Goal: Task Accomplishment & Management: Complete application form

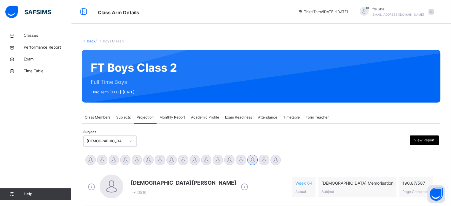
click at [287, 160] on div "[PERSON_NAME] [PERSON_NAME] [PERSON_NAME] [PERSON_NAME] [PERSON_NAME] [PERSON_N…" at bounding box center [261, 160] width 353 height 13
click at [175, 117] on span "Monthly Report" at bounding box center [173, 117] width 26 height 5
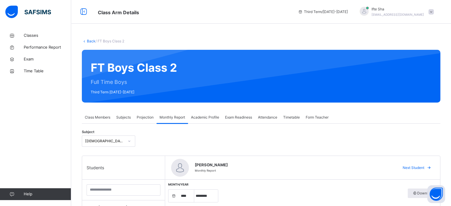
click at [137, 116] on span "Projection" at bounding box center [145, 117] width 17 height 5
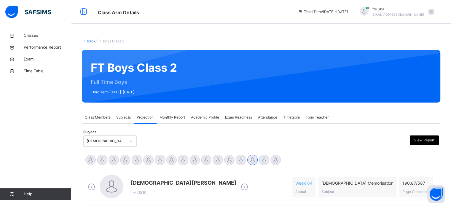
click at [125, 120] on span "Subjects" at bounding box center [123, 117] width 15 height 5
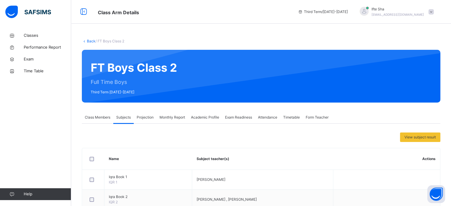
click at [96, 118] on span "Class Members" at bounding box center [98, 117] width 26 height 5
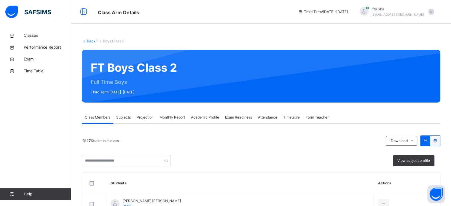
click at [127, 118] on span "Subjects" at bounding box center [123, 117] width 15 height 5
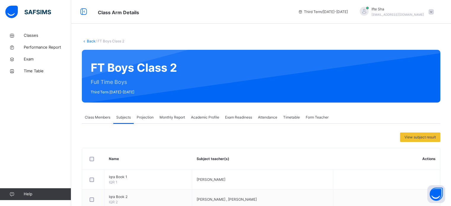
click at [143, 117] on span "Projection" at bounding box center [145, 117] width 17 height 5
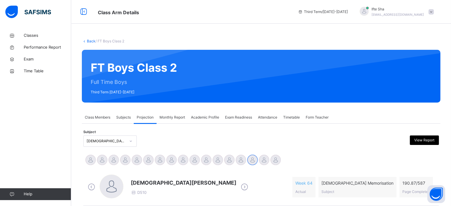
click at [160, 114] on div "Monthly Report" at bounding box center [172, 117] width 31 height 12
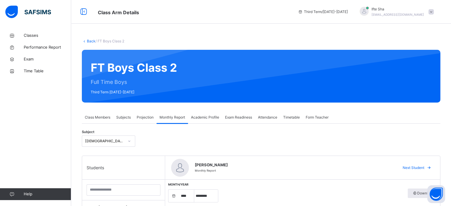
click at [140, 122] on div "Projection" at bounding box center [145, 117] width 23 height 12
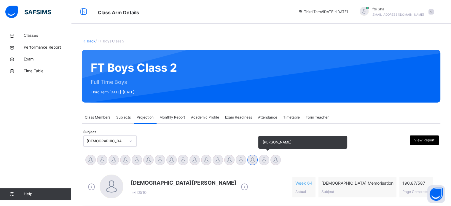
click at [264, 163] on div at bounding box center [264, 160] width 10 height 10
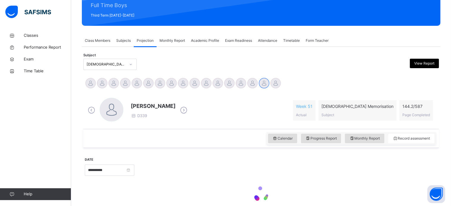
scroll to position [105, 0]
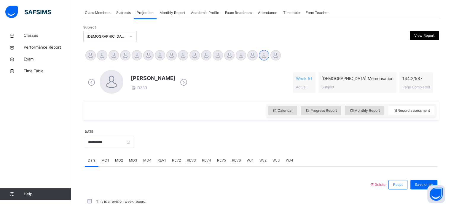
click at [132, 161] on span "MD3" at bounding box center [133, 160] width 8 height 5
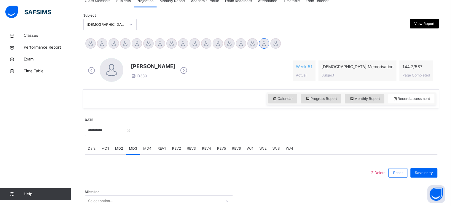
scroll to position [164, 0]
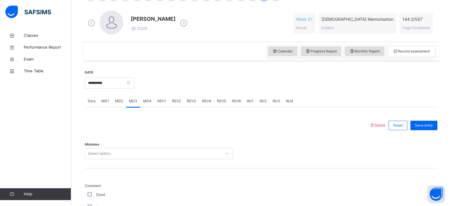
drag, startPoint x: 119, startPoint y: 160, endPoint x: 116, endPoint y: 155, distance: 5.9
click at [116, 155] on div "Mistakes Select option..." at bounding box center [261, 150] width 353 height 35
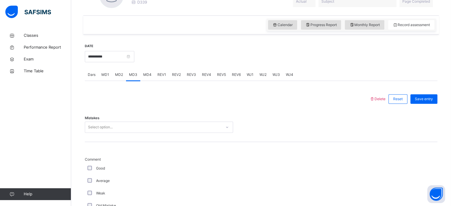
click at [116, 133] on div "Select option..." at bounding box center [159, 127] width 148 height 11
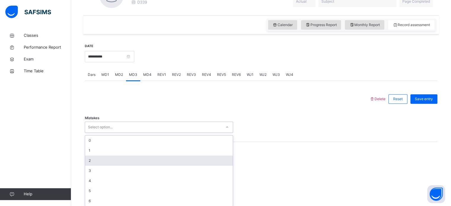
scroll to position [193, 0]
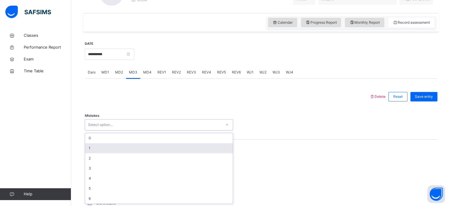
drag, startPoint x: 116, startPoint y: 155, endPoint x: 114, endPoint y: 148, distance: 7.1
click at [114, 148] on div "0 1 2 3 4 5 6" at bounding box center [159, 168] width 148 height 71
click at [114, 148] on div "1" at bounding box center [159, 148] width 148 height 10
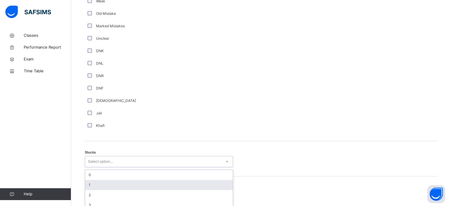
scroll to position [409, 0]
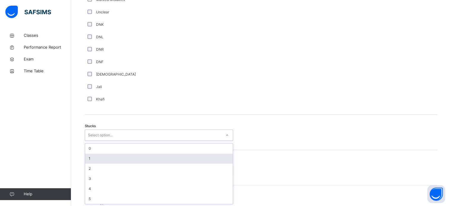
click at [89, 141] on div "option 1 focused, 2 of 6. 6 results available. Use Up and Down to choose option…" at bounding box center [159, 135] width 148 height 11
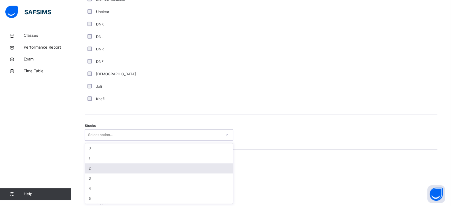
click at [89, 163] on div "2" at bounding box center [159, 168] width 148 height 10
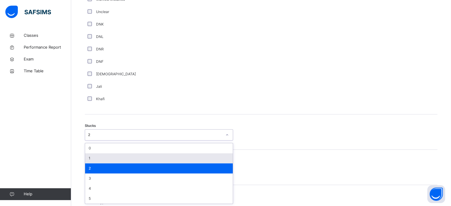
drag, startPoint x: 96, startPoint y: 130, endPoint x: 84, endPoint y: 159, distance: 30.8
click at [84, 159] on div "**********" at bounding box center [261, 89] width 356 height 546
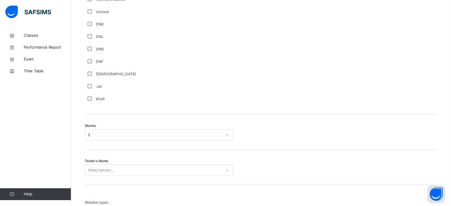
click at [84, 159] on div "**********" at bounding box center [261, 89] width 356 height 546
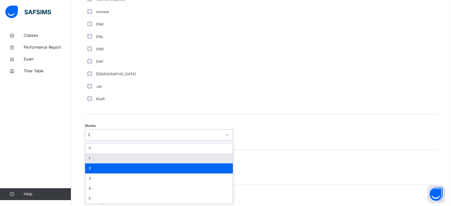
drag, startPoint x: 97, startPoint y: 133, endPoint x: 94, endPoint y: 157, distance: 24.5
click at [94, 141] on div "option 2, selected. option 1 focused, 2 of 6. 6 results available. Use Up and D…" at bounding box center [159, 134] width 148 height 11
click at [94, 157] on div "1" at bounding box center [159, 158] width 148 height 10
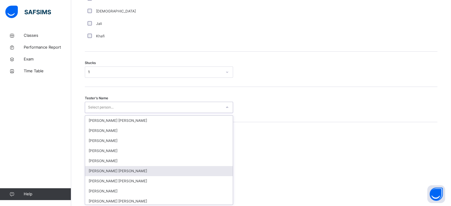
click at [94, 113] on div "option [PERSON_NAME] [PERSON_NAME] focused, 6 of 90. 90 results available. Use …" at bounding box center [159, 107] width 148 height 11
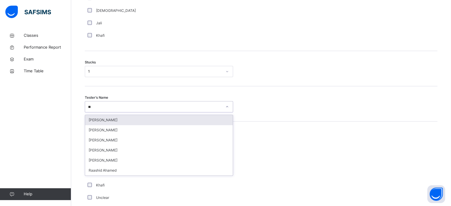
type input "***"
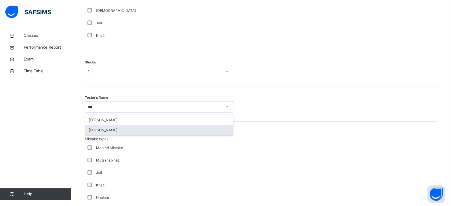
click at [97, 131] on div "[PERSON_NAME]" at bounding box center [159, 130] width 148 height 10
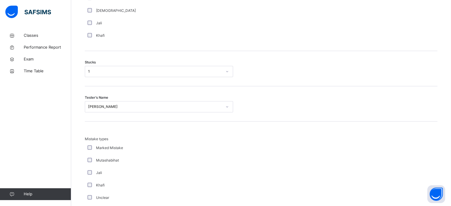
click at [97, 131] on div "Mistake types Marked Mistake Mutashabihat [PERSON_NAME] Unclear Changing Old Mi…" at bounding box center [261, 180] width 353 height 117
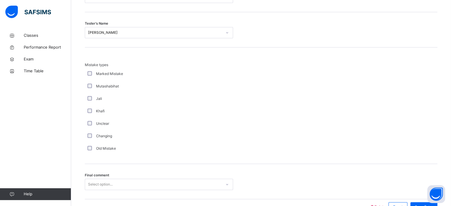
click at [97, 131] on div "Mistake types Marked Mistake Mutashabihat [PERSON_NAME] Unclear Changing Old Mi…" at bounding box center [159, 108] width 148 height 93
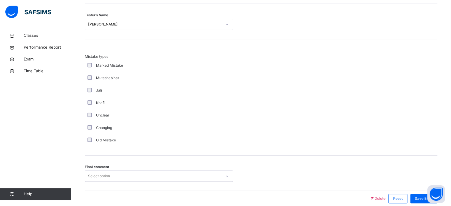
scroll to position [581, 0]
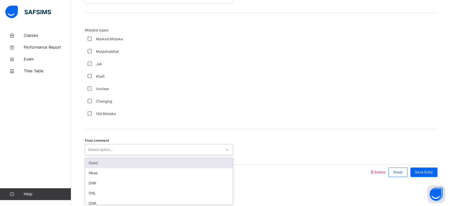
click at [93, 164] on div "Good" at bounding box center [159, 163] width 148 height 10
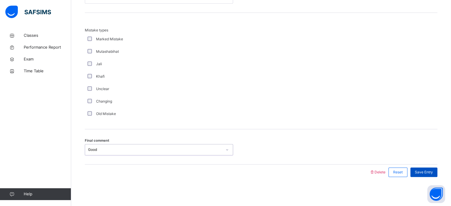
click at [430, 176] on div "Save Entry" at bounding box center [423, 172] width 27 height 9
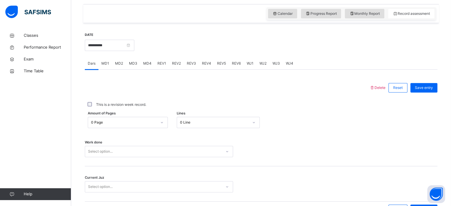
scroll to position [186, 0]
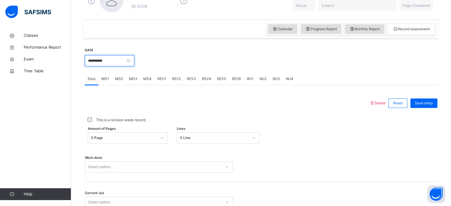
click at [96, 60] on input "**********" at bounding box center [110, 60] width 50 height 11
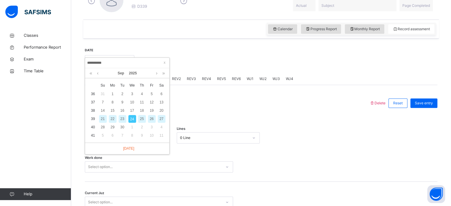
click at [129, 118] on div "24" at bounding box center [132, 119] width 8 height 8
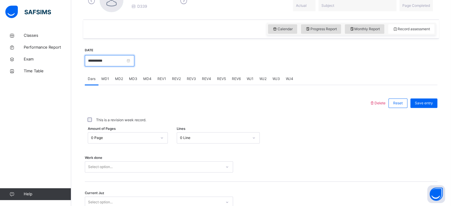
click at [94, 58] on input "**********" at bounding box center [110, 60] width 50 height 11
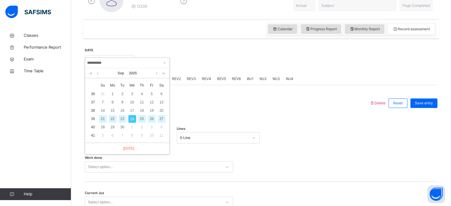
click at [121, 116] on div "23" at bounding box center [123, 119] width 8 height 8
type input "**********"
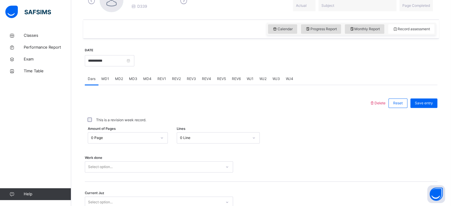
click at [162, 82] on div "REV1" at bounding box center [161, 79] width 15 height 12
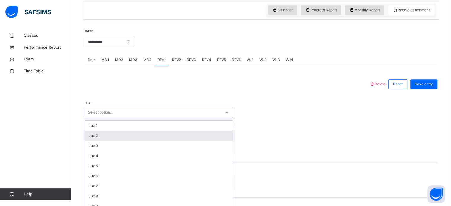
scroll to position [211, 0]
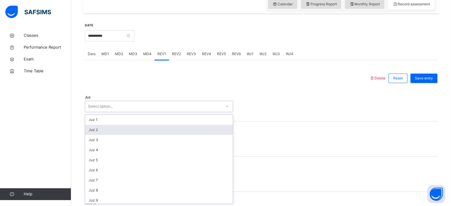
click at [129, 112] on div "option Juz 2 focused, 2 of 30. 30 results available. Use Up and Down to choose …" at bounding box center [159, 106] width 148 height 11
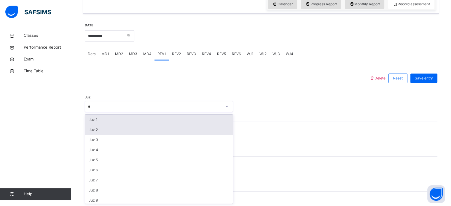
type input "**"
click at [91, 134] on div "Juz 27" at bounding box center [159, 130] width 148 height 10
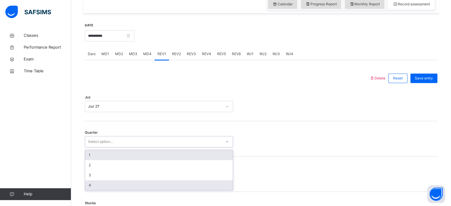
click at [90, 187] on div "4" at bounding box center [159, 185] width 148 height 10
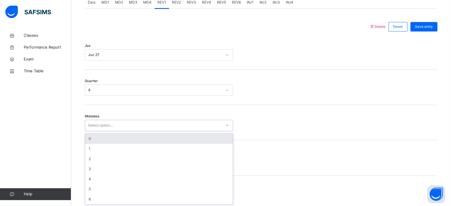
scroll to position [263, 0]
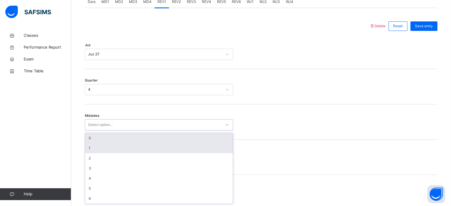
click at [87, 152] on div "1" at bounding box center [159, 148] width 148 height 10
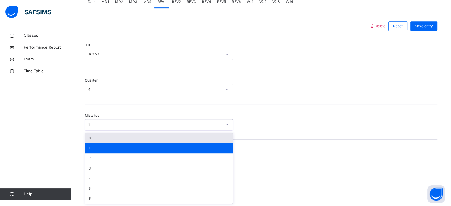
click at [90, 136] on div "0" at bounding box center [159, 138] width 148 height 10
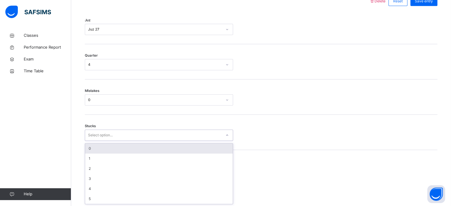
scroll to position [288, 0]
click at [90, 148] on div "0" at bounding box center [159, 149] width 148 height 10
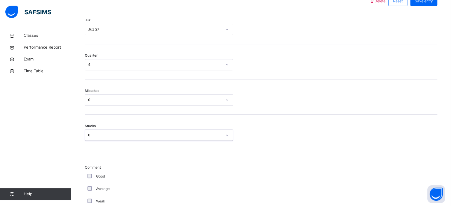
click at [88, 137] on div "0" at bounding box center [155, 135] width 134 height 5
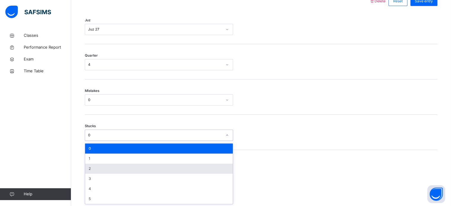
click at [90, 166] on div "2" at bounding box center [159, 169] width 148 height 10
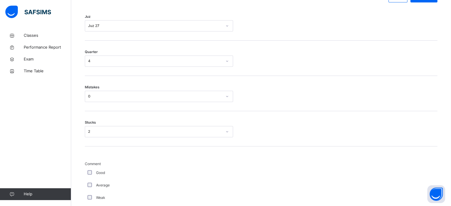
scroll to position [292, 0]
click at [85, 161] on span "Comment" at bounding box center [159, 163] width 148 height 5
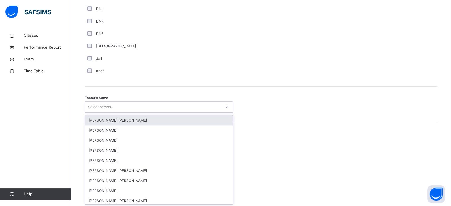
scroll to position [543, 0]
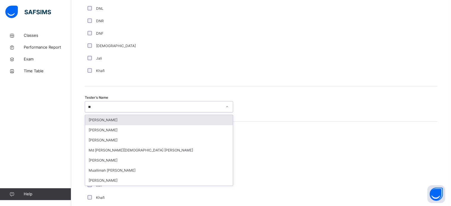
type input "***"
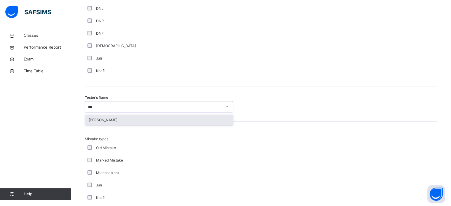
click at [93, 122] on div "[PERSON_NAME]" at bounding box center [159, 120] width 148 height 10
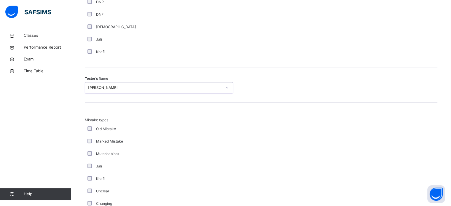
scroll to position [652, 0]
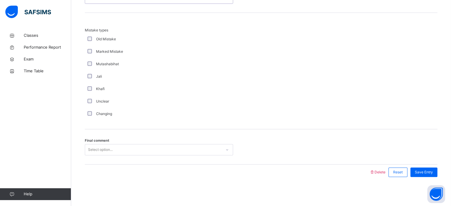
click at [408, 142] on div "Final comment Select option..." at bounding box center [261, 146] width 353 height 35
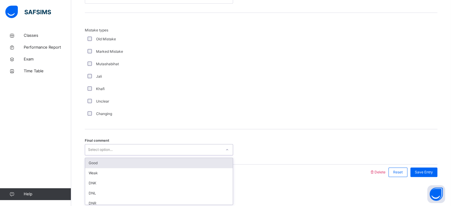
click at [90, 165] on div "Good" at bounding box center [159, 163] width 148 height 10
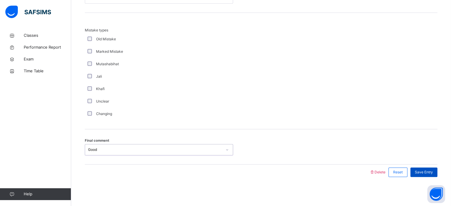
click at [431, 171] on span "Save Entry" at bounding box center [424, 172] width 18 height 5
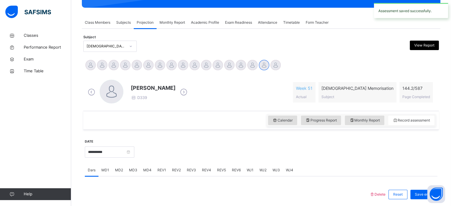
scroll to position [91, 0]
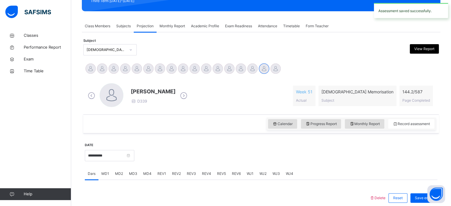
click at [177, 175] on span "REV2" at bounding box center [176, 173] width 9 height 5
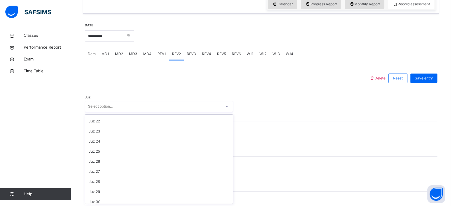
scroll to position [214, 0]
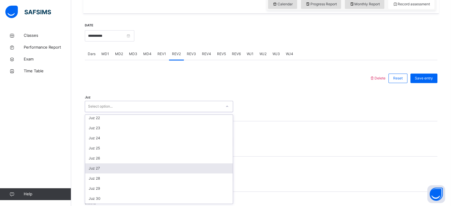
click at [95, 170] on div "Juz 27" at bounding box center [159, 168] width 148 height 10
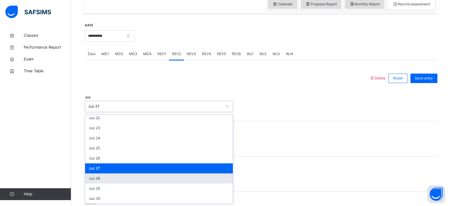
click at [115, 181] on div "Juz 28" at bounding box center [159, 178] width 148 height 10
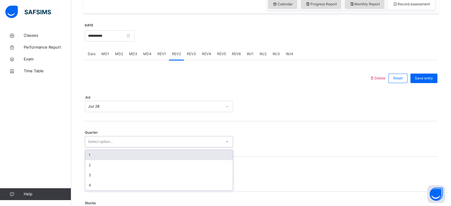
click at [145, 143] on div "Select option..." at bounding box center [153, 141] width 136 height 9
click at [119, 158] on div "1" at bounding box center [159, 155] width 148 height 10
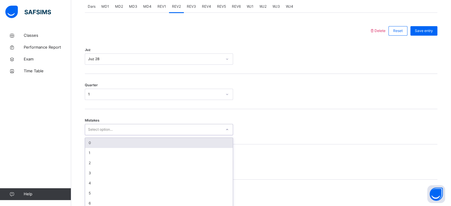
click at [106, 135] on div "option 0 focused, 1 of 7. 7 results available. Use Up and Down to choose option…" at bounding box center [159, 129] width 148 height 11
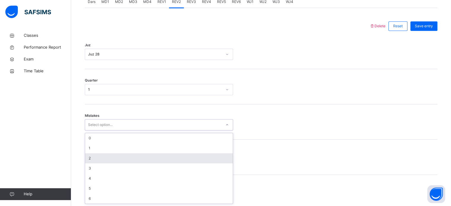
click at [98, 154] on div "2" at bounding box center [159, 158] width 148 height 10
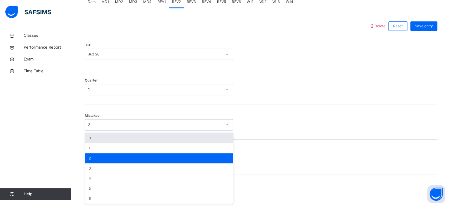
click at [104, 127] on div "2" at bounding box center [155, 124] width 134 height 5
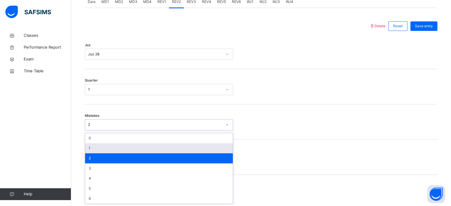
click at [98, 149] on div "1" at bounding box center [159, 148] width 148 height 10
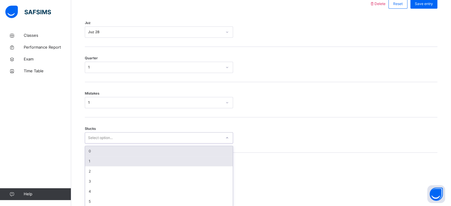
click at [93, 144] on div "option 0 focused, 1 of 6. 6 results available. Use Up and Down to choose option…" at bounding box center [159, 137] width 148 height 11
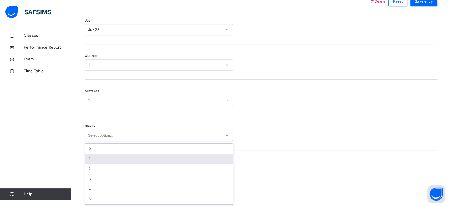
scroll to position [288, 0]
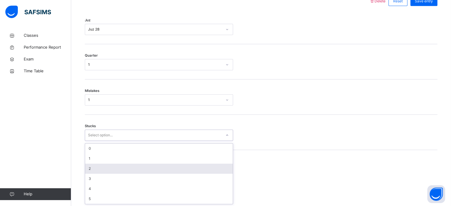
click at [89, 167] on div "2" at bounding box center [159, 169] width 148 height 10
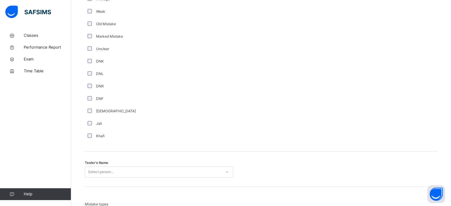
scroll to position [490, 0]
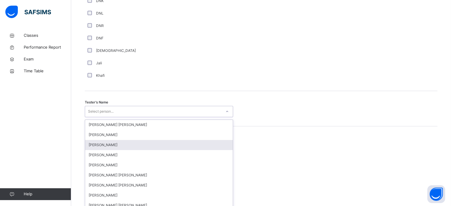
click at [90, 117] on div "option [PERSON_NAME] focused, 3 of 90. 90 results available. Use Up and Down to…" at bounding box center [159, 111] width 148 height 11
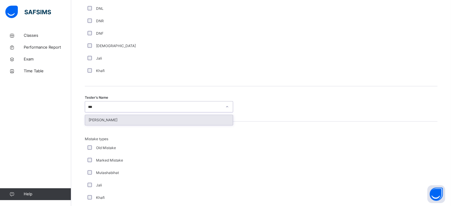
type input "***"
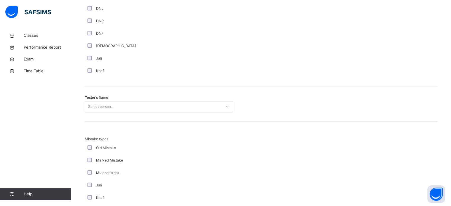
click at [90, 125] on div "Mistake types Old Mistake Marked Mistake Mutashabihat [PERSON_NAME] Unclear Cha…" at bounding box center [261, 180] width 353 height 117
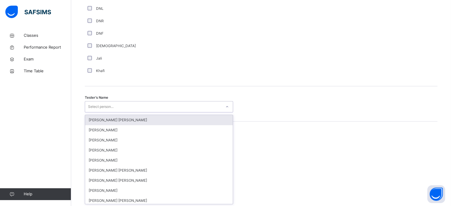
click at [91, 110] on div "Select person..." at bounding box center [101, 106] width 26 height 11
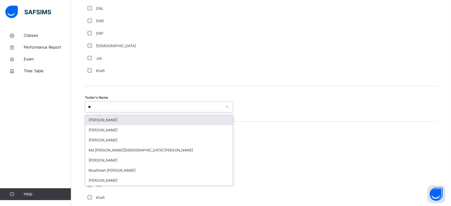
type input "***"
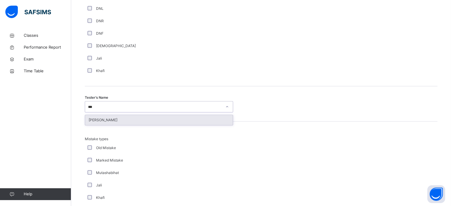
click at [91, 118] on div "[PERSON_NAME]" at bounding box center [159, 120] width 148 height 10
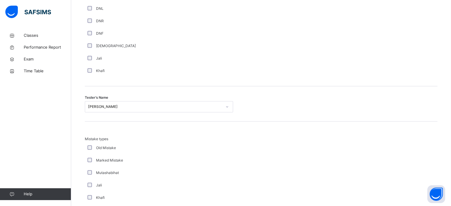
click at [91, 118] on div "Tester's Name [PERSON_NAME]" at bounding box center [261, 103] width 353 height 35
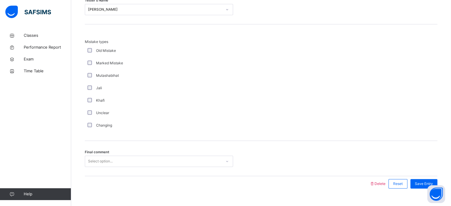
scroll to position [652, 0]
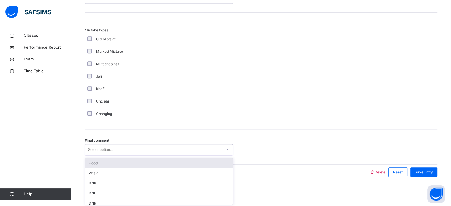
click at [90, 148] on div "Select option..." at bounding box center [100, 149] width 25 height 11
click at [96, 160] on div "Good" at bounding box center [159, 163] width 148 height 10
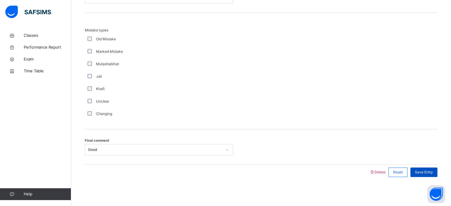
click at [420, 171] on span "Save Entry" at bounding box center [424, 172] width 18 height 5
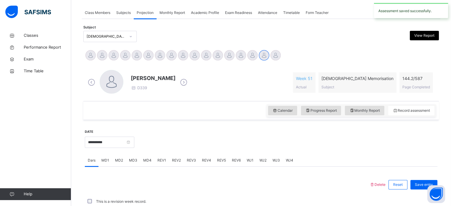
scroll to position [239, 0]
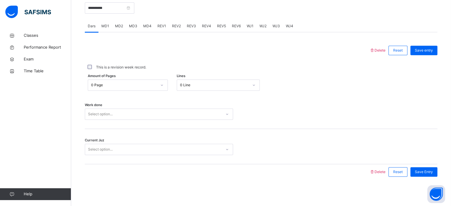
click at [181, 25] on div "REV2" at bounding box center [176, 26] width 15 height 12
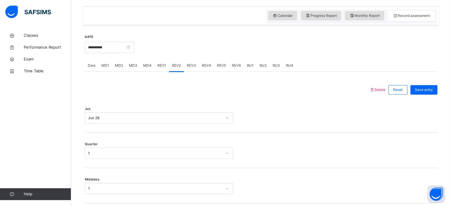
scroll to position [130, 0]
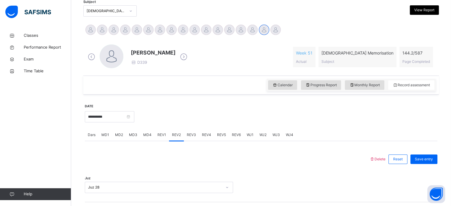
click at [185, 132] on div "REV3" at bounding box center [191, 135] width 15 height 12
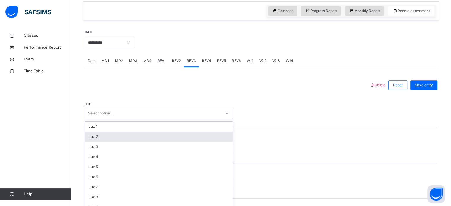
click at [154, 119] on div "option Juz 2 focused, 2 of 30. 30 results available. Use Up and Down to choose …" at bounding box center [159, 113] width 148 height 11
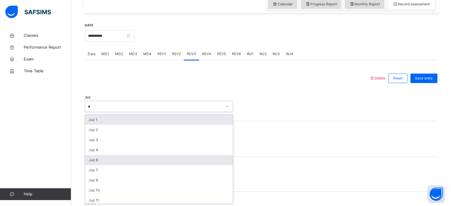
type input "**"
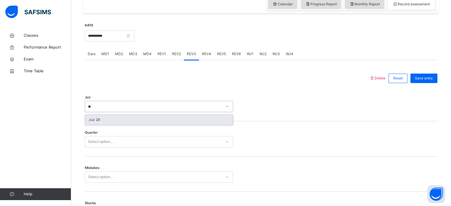
click at [92, 116] on div "Juz 28" at bounding box center [159, 120] width 148 height 10
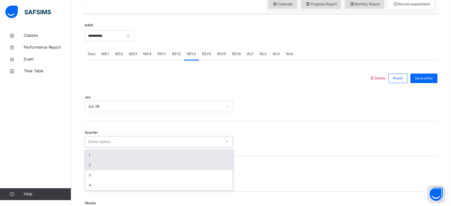
click at [89, 165] on div "2" at bounding box center [159, 165] width 148 height 10
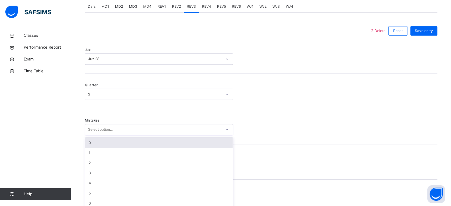
scroll to position [263, 0]
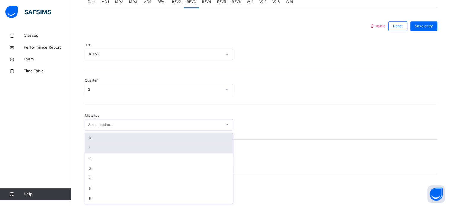
click at [89, 144] on div "1" at bounding box center [159, 148] width 148 height 10
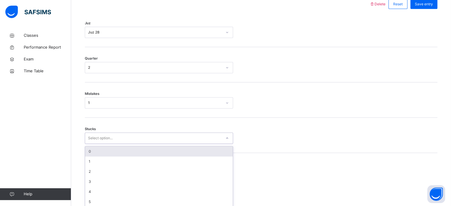
scroll to position [288, 0]
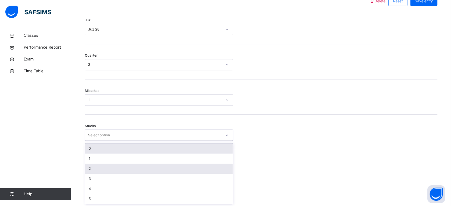
click at [87, 166] on div "2" at bounding box center [159, 169] width 148 height 10
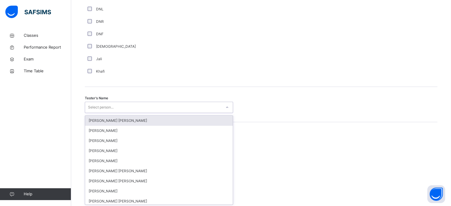
scroll to position [543, 0]
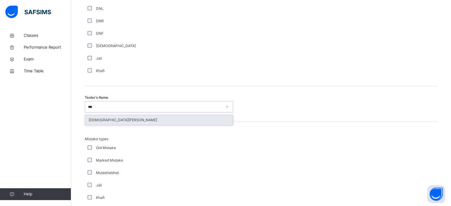
type input "***"
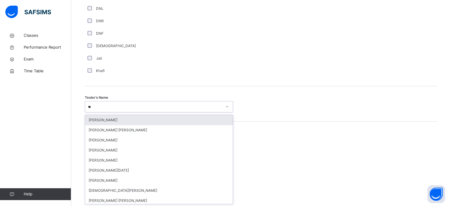
type input "***"
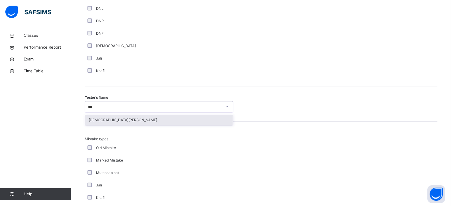
click at [93, 120] on div "[DEMOGRAPHIC_DATA][PERSON_NAME]" at bounding box center [159, 120] width 148 height 10
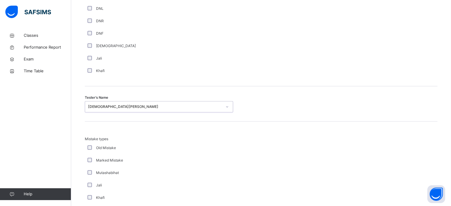
click at [379, 146] on div "Mistake types Old Mistake Marked Mistake Mutashabihat [PERSON_NAME] Unclear Cha…" at bounding box center [261, 182] width 353 height 93
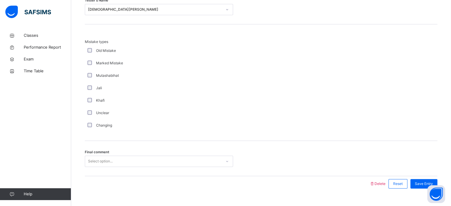
scroll to position [652, 0]
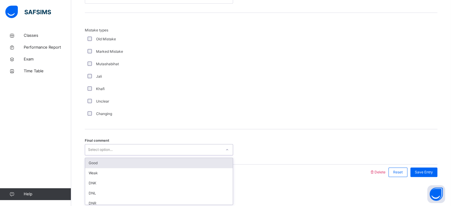
click at [89, 161] on div "Good" at bounding box center [159, 163] width 148 height 10
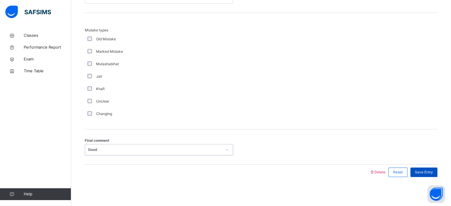
click at [431, 168] on div "Save Entry" at bounding box center [423, 172] width 27 height 9
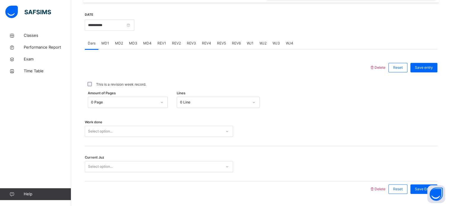
scroll to position [217, 0]
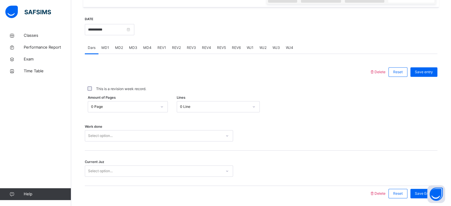
click at [203, 47] on span "REV4" at bounding box center [206, 47] width 9 height 5
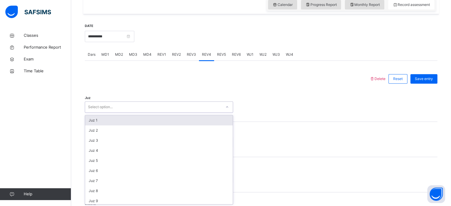
scroll to position [211, 0]
type input "**"
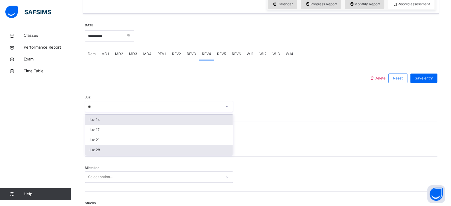
click at [92, 149] on div "Juz 28" at bounding box center [159, 150] width 148 height 10
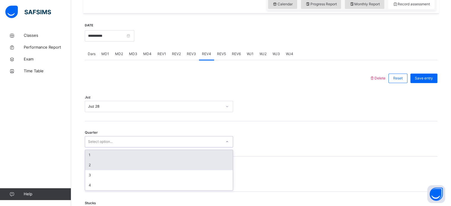
click at [93, 163] on div "2" at bounding box center [159, 165] width 148 height 10
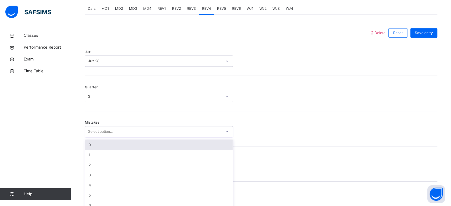
scroll to position [263, 0]
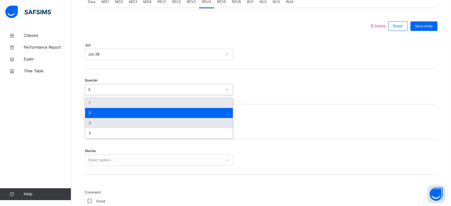
click at [90, 123] on div "3" at bounding box center [159, 123] width 148 height 10
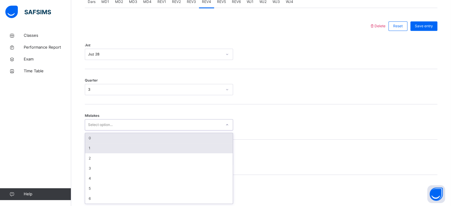
click at [90, 147] on div "1" at bounding box center [159, 148] width 148 height 10
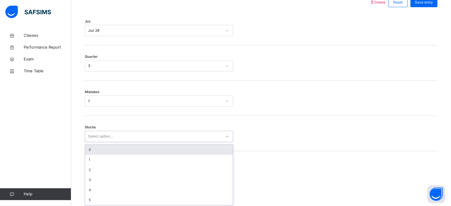
scroll to position [288, 0]
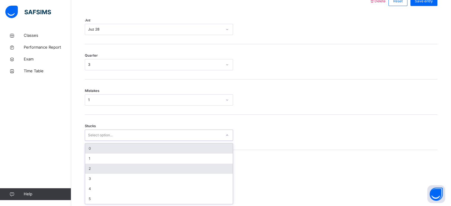
click at [85, 168] on div "2" at bounding box center [159, 169] width 148 height 10
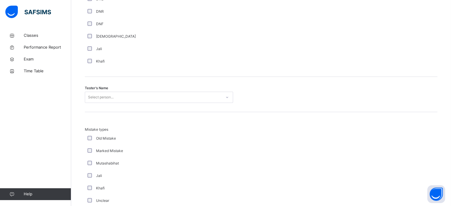
scroll to position [552, 0]
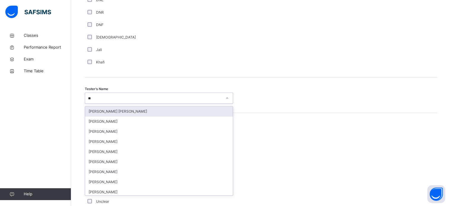
type input "*"
type input "****"
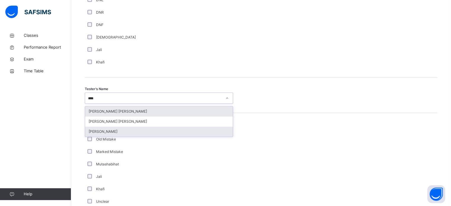
click at [155, 133] on div "[PERSON_NAME]" at bounding box center [159, 132] width 148 height 10
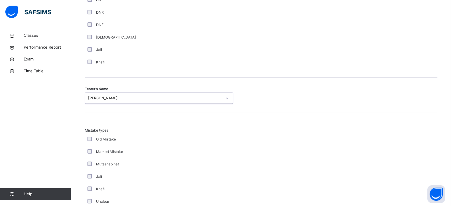
click at [382, 144] on div "Mistake types Old Mistake Marked Mistake Mutashabihat [PERSON_NAME] Unclear Cha…" at bounding box center [261, 174] width 353 height 93
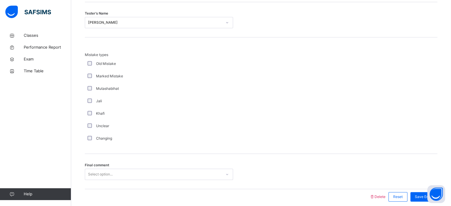
scroll to position [652, 0]
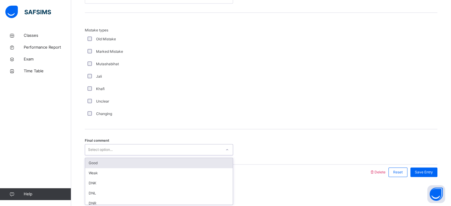
click at [198, 165] on div "Good" at bounding box center [159, 163] width 148 height 10
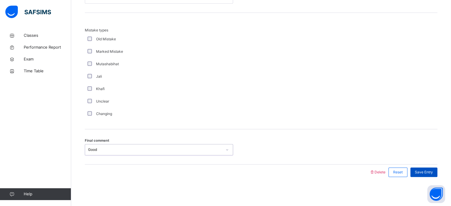
click at [424, 173] on span "Save Entry" at bounding box center [424, 172] width 18 height 5
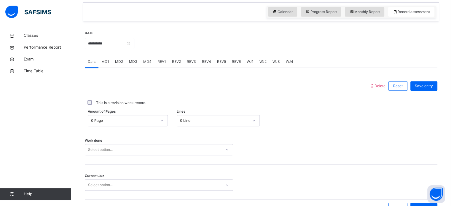
scroll to position [204, 0]
click at [208, 58] on div "REV4" at bounding box center [206, 61] width 15 height 12
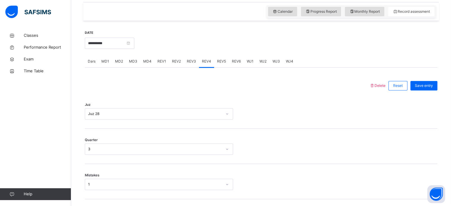
click at [187, 64] on span "REV3" at bounding box center [191, 61] width 9 height 5
click at [208, 65] on div "REV4" at bounding box center [206, 61] width 15 height 12
click at [184, 65] on div "REV3" at bounding box center [191, 61] width 15 height 12
click at [177, 62] on span "REV2" at bounding box center [176, 61] width 9 height 5
click at [169, 63] on div "REV2" at bounding box center [176, 61] width 15 height 12
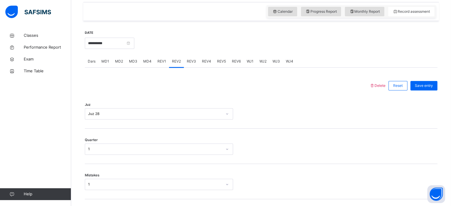
click at [157, 67] on div "REV1" at bounding box center [161, 61] width 15 height 12
click at [202, 63] on span "REV4" at bounding box center [206, 61] width 9 height 5
click at [107, 41] on input "**********" at bounding box center [110, 43] width 50 height 11
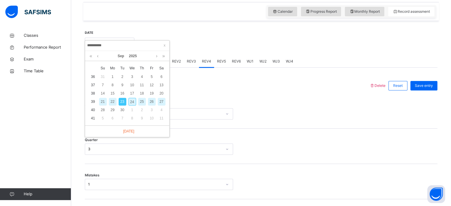
click at [113, 102] on div "22" at bounding box center [113, 102] width 8 height 8
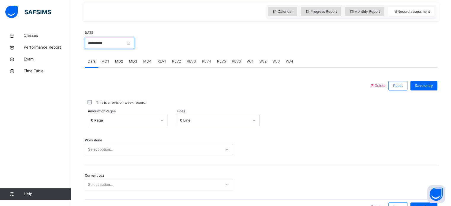
click at [110, 45] on input "**********" at bounding box center [110, 43] width 50 height 11
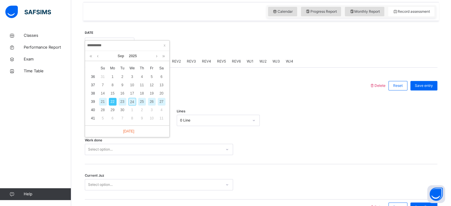
click at [121, 102] on div "23" at bounding box center [123, 102] width 8 height 8
type input "**********"
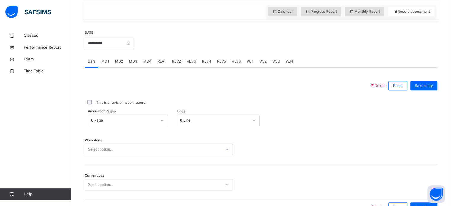
click at [148, 61] on span "MD4" at bounding box center [147, 61] width 8 height 5
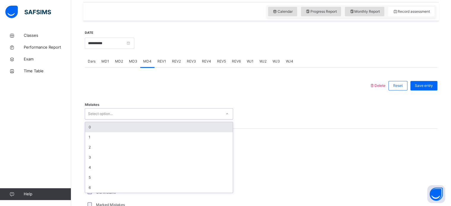
click at [119, 110] on div "Select option..." at bounding box center [153, 113] width 136 height 9
click at [101, 129] on div "0" at bounding box center [159, 127] width 148 height 10
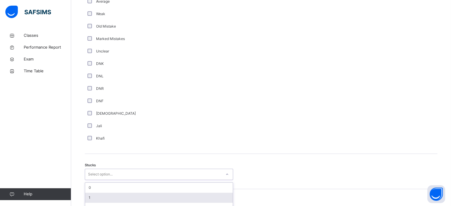
scroll to position [409, 0]
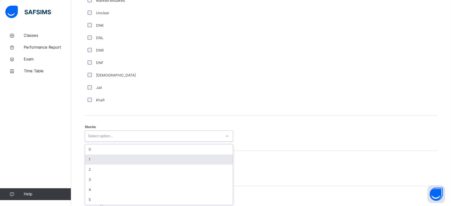
click at [87, 142] on div "option 1 focused, 2 of 6. 6 results available. Use Up and Down to choose option…" at bounding box center [159, 135] width 148 height 11
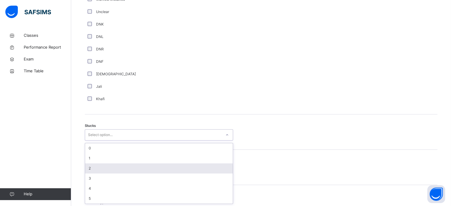
click at [87, 171] on div "2" at bounding box center [159, 168] width 148 height 10
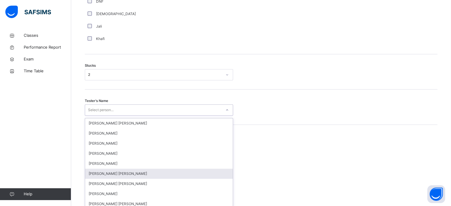
click at [87, 116] on div "option [PERSON_NAME] [PERSON_NAME] focused, 6 of 90. 90 results available. Use …" at bounding box center [159, 109] width 148 height 11
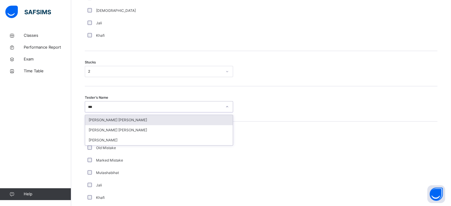
type input "****"
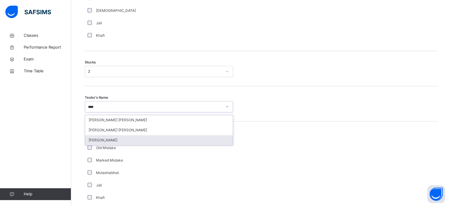
click at [105, 138] on div "[PERSON_NAME]" at bounding box center [159, 140] width 148 height 10
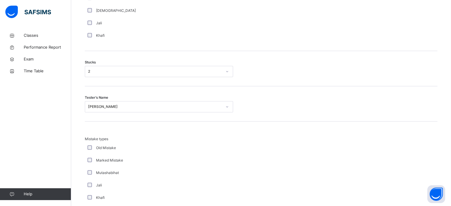
click at [105, 138] on span "Mistake types" at bounding box center [159, 138] width 148 height 5
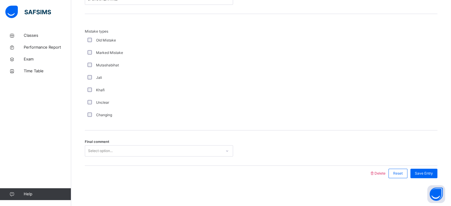
scroll to position [581, 0]
click at [105, 138] on span "Final comment" at bounding box center [97, 140] width 24 height 5
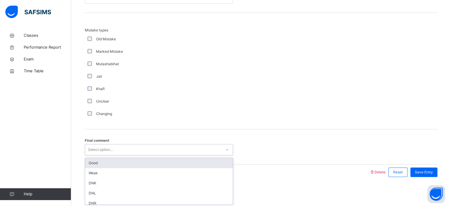
click at [101, 151] on div "Select option..." at bounding box center [100, 149] width 25 height 11
click at [103, 166] on div "Good" at bounding box center [159, 163] width 148 height 10
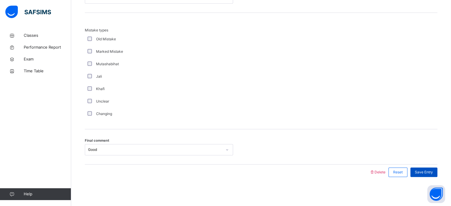
click at [431, 172] on span "Save Entry" at bounding box center [424, 172] width 18 height 5
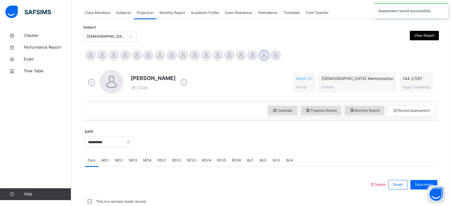
scroll to position [239, 0]
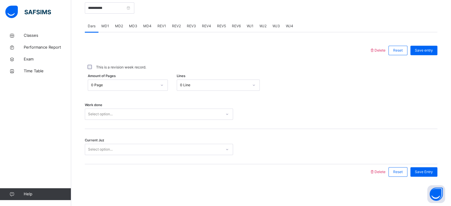
click at [117, 27] on span "MD2" at bounding box center [119, 25] width 8 height 5
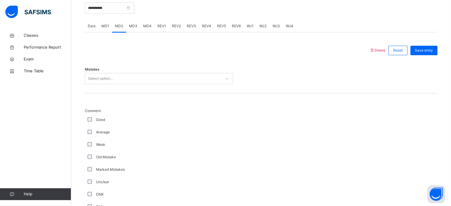
scroll to position [581, 0]
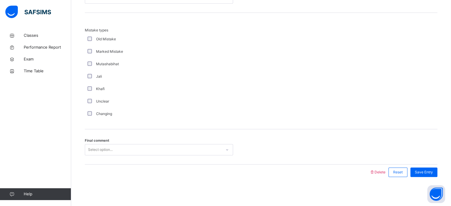
click at [145, 68] on div "Mutashabihat" at bounding box center [159, 64] width 148 height 12
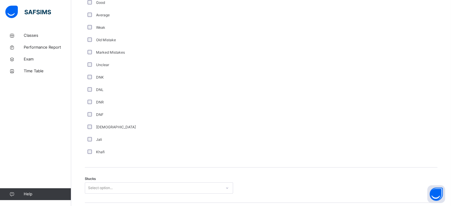
click at [145, 68] on div "Unclear" at bounding box center [159, 65] width 148 height 12
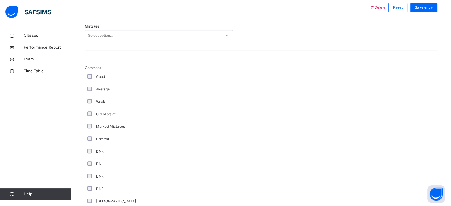
scroll to position [273, 0]
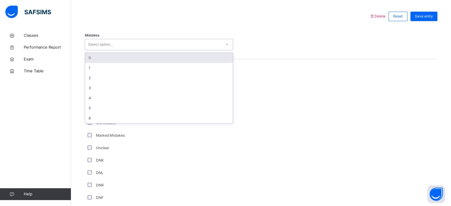
click at [137, 45] on div "Select option..." at bounding box center [153, 44] width 136 height 9
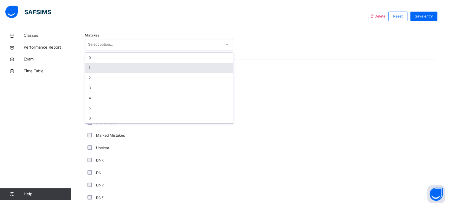
click at [123, 65] on div "1" at bounding box center [159, 68] width 148 height 10
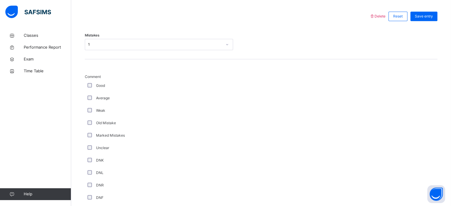
click at [123, 65] on div "Comment Good Average Weak Old Mistake Marked Mistakes Unclear DNK DNL DNR DNF M…" at bounding box center [261, 154] width 353 height 191
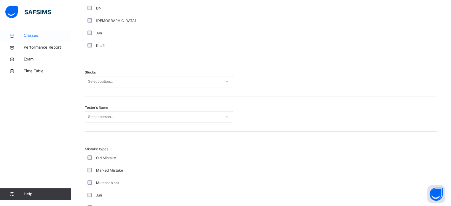
scroll to position [451, 0]
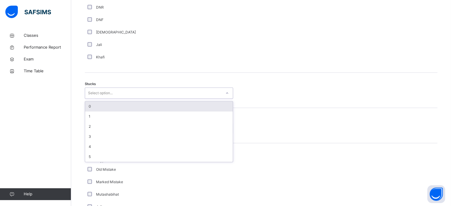
click at [115, 89] on div "Select option..." at bounding box center [153, 93] width 136 height 9
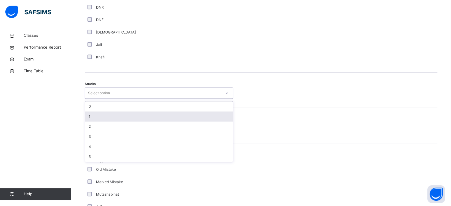
click at [92, 118] on div "1" at bounding box center [159, 116] width 148 height 10
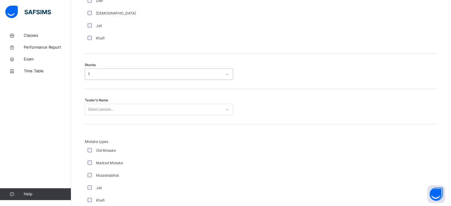
click at [90, 115] on div "Select person..." at bounding box center [159, 109] width 148 height 11
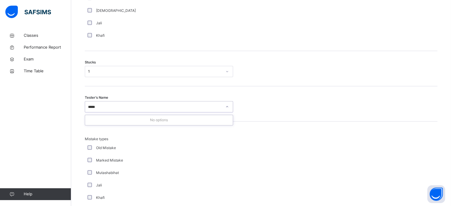
type input "****"
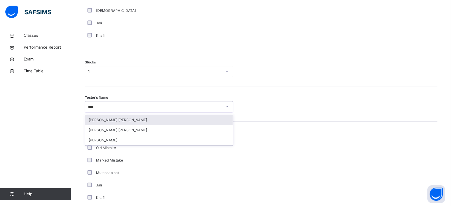
click at [91, 140] on div "[PERSON_NAME]" at bounding box center [159, 140] width 148 height 10
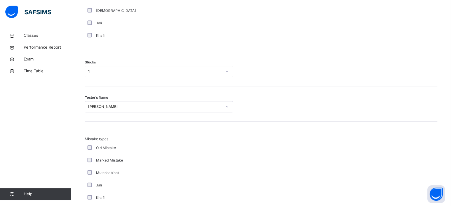
click at [91, 140] on span "Mistake types" at bounding box center [159, 138] width 148 height 5
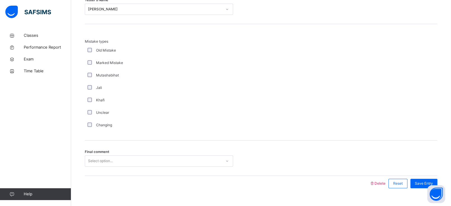
scroll to position [581, 0]
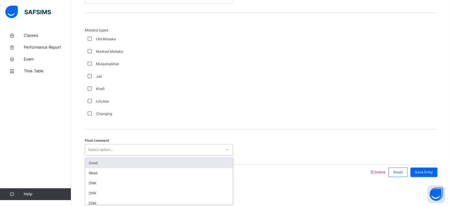
click at [90, 151] on div "Select option..." at bounding box center [100, 149] width 25 height 11
click at [94, 164] on div "Good" at bounding box center [159, 163] width 148 height 10
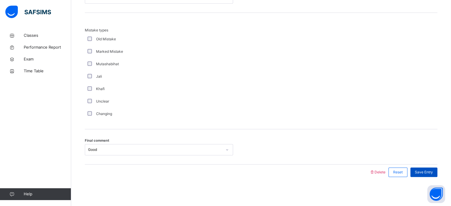
click at [422, 171] on span "Save Entry" at bounding box center [424, 172] width 18 height 5
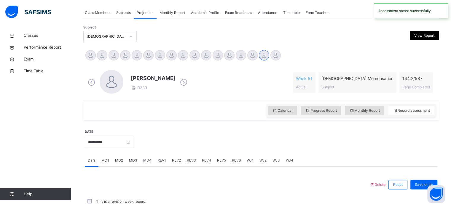
scroll to position [239, 0]
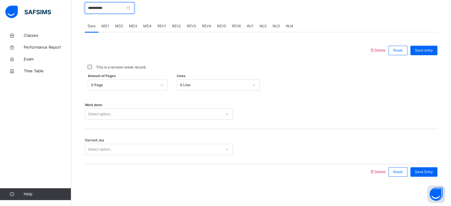
click at [130, 4] on input "**********" at bounding box center [110, 7] width 50 height 11
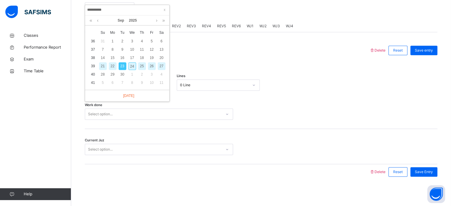
click at [115, 64] on div "22" at bounding box center [113, 66] width 8 height 8
type input "**********"
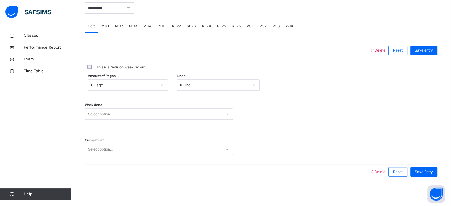
click at [147, 25] on span "MD4" at bounding box center [147, 25] width 8 height 5
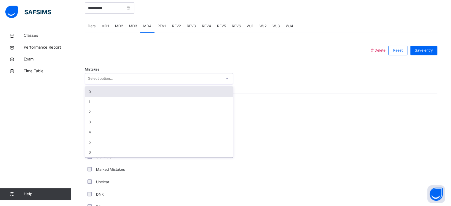
click at [91, 93] on div "0" at bounding box center [159, 92] width 148 height 10
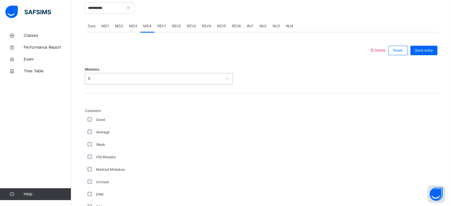
click at [89, 113] on span "Comment" at bounding box center [159, 110] width 148 height 5
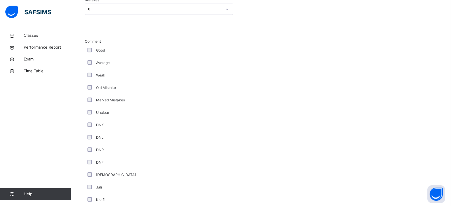
scroll to position [302, 0]
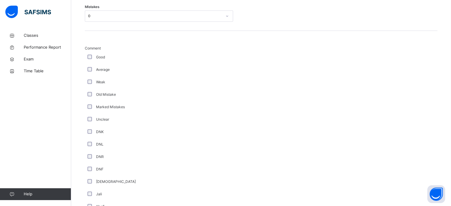
click at [386, 135] on div "Comment Good Average Weak Old Mistake Marked Mistakes Unclear DNK DNL DNR DNF M…" at bounding box center [261, 129] width 353 height 167
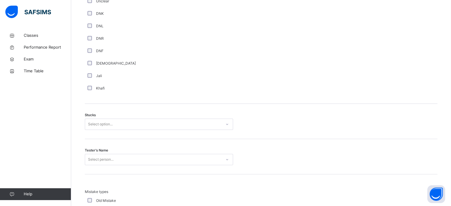
scroll to position [419, 0]
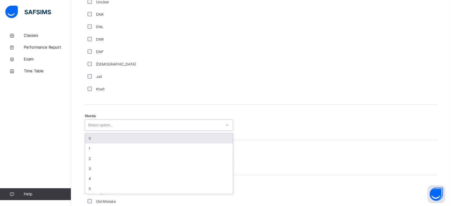
click at [90, 137] on div "0" at bounding box center [159, 138] width 148 height 10
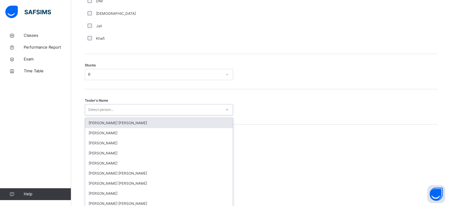
scroll to position [473, 0]
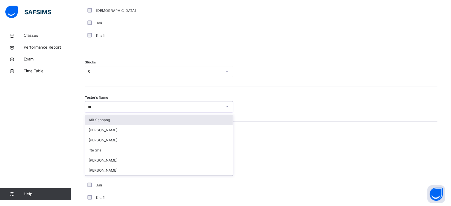
type input "****"
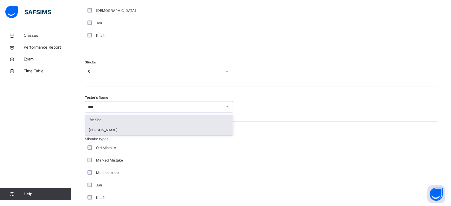
click at [97, 129] on div "[PERSON_NAME]" at bounding box center [159, 130] width 148 height 10
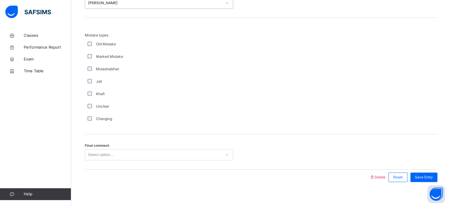
scroll to position [581, 0]
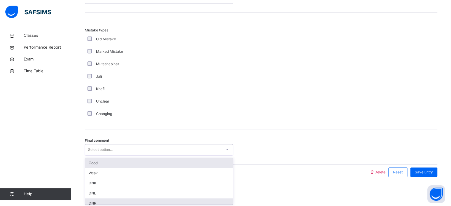
click at [89, 203] on div "DNR" at bounding box center [159, 203] width 148 height 10
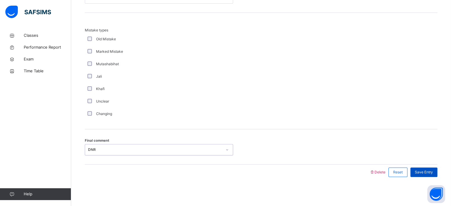
click at [431, 168] on div "Save Entry" at bounding box center [423, 172] width 27 height 9
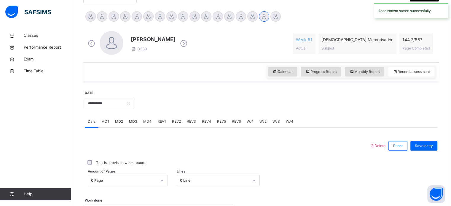
scroll to position [143, 0]
click at [130, 122] on span "MD3" at bounding box center [133, 121] width 8 height 5
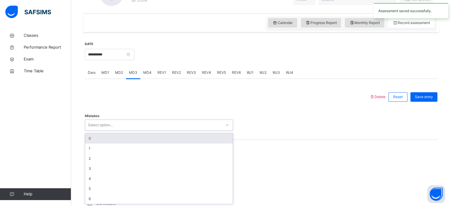
scroll to position [193, 0]
click at [89, 137] on div "0" at bounding box center [159, 138] width 148 height 10
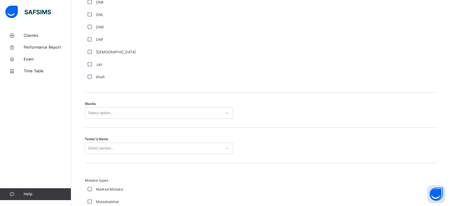
scroll to position [435, 0]
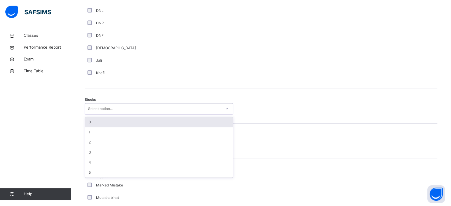
click at [89, 122] on div "0" at bounding box center [159, 122] width 148 height 10
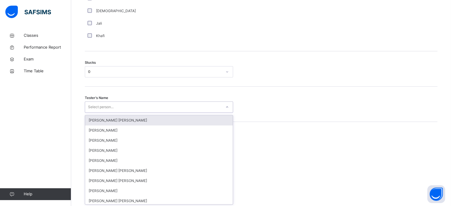
scroll to position [473, 0]
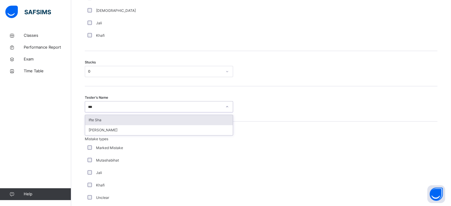
type input "****"
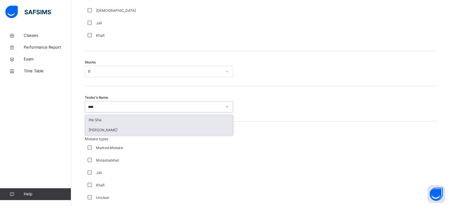
click at [90, 131] on div "[PERSON_NAME]" at bounding box center [159, 130] width 148 height 10
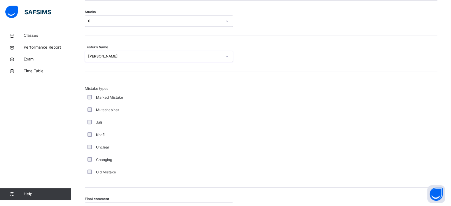
scroll to position [581, 0]
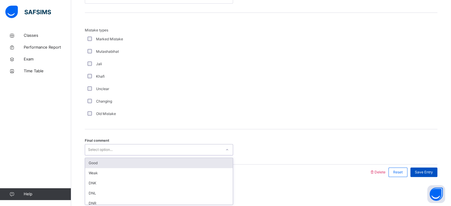
click at [427, 172] on span "Save Entry" at bounding box center [424, 172] width 18 height 5
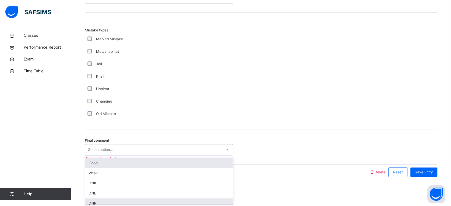
click at [89, 200] on div "DNR" at bounding box center [159, 203] width 148 height 10
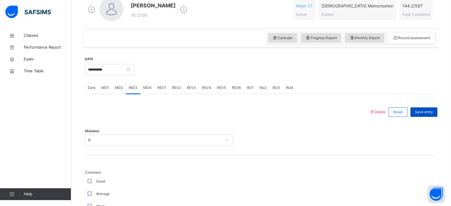
click at [431, 115] on div "Save entry" at bounding box center [423, 111] width 27 height 9
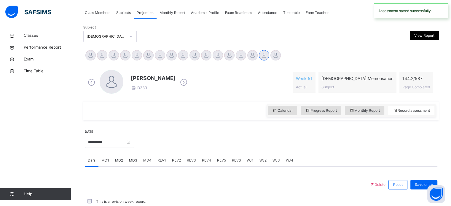
scroll to position [177, 0]
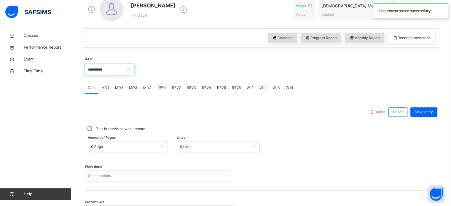
click at [97, 70] on input "**********" at bounding box center [110, 69] width 50 height 11
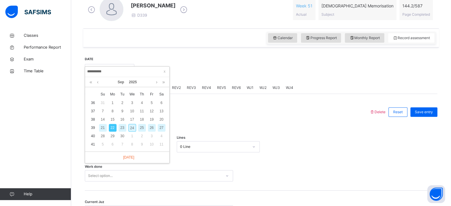
click at [273, 126] on div "This is a revision week record." at bounding box center [261, 128] width 350 height 5
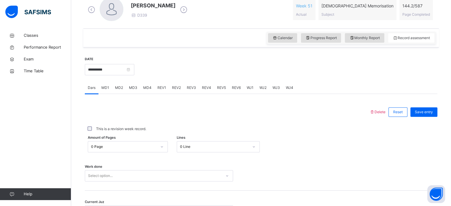
click at [160, 88] on span "REV1" at bounding box center [161, 87] width 9 height 5
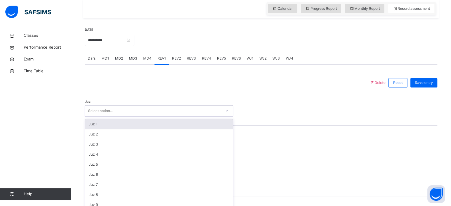
scroll to position [211, 0]
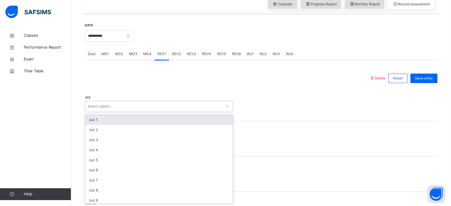
type input "**"
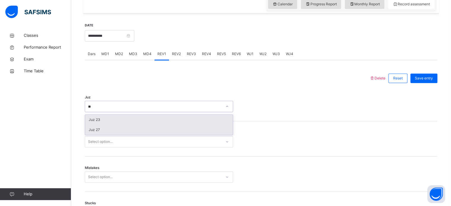
click at [92, 130] on div "Juz 27" at bounding box center [159, 130] width 148 height 10
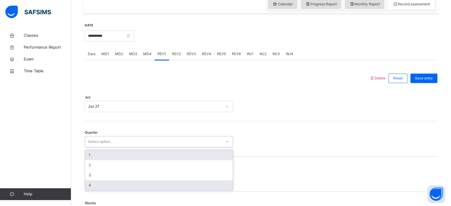
click at [89, 183] on div "4" at bounding box center [159, 185] width 148 height 10
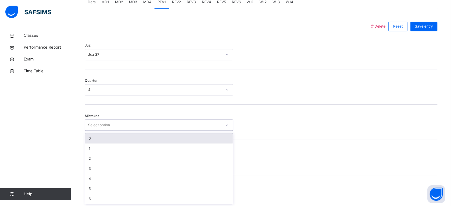
scroll to position [263, 0]
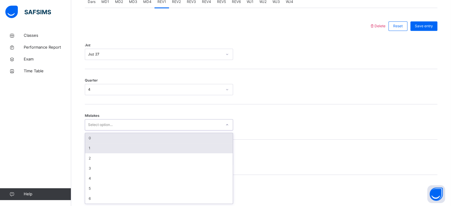
click at [88, 149] on div "1" at bounding box center [159, 148] width 148 height 10
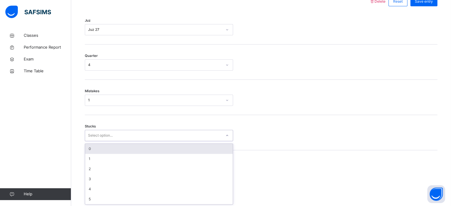
scroll to position [288, 0]
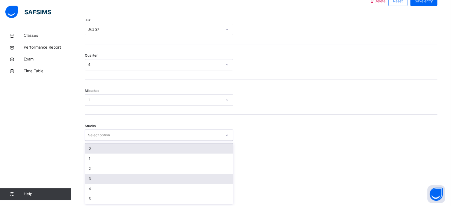
click at [88, 178] on div "3" at bounding box center [159, 179] width 148 height 10
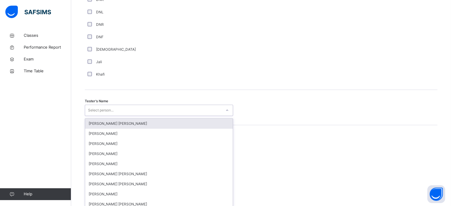
scroll to position [543, 0]
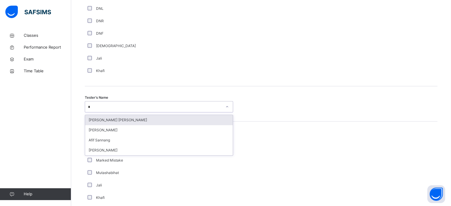
type input "**"
click at [93, 121] on div "[PERSON_NAME] [PERSON_NAME]" at bounding box center [159, 120] width 148 height 10
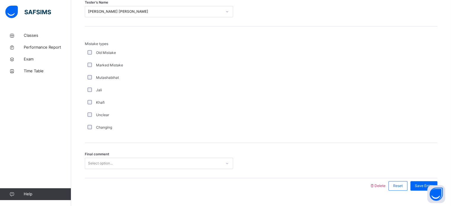
scroll to position [652, 0]
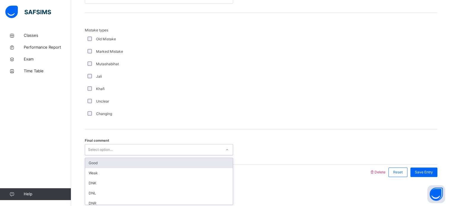
click at [91, 166] on div "Good" at bounding box center [159, 163] width 148 height 10
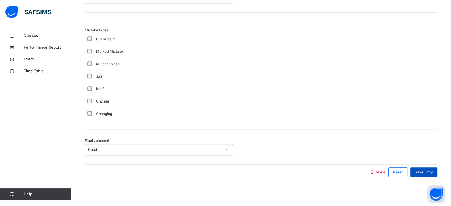
click at [428, 170] on span "Save Entry" at bounding box center [424, 172] width 18 height 5
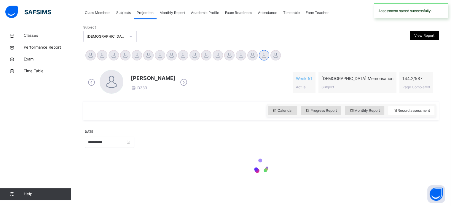
scroll to position [239, 0]
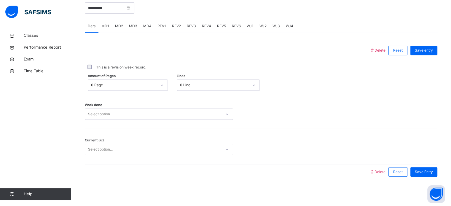
click at [156, 20] on div "REV1" at bounding box center [161, 26] width 15 height 12
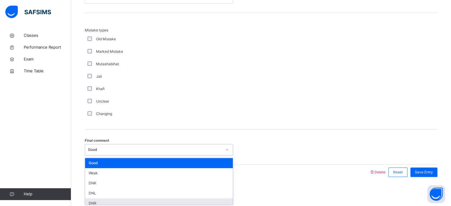
click at [116, 203] on div "DNR" at bounding box center [159, 203] width 148 height 10
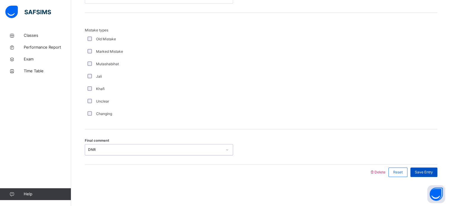
click at [425, 171] on span "Save Entry" at bounding box center [424, 172] width 18 height 5
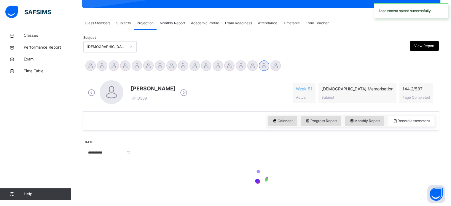
scroll to position [94, 0]
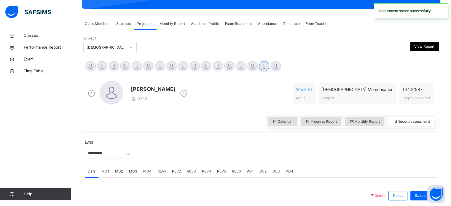
click at [116, 172] on span "MD2" at bounding box center [119, 171] width 8 height 5
click at [174, 170] on span "REV2" at bounding box center [176, 171] width 9 height 5
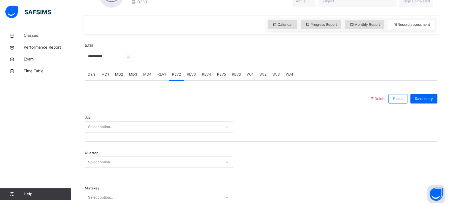
scroll to position [191, 0]
click at [194, 78] on div "REV3" at bounding box center [191, 74] width 15 height 12
click at [163, 76] on span "REV1" at bounding box center [161, 73] width 9 height 5
click at [174, 75] on span "REV2" at bounding box center [176, 73] width 9 height 5
click at [163, 73] on span "REV1" at bounding box center [161, 73] width 9 height 5
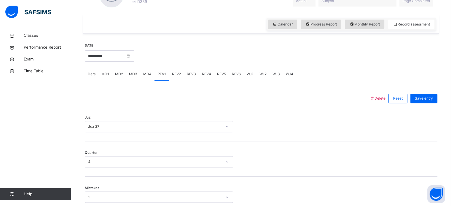
click at [176, 74] on span "REV2" at bounding box center [176, 73] width 9 height 5
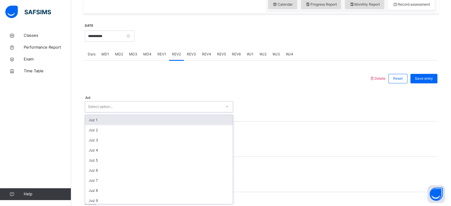
scroll to position [211, 0]
type input "**"
click at [90, 122] on div "Juz 28" at bounding box center [159, 120] width 148 height 10
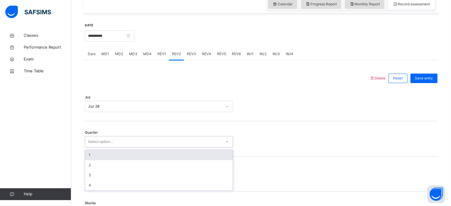
click at [90, 156] on div "1" at bounding box center [159, 155] width 148 height 10
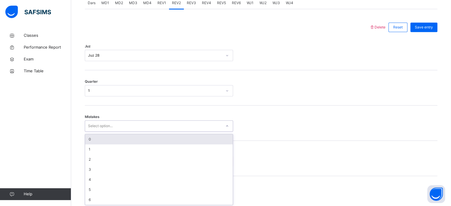
scroll to position [263, 0]
click at [90, 138] on div "0" at bounding box center [159, 138] width 148 height 10
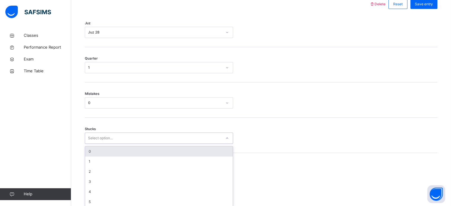
scroll to position [288, 0]
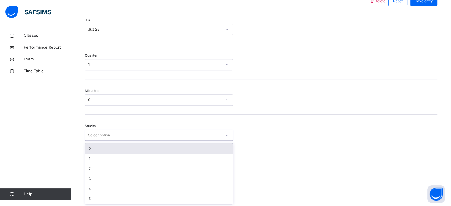
click at [90, 147] on div "0" at bounding box center [159, 149] width 148 height 10
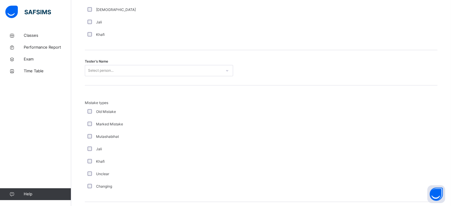
scroll to position [606, 0]
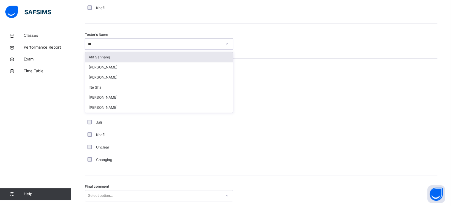
type input "****"
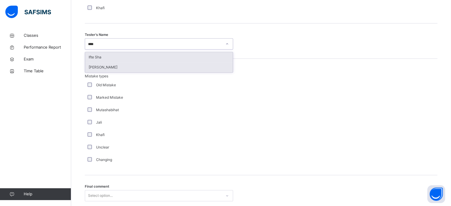
click at [95, 70] on div "[PERSON_NAME]" at bounding box center [159, 67] width 148 height 10
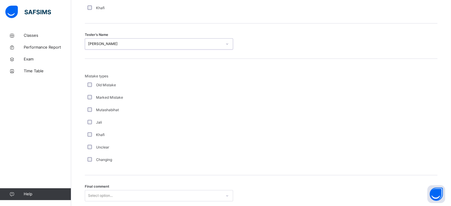
click at [382, 147] on div "Mistake types Old Mistake Marked Mistake Mutashabihat [PERSON_NAME] Unclear Cha…" at bounding box center [261, 120] width 353 height 93
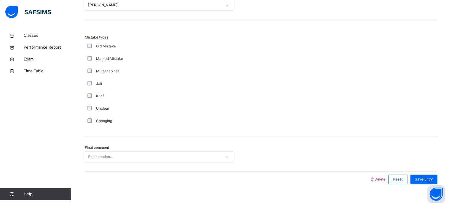
scroll to position [652, 0]
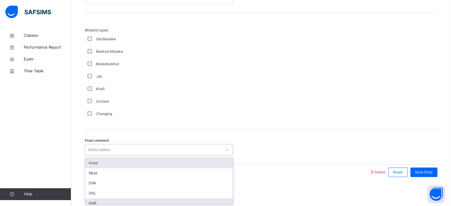
click at [89, 203] on div "DNR" at bounding box center [159, 203] width 148 height 10
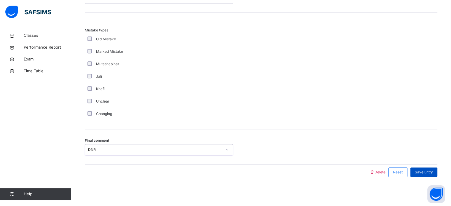
click at [431, 176] on div "Save Entry" at bounding box center [423, 172] width 27 height 9
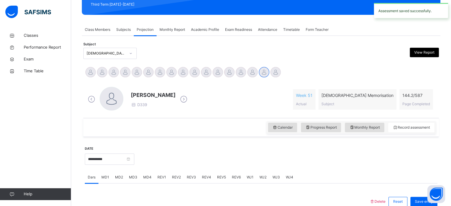
scroll to position [90, 0]
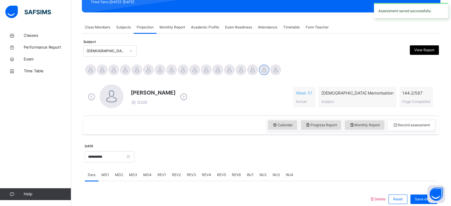
click at [189, 177] on span "REV3" at bounding box center [191, 174] width 9 height 5
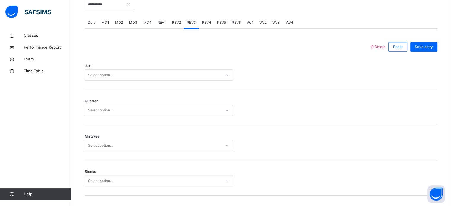
scroll to position [241, 0]
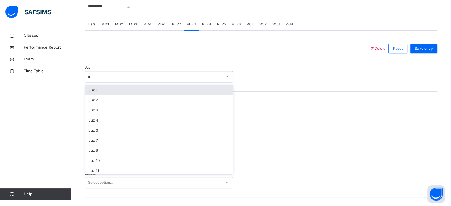
type input "**"
click at [98, 89] on div "Juz 28" at bounding box center [159, 90] width 148 height 10
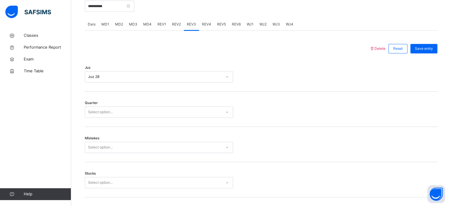
click at [98, 89] on div "Juz Juz 28" at bounding box center [261, 73] width 353 height 35
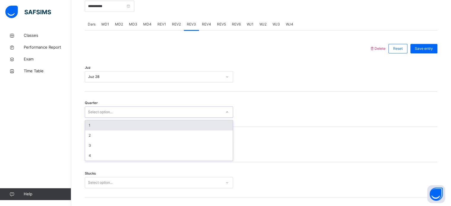
click at [94, 114] on div "Select option..." at bounding box center [100, 111] width 25 height 11
type input "*"
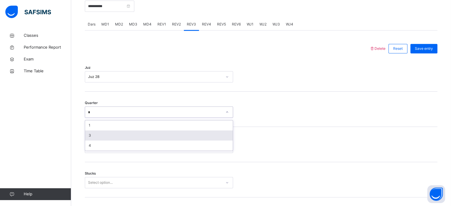
click at [90, 132] on div "3" at bounding box center [159, 135] width 148 height 10
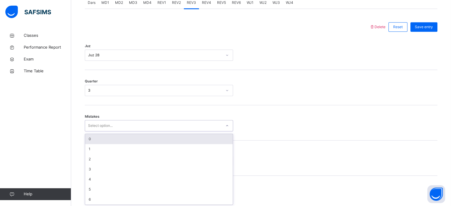
click at [93, 131] on div "option 0 focused, 1 of 7. 7 results available. Use Up and Down to choose option…" at bounding box center [159, 125] width 148 height 11
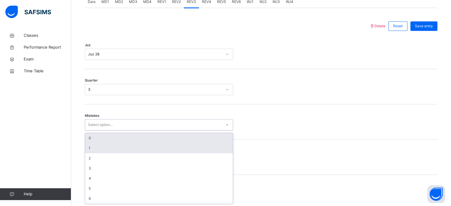
click at [94, 137] on div "0" at bounding box center [159, 138] width 148 height 10
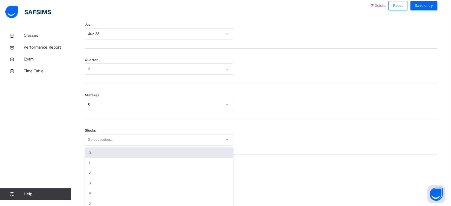
scroll to position [288, 0]
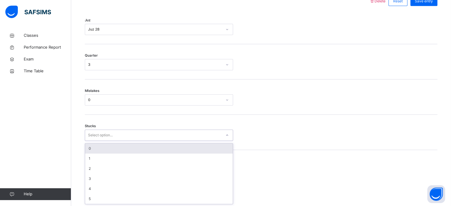
click at [89, 147] on div "0" at bounding box center [159, 149] width 148 height 10
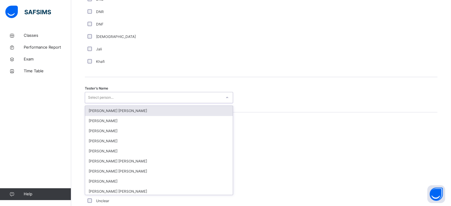
scroll to position [553, 0]
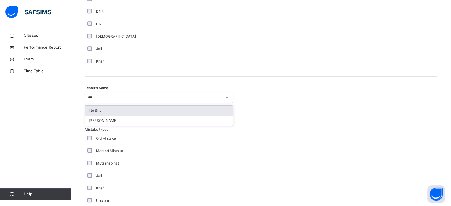
type input "****"
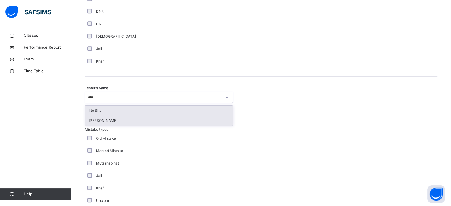
click at [89, 121] on div "[PERSON_NAME]" at bounding box center [159, 121] width 148 height 10
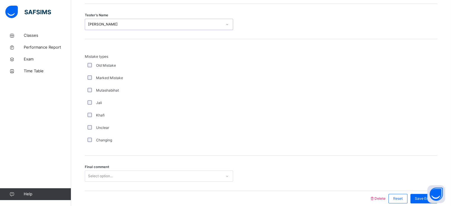
scroll to position [652, 0]
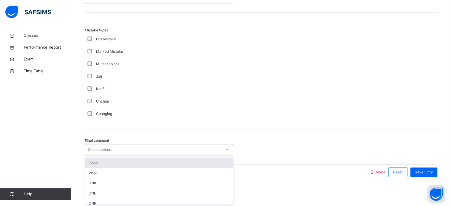
click at [91, 162] on div "Good" at bounding box center [159, 163] width 148 height 10
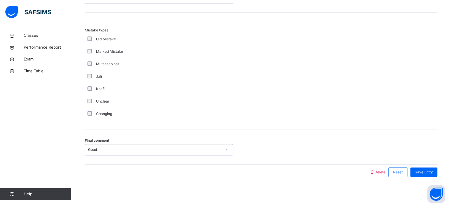
click at [93, 158] on div "Final comment option Good, selected. 0 results available. Select is focused ,ty…" at bounding box center [261, 146] width 353 height 35
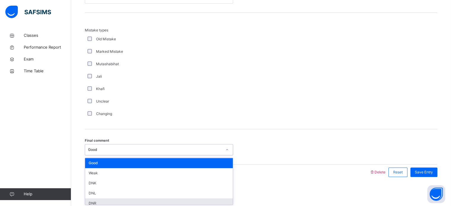
click at [92, 203] on div "DNR" at bounding box center [159, 203] width 148 height 10
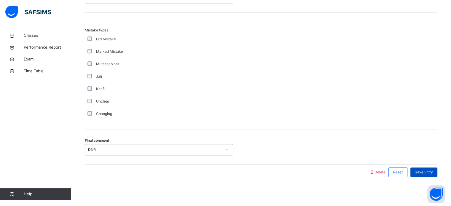
click at [428, 171] on span "Save Entry" at bounding box center [424, 172] width 18 height 5
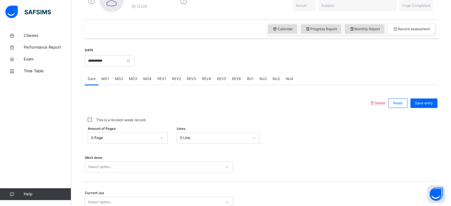
scroll to position [186, 0]
click at [205, 80] on span "REV4" at bounding box center [206, 78] width 9 height 5
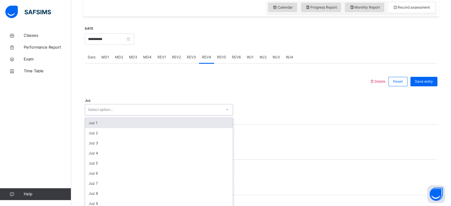
scroll to position [211, 0]
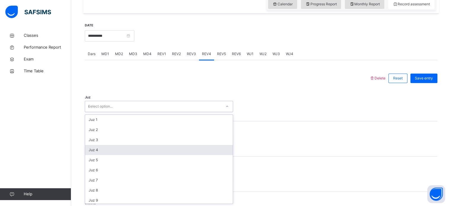
type input "**"
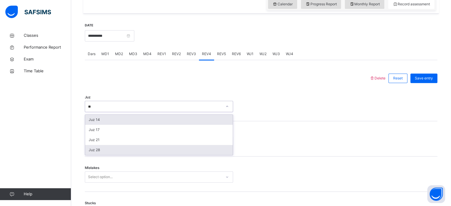
click at [96, 154] on div "Juz 28" at bounding box center [159, 150] width 148 height 10
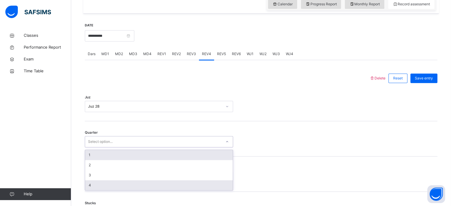
click at [89, 184] on div "4" at bounding box center [159, 185] width 148 height 10
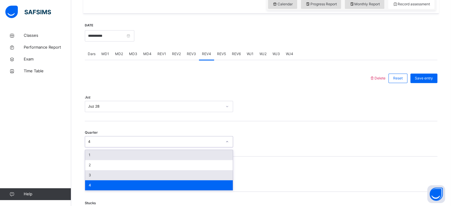
click at [89, 177] on div "3" at bounding box center [159, 175] width 148 height 10
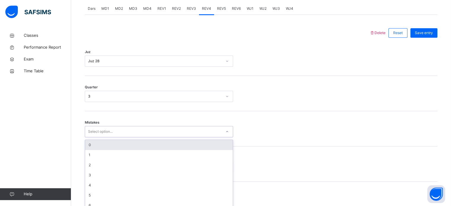
scroll to position [263, 0]
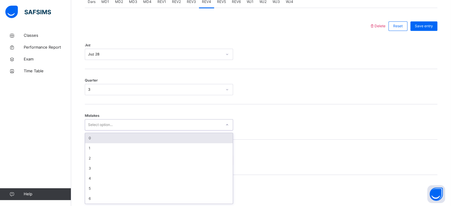
click at [89, 137] on div "0" at bounding box center [159, 138] width 148 height 10
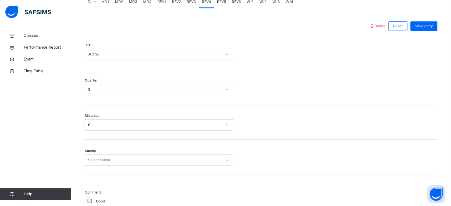
scroll to position [296, 0]
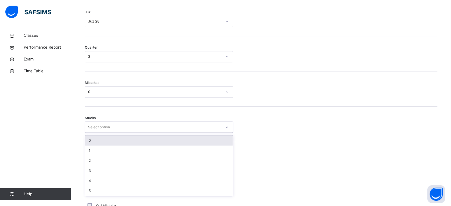
click at [90, 141] on div "0" at bounding box center [159, 141] width 148 height 10
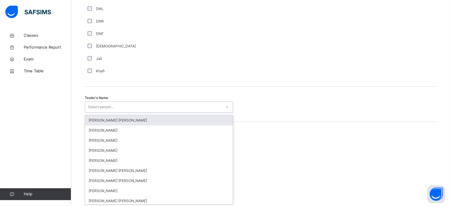
scroll to position [543, 0]
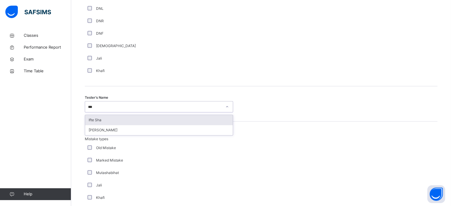
type input "****"
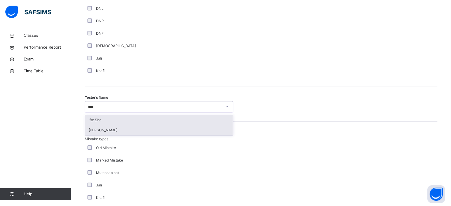
click at [92, 128] on div "[PERSON_NAME]" at bounding box center [159, 130] width 148 height 10
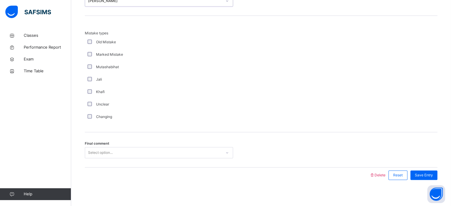
scroll to position [652, 0]
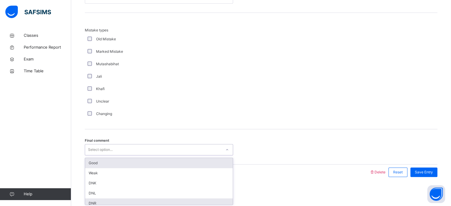
click at [89, 203] on div "DNR" at bounding box center [159, 203] width 148 height 10
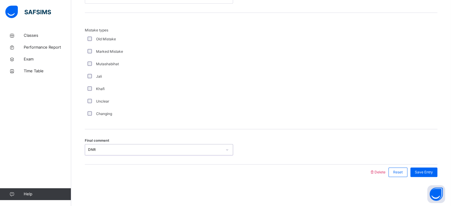
click at [434, 168] on div "Save Entry" at bounding box center [423, 172] width 27 height 9
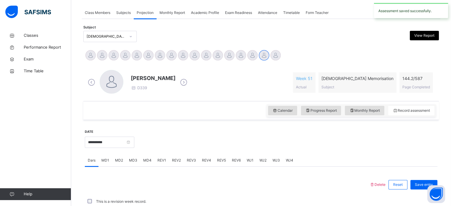
scroll to position [239, 0]
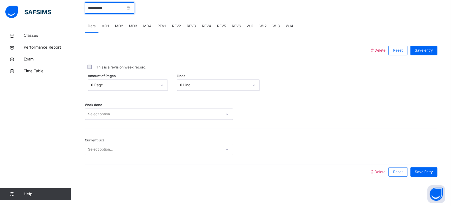
click at [117, 9] on input "**********" at bounding box center [110, 7] width 50 height 11
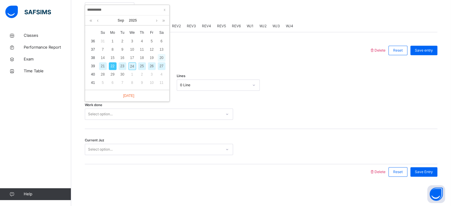
click at [161, 57] on div "20" at bounding box center [162, 58] width 8 height 8
type input "**********"
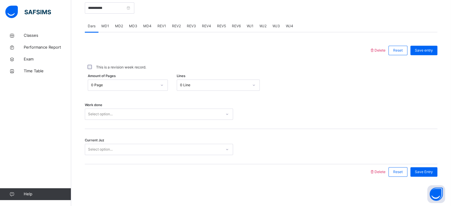
click at [106, 28] on div "MD1" at bounding box center [105, 26] width 14 height 12
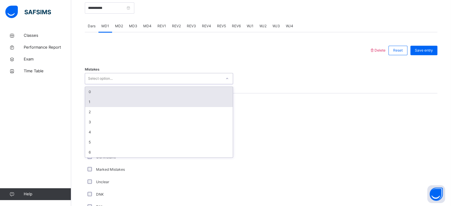
click at [90, 101] on div "1" at bounding box center [159, 102] width 148 height 10
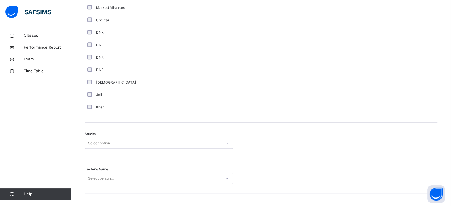
scroll to position [423, 0]
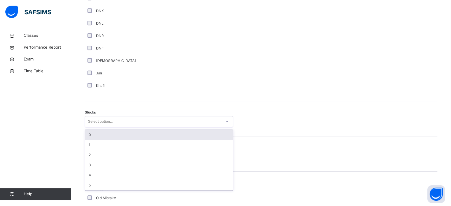
click at [86, 137] on div "0" at bounding box center [159, 135] width 148 height 10
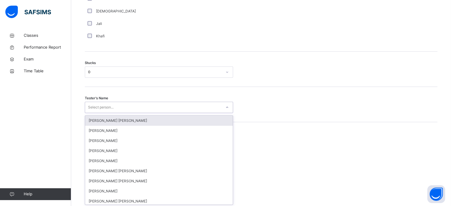
scroll to position [473, 0]
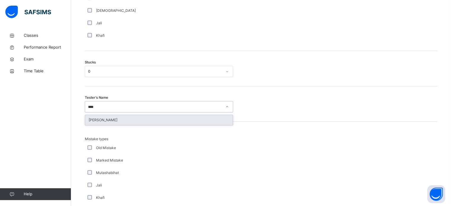
type input "*****"
click at [95, 119] on div "[PERSON_NAME]" at bounding box center [159, 120] width 148 height 10
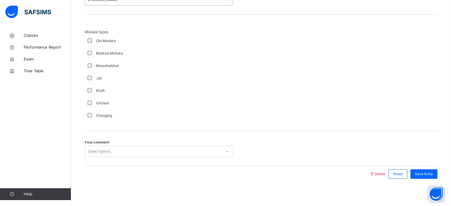
scroll to position [581, 0]
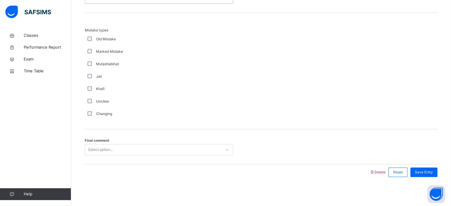
click at [93, 139] on span "Final comment" at bounding box center [97, 140] width 24 height 5
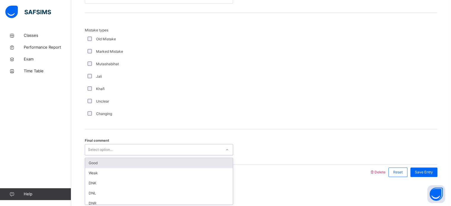
click at [90, 164] on div "Good" at bounding box center [159, 163] width 148 height 10
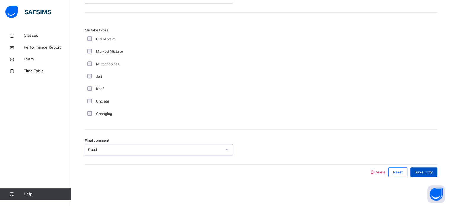
click at [426, 176] on div "Save Entry" at bounding box center [423, 172] width 27 height 9
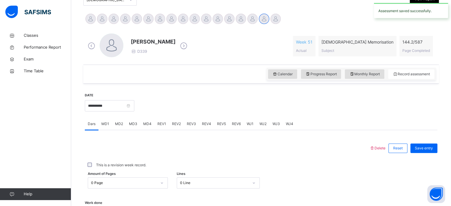
scroll to position [169, 0]
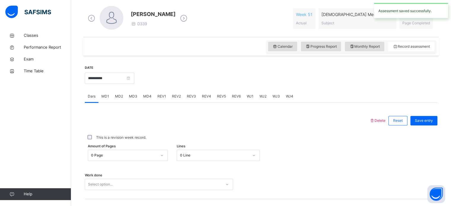
click at [399, 142] on div "This is a revision week record." at bounding box center [261, 137] width 353 height 12
click at [141, 102] on div "MD4" at bounding box center [147, 96] width 14 height 12
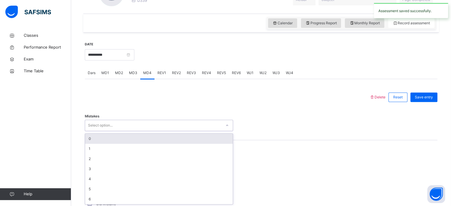
scroll to position [193, 0]
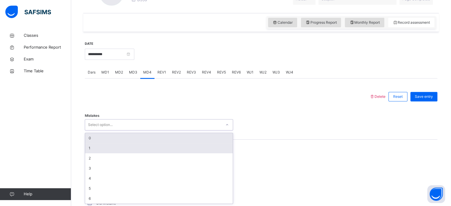
click at [89, 148] on div "1" at bounding box center [159, 148] width 148 height 10
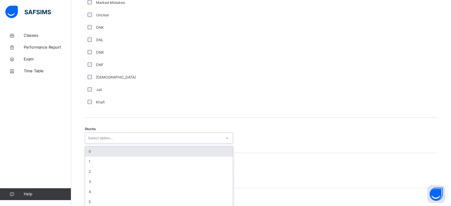
scroll to position [409, 0]
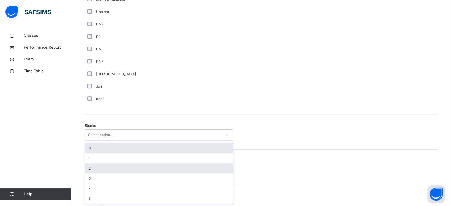
click at [88, 167] on div "2" at bounding box center [159, 168] width 148 height 10
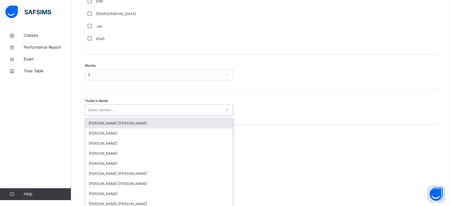
scroll to position [473, 0]
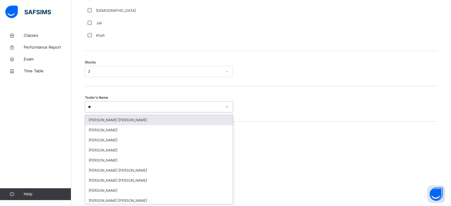
type input "***"
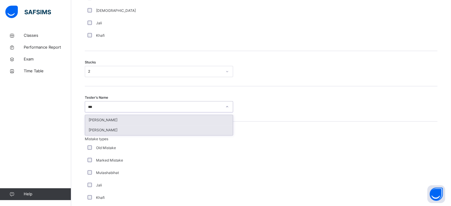
click at [90, 133] on div "[PERSON_NAME]" at bounding box center [159, 130] width 148 height 10
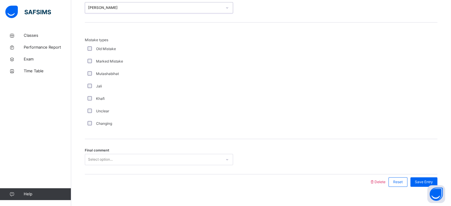
scroll to position [581, 0]
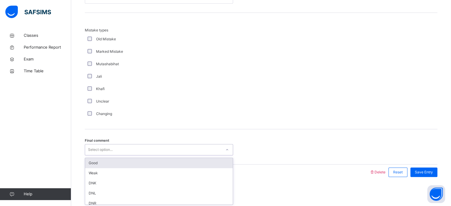
click at [93, 161] on div "Good" at bounding box center [159, 163] width 148 height 10
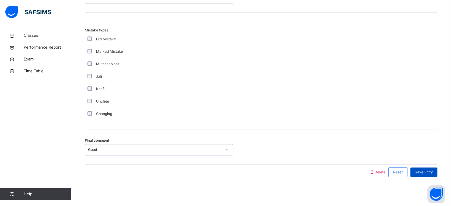
click at [425, 171] on span "Save Entry" at bounding box center [424, 172] width 18 height 5
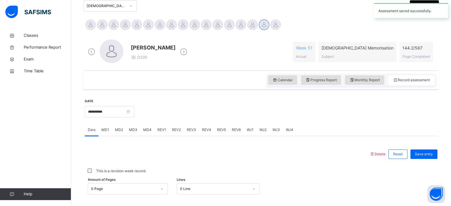
scroll to position [138, 0]
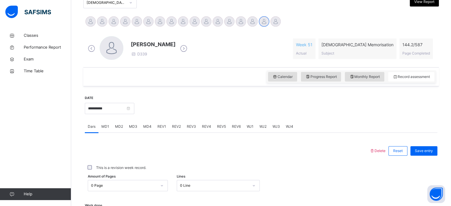
click at [164, 126] on span "REV1" at bounding box center [161, 126] width 9 height 5
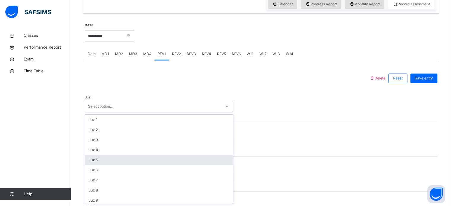
click at [173, 112] on div "option Juz 5 focused, 5 of 30. 30 results available. Use Up and Down to choose …" at bounding box center [159, 106] width 148 height 11
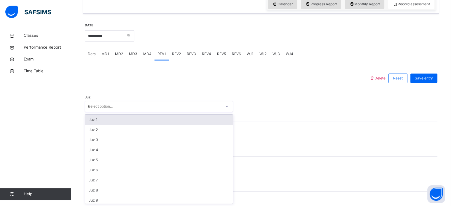
type input "**"
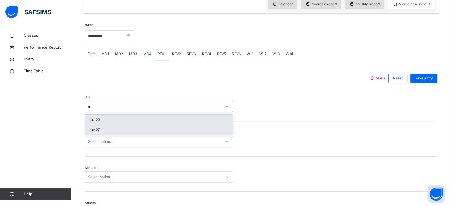
click at [94, 132] on div "Juz 27" at bounding box center [159, 130] width 148 height 10
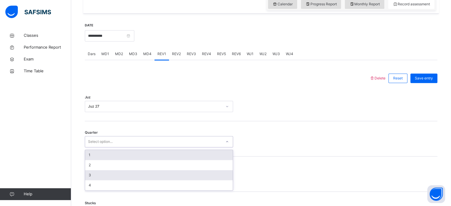
click at [89, 172] on div "3" at bounding box center [159, 175] width 148 height 10
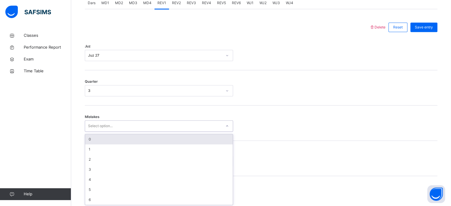
scroll to position [263, 0]
click at [92, 138] on div "0" at bounding box center [159, 138] width 148 height 10
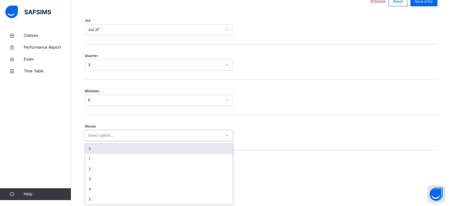
scroll to position [288, 0]
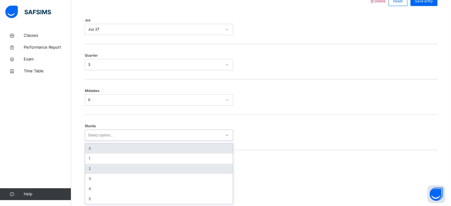
click at [87, 167] on div "2" at bounding box center [159, 169] width 148 height 10
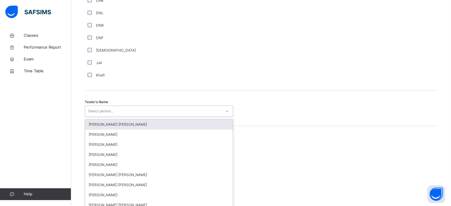
scroll to position [543, 0]
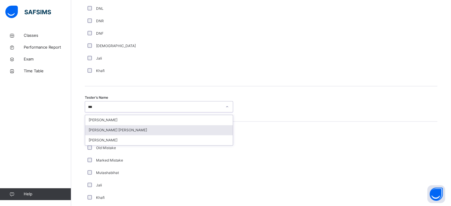
type input "****"
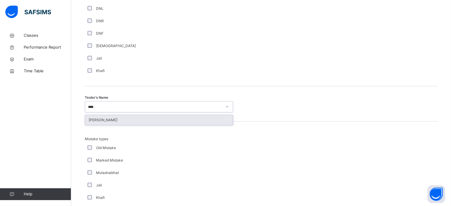
click at [183, 122] on div "[PERSON_NAME]" at bounding box center [159, 120] width 148 height 10
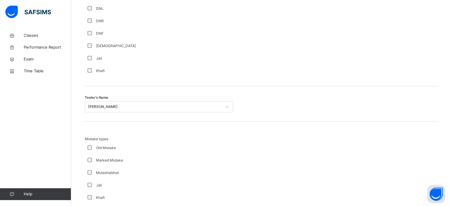
click at [183, 122] on div "Mistake types Old Mistake Marked Mistake Mutashabihat [PERSON_NAME] Unclear Cha…" at bounding box center [261, 180] width 353 height 117
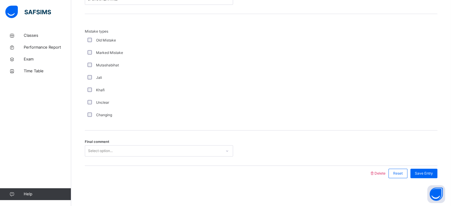
scroll to position [652, 0]
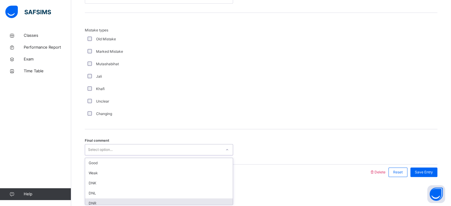
click at [146, 151] on div "Select option..." at bounding box center [153, 149] width 136 height 9
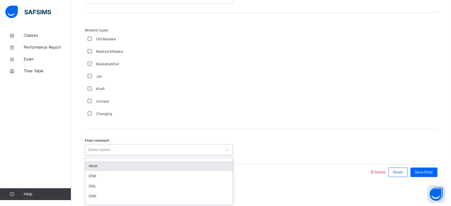
scroll to position [0, 0]
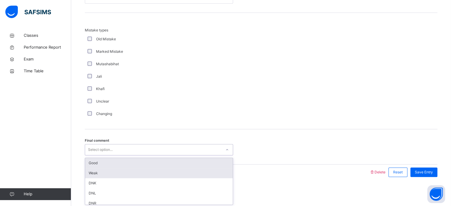
click at [134, 168] on div "Weak" at bounding box center [159, 173] width 148 height 10
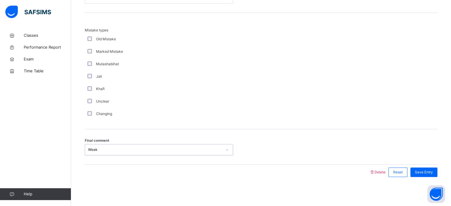
click at [220, 154] on div "Weak" at bounding box center [159, 149] width 148 height 11
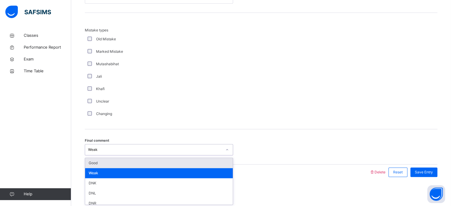
click at [204, 160] on div "Good" at bounding box center [159, 163] width 148 height 10
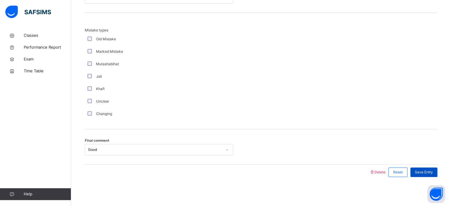
click at [418, 172] on div "Save Entry" at bounding box center [423, 172] width 27 height 9
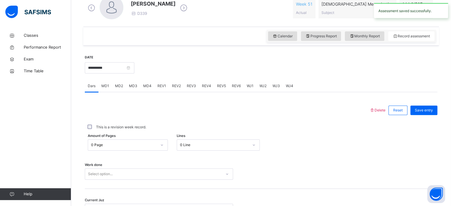
scroll to position [215, 0]
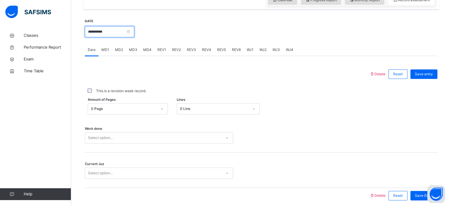
click at [119, 32] on input "**********" at bounding box center [110, 31] width 50 height 11
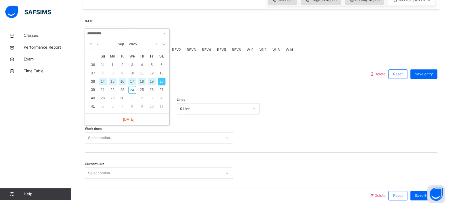
click at [151, 82] on div "19" at bounding box center [152, 82] width 8 height 8
type input "**********"
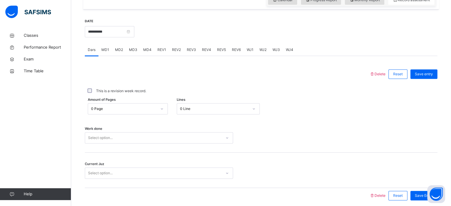
click at [121, 50] on span "MD2" at bounding box center [119, 49] width 8 height 5
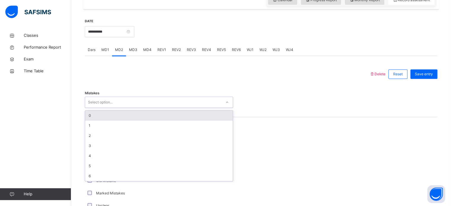
click at [88, 117] on div "0" at bounding box center [159, 116] width 148 height 10
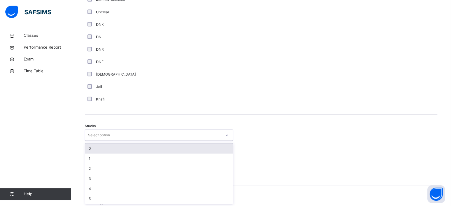
scroll to position [409, 0]
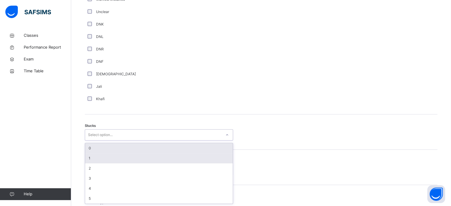
click at [86, 158] on div "1" at bounding box center [159, 158] width 148 height 10
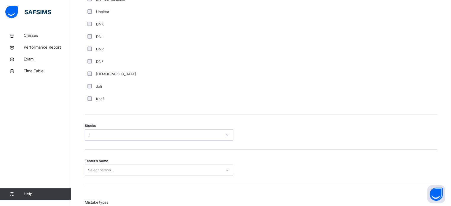
click at [88, 134] on div "1" at bounding box center [155, 134] width 134 height 5
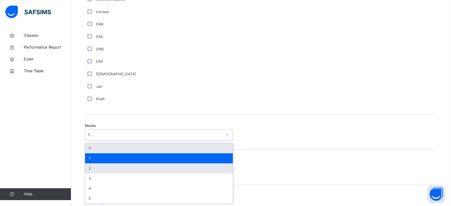
click at [88, 170] on div "2" at bounding box center [159, 168] width 148 height 10
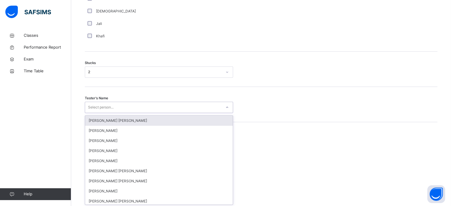
scroll to position [473, 0]
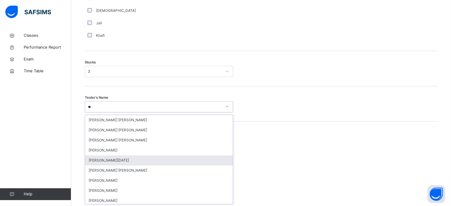
type input "*"
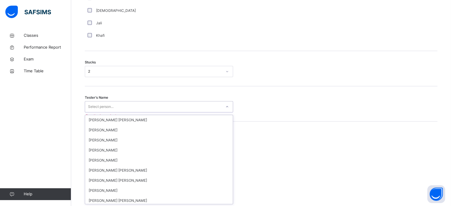
type input "*"
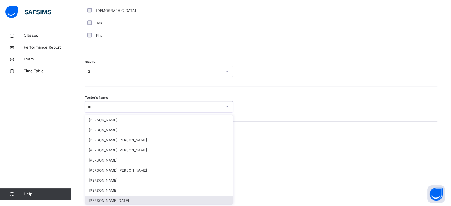
type input "***"
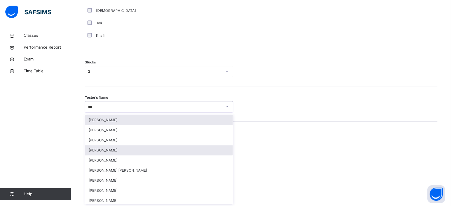
click at [96, 151] on div "[PERSON_NAME]" at bounding box center [159, 150] width 148 height 10
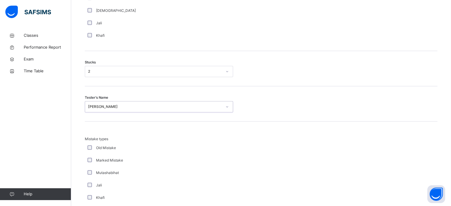
click at [94, 125] on div "Mistake types Old Mistake Marked Mistake Mutashabihat [PERSON_NAME] Unclear Cha…" at bounding box center [261, 180] width 353 height 117
click at [106, 131] on div "Mistake types Old Mistake Marked Mistake Mutashabihat [PERSON_NAME] Unclear Cha…" at bounding box center [261, 180] width 353 height 117
click at [117, 140] on span "Mistake types" at bounding box center [159, 138] width 148 height 5
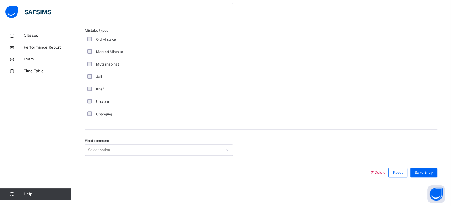
scroll to position [581, 0]
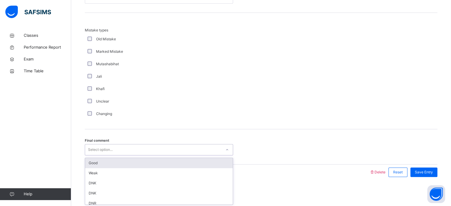
click at [90, 165] on div "Good" at bounding box center [159, 163] width 148 height 10
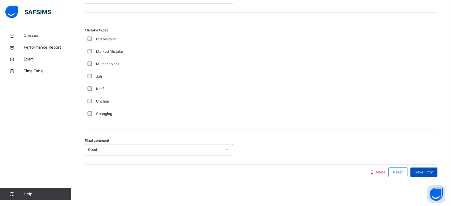
click at [428, 176] on div "Save Entry" at bounding box center [423, 172] width 27 height 9
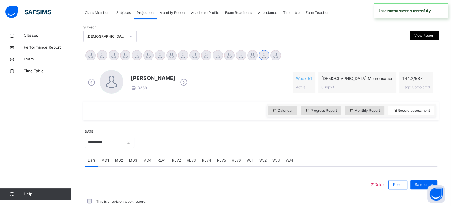
scroll to position [239, 0]
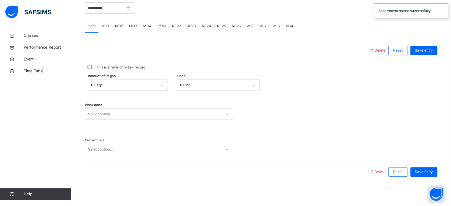
click at [144, 27] on span "MD4" at bounding box center [147, 25] width 8 height 5
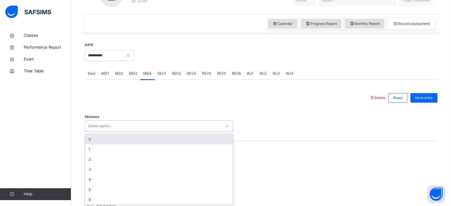
scroll to position [193, 0]
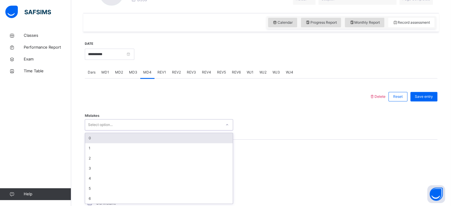
click at [91, 139] on div "0" at bounding box center [159, 138] width 148 height 10
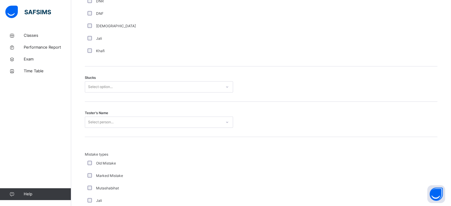
scroll to position [456, 0]
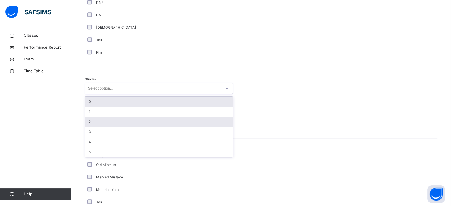
click at [88, 123] on div "2" at bounding box center [159, 122] width 148 height 10
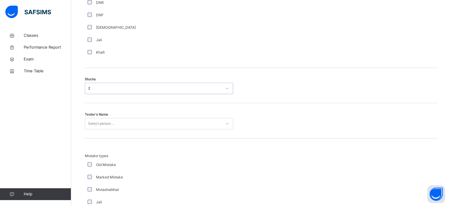
scroll to position [473, 0]
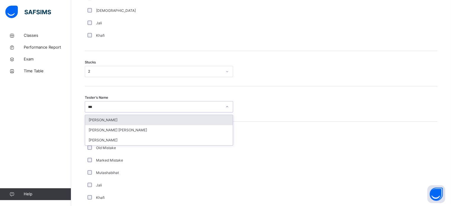
type input "****"
click at [98, 119] on div "[PERSON_NAME]" at bounding box center [159, 120] width 148 height 10
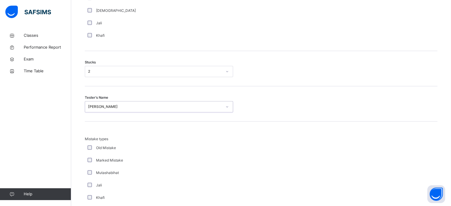
click at [353, 119] on div "Tester's Name option [PERSON_NAME], selected. 0 results available. Select is fo…" at bounding box center [261, 103] width 353 height 35
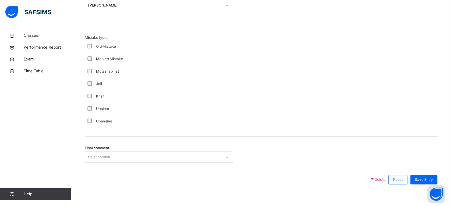
scroll to position [581, 0]
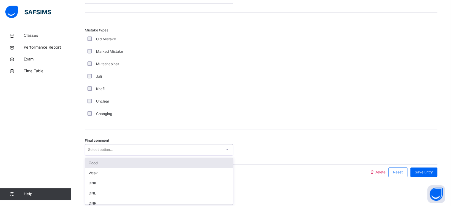
click at [88, 163] on div "Good" at bounding box center [159, 163] width 148 height 10
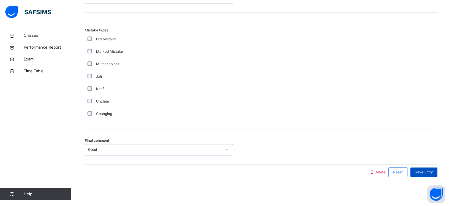
click at [433, 176] on div "Save Entry" at bounding box center [423, 172] width 27 height 9
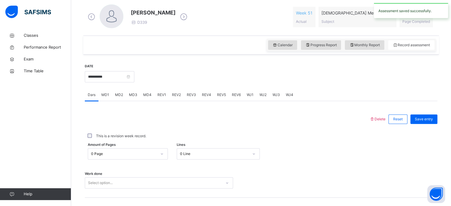
scroll to position [173, 0]
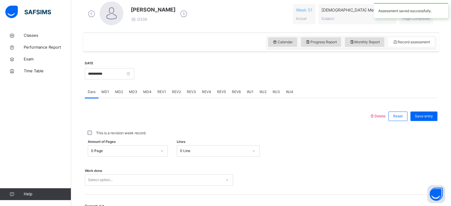
click at [162, 95] on div "REV1" at bounding box center [161, 92] width 15 height 12
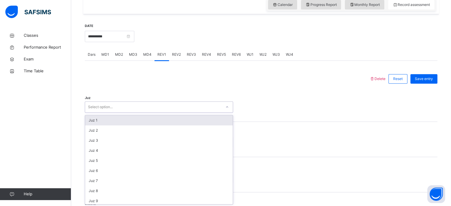
scroll to position [211, 0]
type input "*"
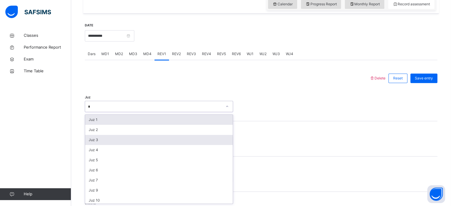
click at [96, 137] on div "Juz 3" at bounding box center [159, 140] width 148 height 10
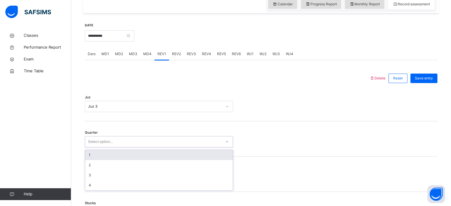
click at [90, 154] on div "1" at bounding box center [159, 155] width 148 height 10
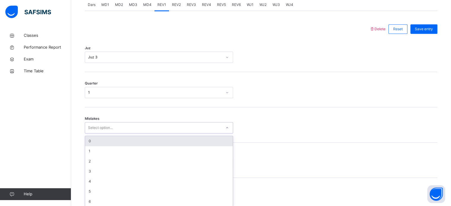
scroll to position [263, 0]
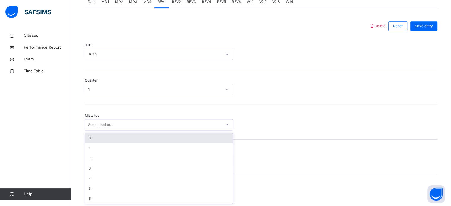
click at [88, 134] on div "0" at bounding box center [159, 138] width 148 height 10
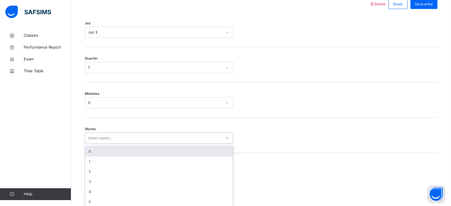
scroll to position [288, 0]
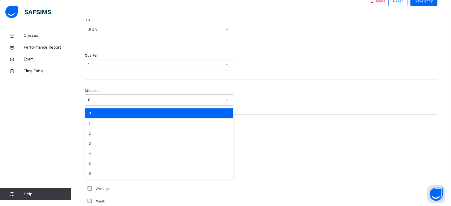
click at [64, 152] on div "Classes Performance Report Exam Time Table Help" at bounding box center [35, 115] width 71 height 182
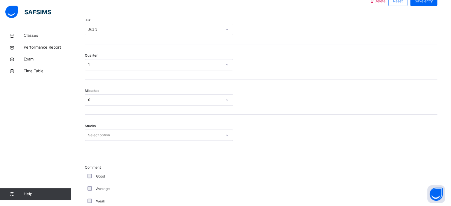
click at [14, 184] on div "Classes Performance Report Exam Time Table Help" at bounding box center [35, 115] width 71 height 182
click at [0, 198] on link "Help" at bounding box center [35, 194] width 71 height 12
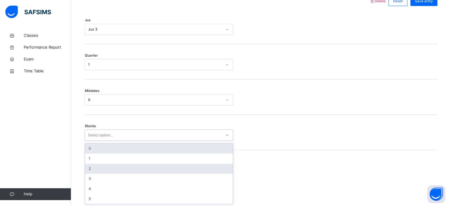
click at [178, 173] on div "2" at bounding box center [159, 169] width 148 height 10
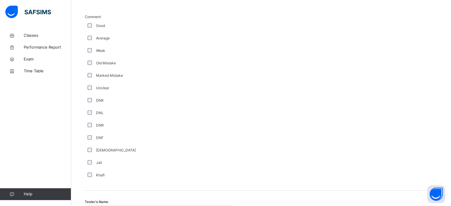
scroll to position [415, 0]
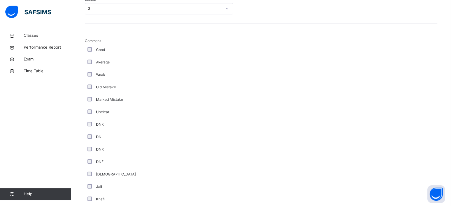
click at [96, 46] on div "Good" at bounding box center [159, 50] width 148 height 12
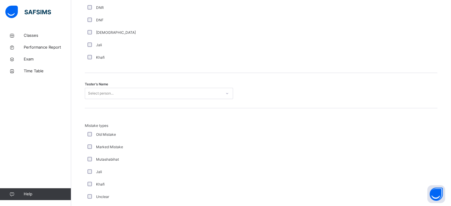
scroll to position [558, 0]
type input "****"
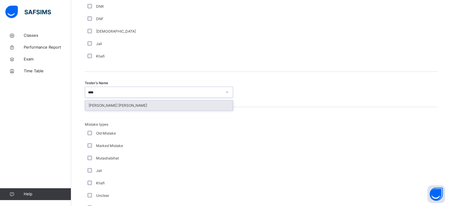
click at [104, 106] on div "[PERSON_NAME] [PERSON_NAME]" at bounding box center [159, 106] width 148 height 10
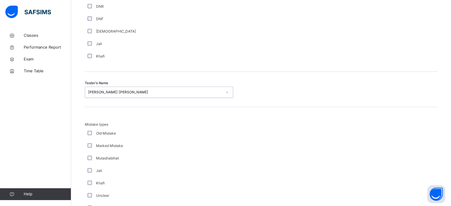
click at [366, 113] on div "Mistake types Old Mistake Marked Mistake Mutashabihat [PERSON_NAME] Unclear Cha…" at bounding box center [261, 165] width 353 height 117
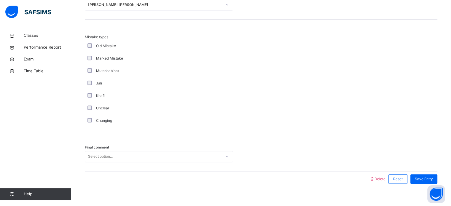
scroll to position [652, 0]
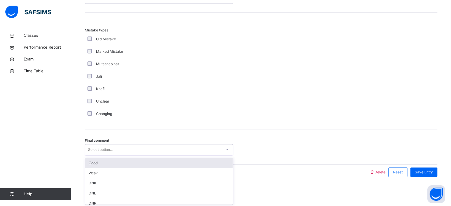
click at [186, 160] on div "Good" at bounding box center [159, 163] width 148 height 10
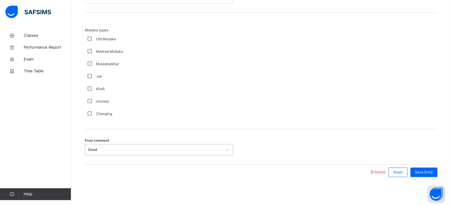
click at [277, 134] on div "Final comment option Good, selected. 0 results available. Select is focused ,ty…" at bounding box center [261, 146] width 353 height 35
click at [433, 172] on span "Save Entry" at bounding box center [424, 172] width 18 height 5
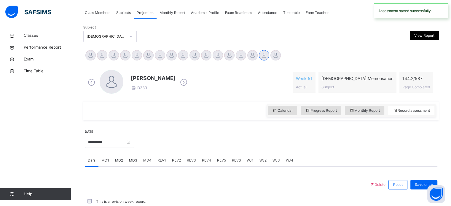
scroll to position [239, 0]
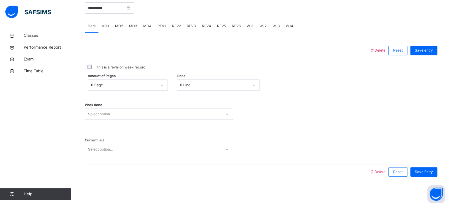
click at [162, 27] on span "REV1" at bounding box center [161, 25] width 9 height 5
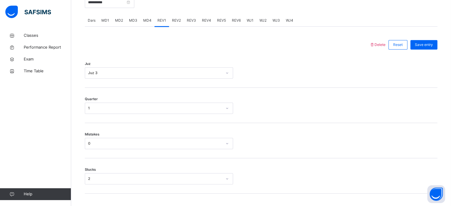
scroll to position [244, 0]
click at [172, 21] on span "REV2" at bounding box center [176, 20] width 9 height 5
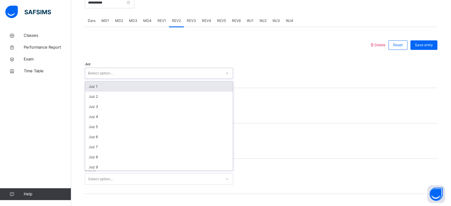
type input "**"
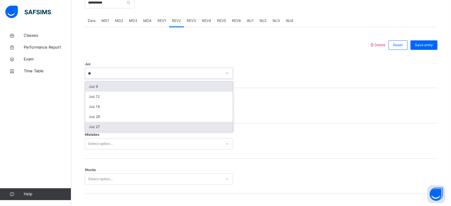
click at [95, 127] on div "Juz 27" at bounding box center [159, 127] width 148 height 10
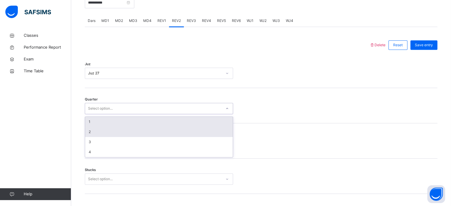
click at [88, 129] on div "2" at bounding box center [159, 132] width 148 height 10
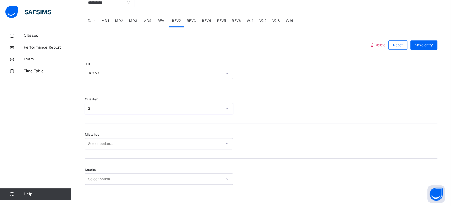
click at [88, 108] on div "2" at bounding box center [155, 108] width 134 height 5
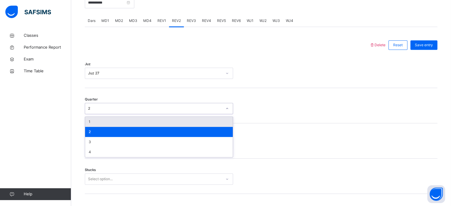
click at [89, 120] on div "1" at bounding box center [159, 122] width 148 height 10
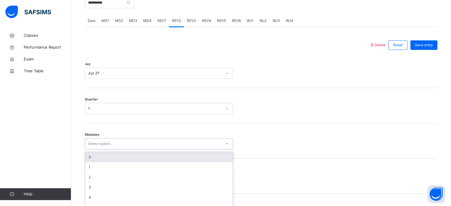
scroll to position [263, 0]
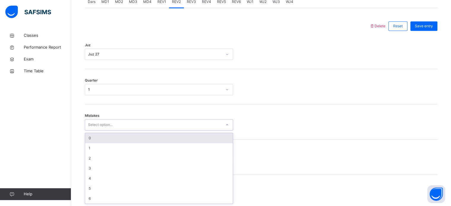
click at [90, 140] on div "0" at bounding box center [159, 138] width 148 height 10
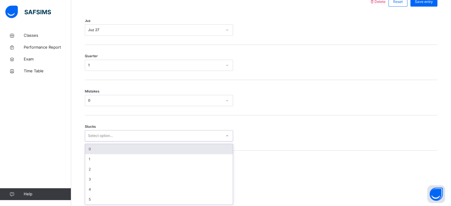
scroll to position [288, 0]
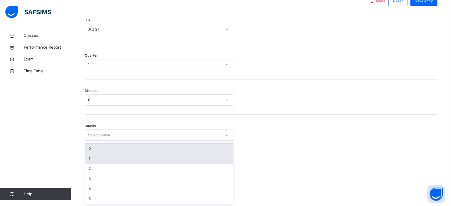
click at [89, 158] on div "1" at bounding box center [159, 159] width 148 height 10
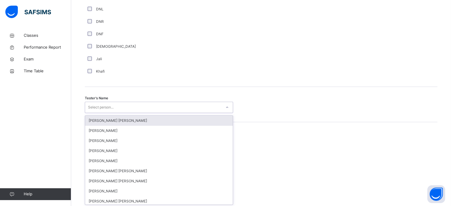
scroll to position [543, 0]
type input "**"
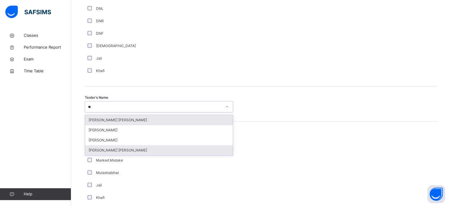
click at [97, 152] on div "[PERSON_NAME] [PERSON_NAME]" at bounding box center [159, 150] width 148 height 10
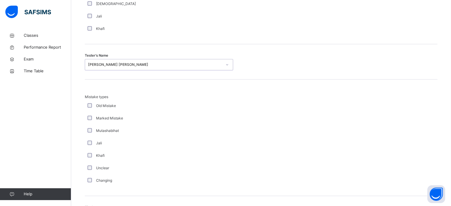
scroll to position [652, 0]
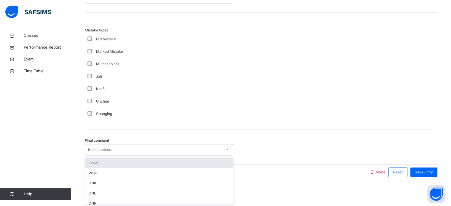
type input "**"
click at [90, 162] on div "Good" at bounding box center [159, 163] width 148 height 10
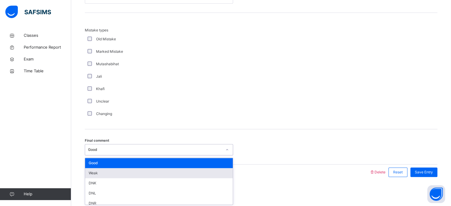
scroll to position [14, 0]
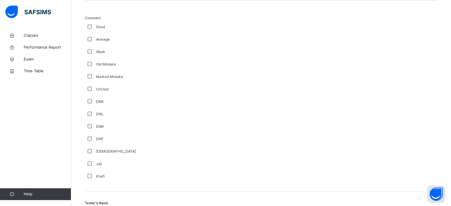
scroll to position [498, 0]
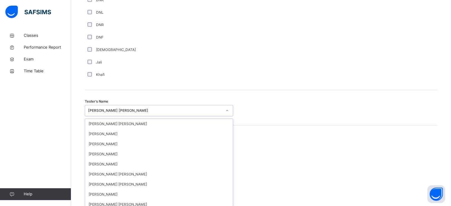
click at [141, 116] on div "option [PERSON_NAME] [PERSON_NAME], selected. option [PERSON_NAME] focused, 27 …" at bounding box center [159, 110] width 148 height 11
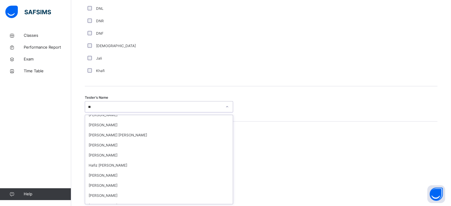
scroll to position [96, 0]
type input "*"
type input "**"
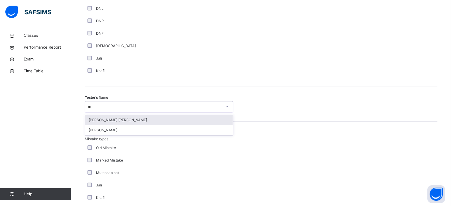
click at [94, 119] on div "[PERSON_NAME] [PERSON_NAME]" at bounding box center [159, 120] width 148 height 10
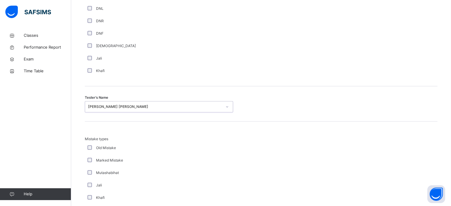
click at [376, 170] on div "Mistake types Old Mistake Marked Mistake Mutashabihat [PERSON_NAME] Unclear Cha…" at bounding box center [261, 182] width 353 height 93
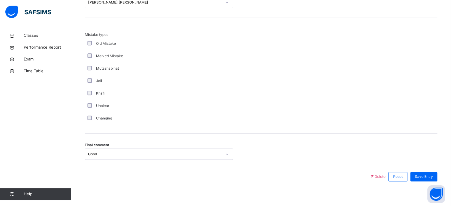
scroll to position [652, 0]
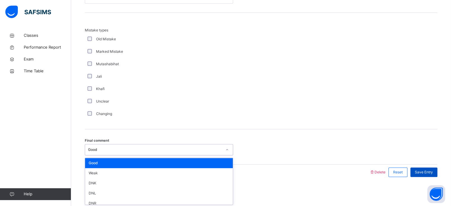
click at [430, 171] on span "Save Entry" at bounding box center [424, 172] width 18 height 5
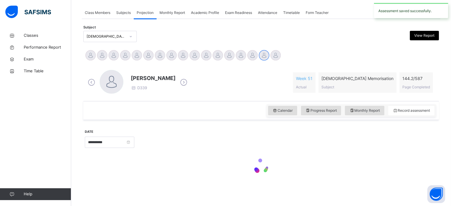
scroll to position [239, 0]
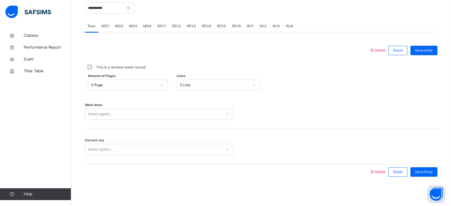
click at [169, 27] on div "REV2" at bounding box center [176, 26] width 15 height 12
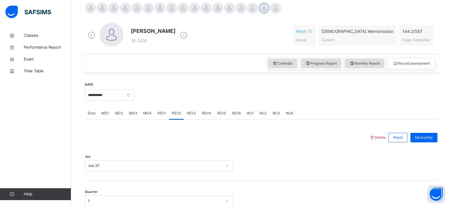
scroll to position [152, 0]
click at [193, 113] on span "REV3" at bounding box center [191, 113] width 9 height 5
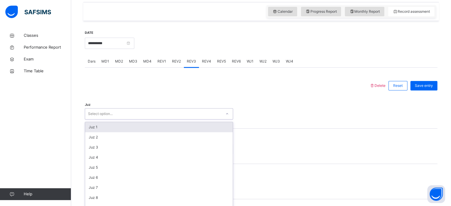
scroll to position [211, 0]
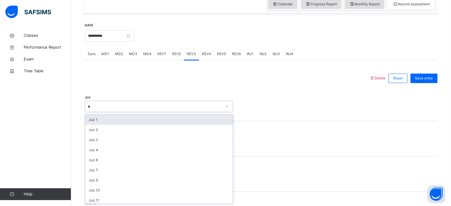
type input "**"
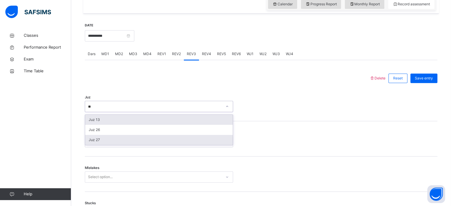
click at [93, 140] on div "Juz 27" at bounding box center [159, 140] width 148 height 10
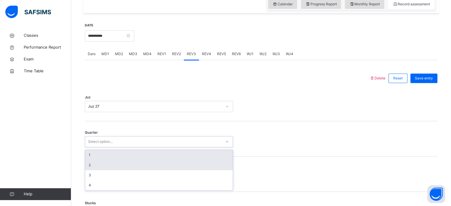
click at [90, 164] on div "2" at bounding box center [159, 165] width 148 height 10
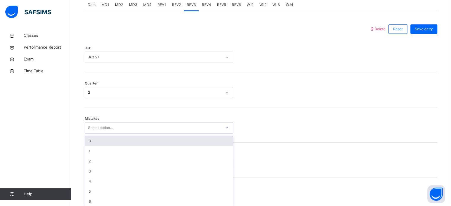
scroll to position [263, 0]
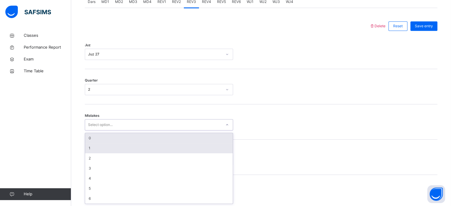
click at [90, 149] on div "1" at bounding box center [159, 148] width 148 height 10
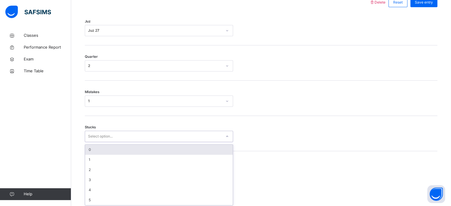
scroll to position [288, 0]
click at [86, 145] on div "0" at bounding box center [159, 149] width 148 height 10
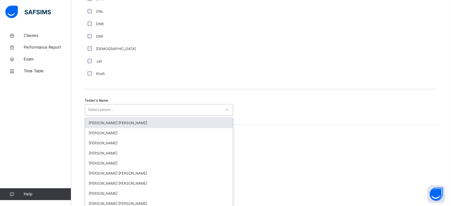
scroll to position [543, 0]
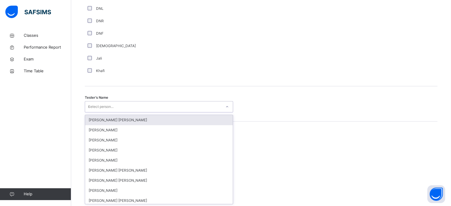
type input "**"
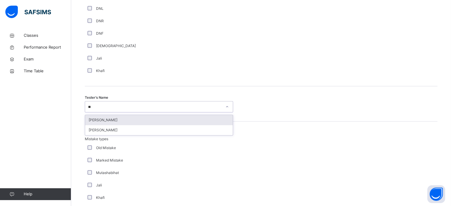
click at [95, 122] on div "[PERSON_NAME]" at bounding box center [159, 120] width 148 height 10
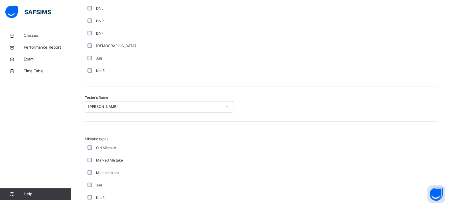
click at [94, 132] on div "Mistake types Old Mistake Marked Mistake Mutashabihat [PERSON_NAME] Unclear Cha…" at bounding box center [261, 180] width 353 height 117
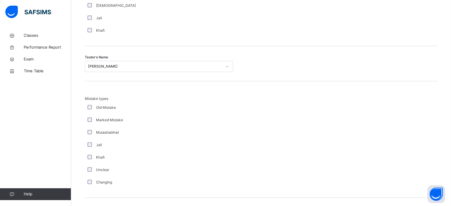
scroll to position [652, 0]
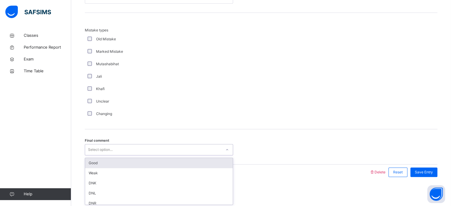
click at [89, 163] on div "Good" at bounding box center [159, 163] width 148 height 10
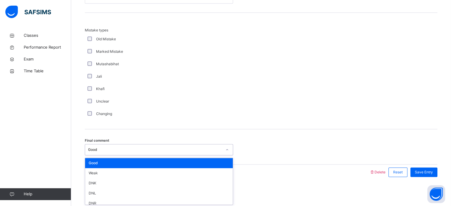
click at [94, 161] on div "Good" at bounding box center [159, 163] width 148 height 10
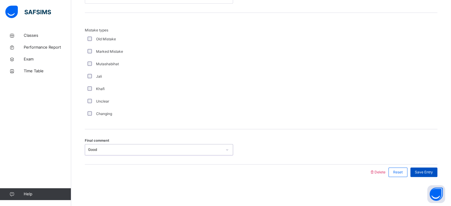
click at [426, 174] on div "Save Entry" at bounding box center [423, 172] width 27 height 9
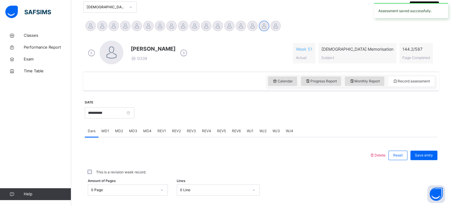
scroll to position [133, 0]
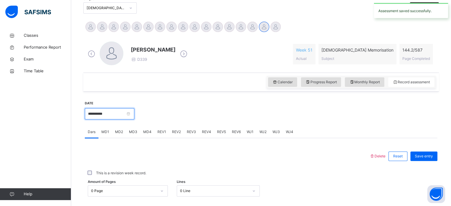
click at [134, 115] on input "**********" at bounding box center [110, 113] width 50 height 11
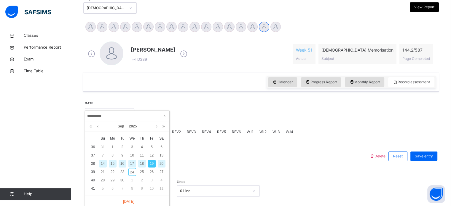
click at [146, 160] on div "18" at bounding box center [142, 164] width 8 height 8
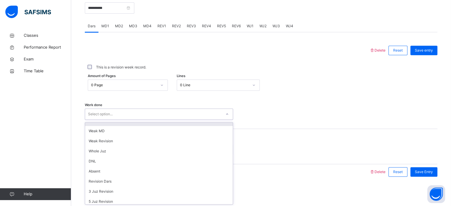
scroll to position [0, 0]
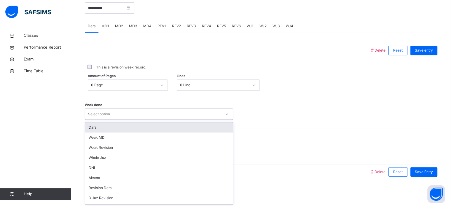
click at [104, 131] on div "Dars" at bounding box center [159, 127] width 148 height 10
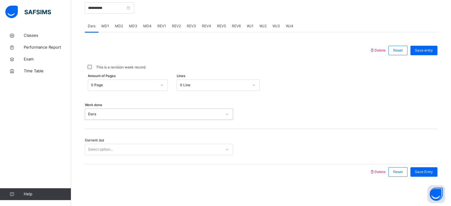
click at [208, 164] on div "Current Juz Select option..." at bounding box center [261, 146] width 353 height 35
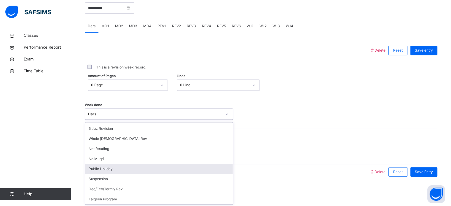
click at [111, 170] on div "Public Holiday" at bounding box center [159, 169] width 148 height 10
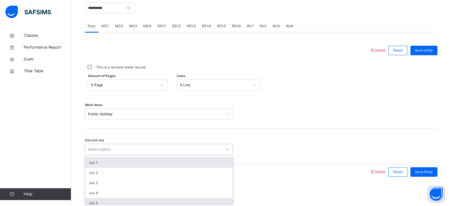
click at [135, 200] on div "Juz 5" at bounding box center [159, 203] width 148 height 10
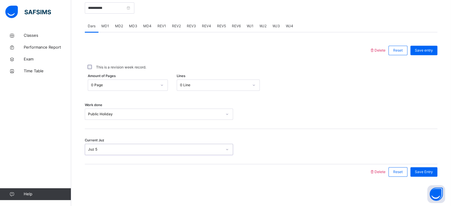
click at [182, 140] on div "Current Juz option Juz 5, selected. 0 results available. Select is focused ,typ…" at bounding box center [261, 146] width 353 height 35
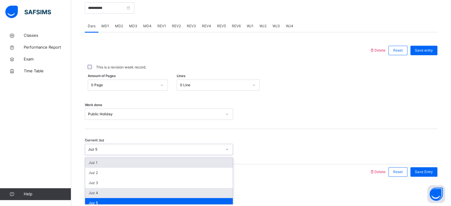
click at [134, 193] on div "Juz 4" at bounding box center [159, 193] width 148 height 10
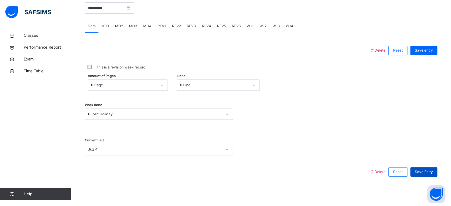
click at [437, 176] on div "Save Entry" at bounding box center [423, 171] width 27 height 9
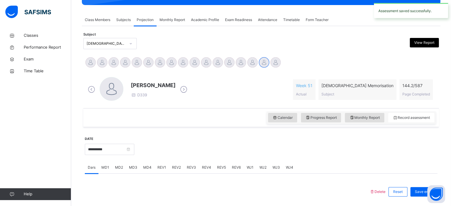
scroll to position [102, 0]
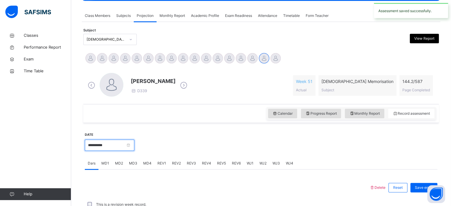
click at [134, 140] on input "**********" at bounding box center [110, 145] width 50 height 11
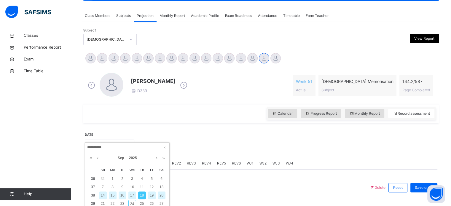
click at [130, 197] on div "17" at bounding box center [132, 196] width 8 height 8
type input "**********"
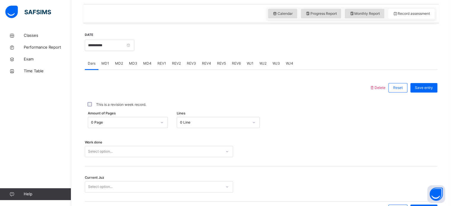
scroll to position [204, 0]
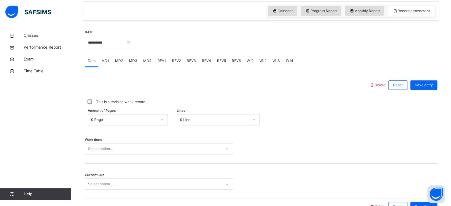
click at [159, 64] on div "REV1" at bounding box center [161, 61] width 15 height 12
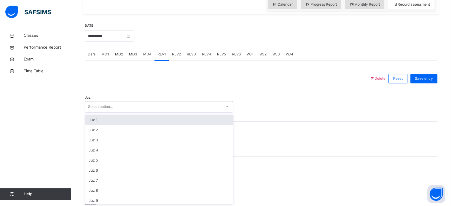
scroll to position [211, 0]
type input "*"
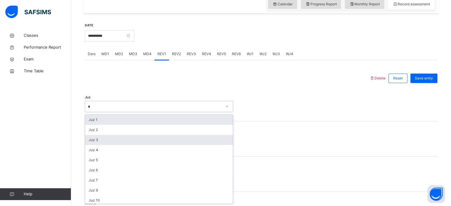
click at [95, 140] on div "Juz 3" at bounding box center [159, 140] width 148 height 10
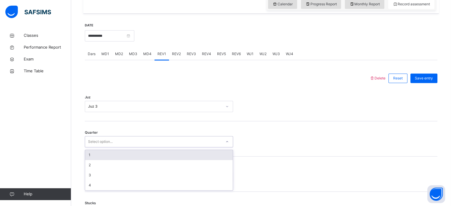
click at [90, 155] on div "1" at bounding box center [159, 155] width 148 height 10
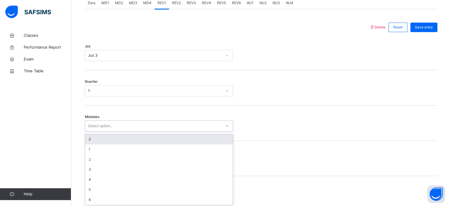
scroll to position [263, 0]
click at [89, 134] on div "0" at bounding box center [159, 138] width 148 height 10
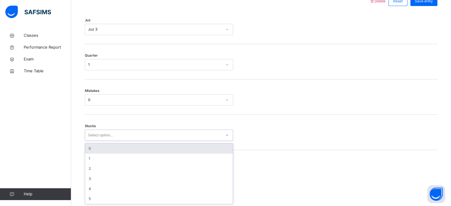
click at [90, 145] on div "0" at bounding box center [159, 149] width 148 height 10
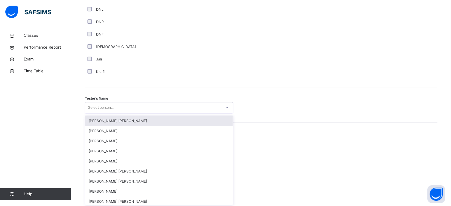
scroll to position [543, 0]
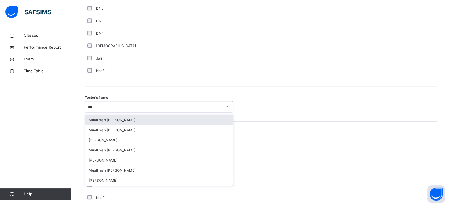
type input "****"
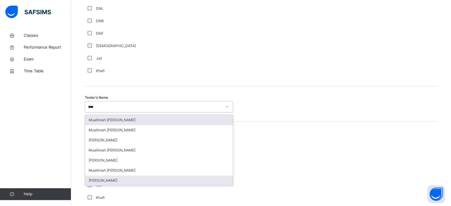
click at [94, 183] on div "[PERSON_NAME]" at bounding box center [159, 181] width 148 height 10
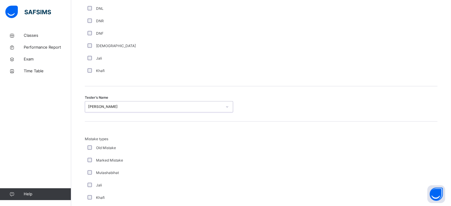
click at [408, 181] on div "Mistake types Old Mistake Marked Mistake Mutashabihat [PERSON_NAME] Unclear Cha…" at bounding box center [261, 182] width 353 height 93
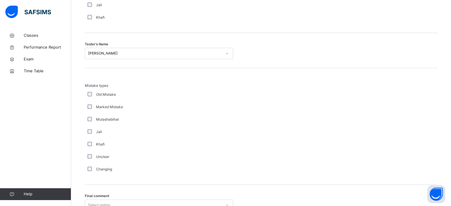
scroll to position [652, 0]
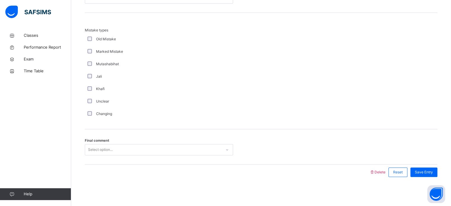
click at [403, 160] on div "Final comment Select option..." at bounding box center [261, 146] width 353 height 35
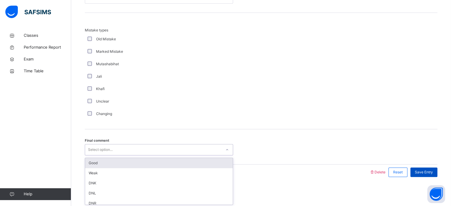
click at [95, 163] on div "Good" at bounding box center [159, 163] width 148 height 10
click at [432, 176] on div "Save Entry" at bounding box center [423, 172] width 27 height 9
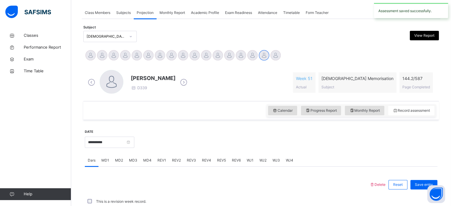
scroll to position [239, 0]
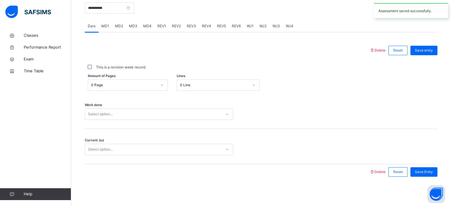
click at [160, 27] on span "REV1" at bounding box center [161, 25] width 9 height 5
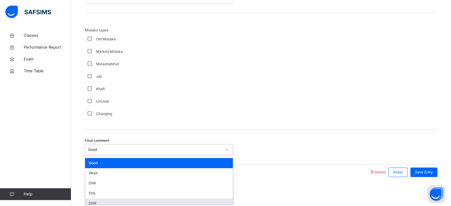
click at [91, 203] on div "DNR" at bounding box center [159, 203] width 148 height 10
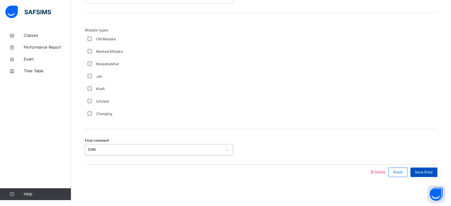
click at [432, 174] on div "Save Entry" at bounding box center [423, 172] width 27 height 9
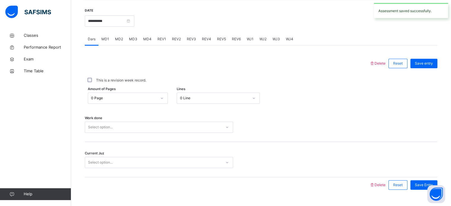
scroll to position [200, 0]
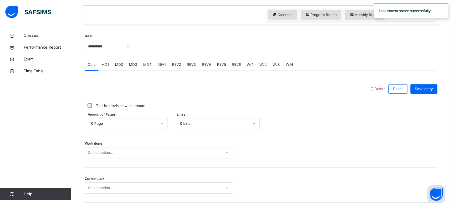
click at [170, 60] on div "REV2" at bounding box center [176, 65] width 15 height 12
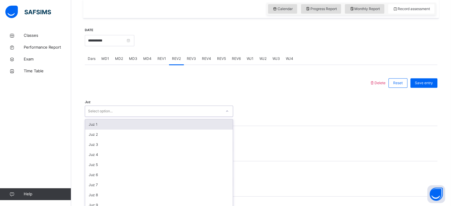
scroll to position [211, 0]
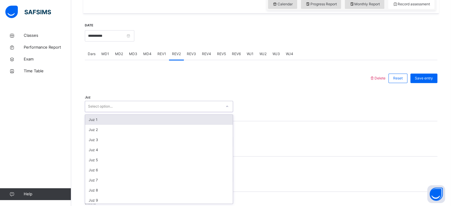
click at [0, 116] on div "Classes Performance Report Exam Time Table Help" at bounding box center [35, 115] width 71 height 182
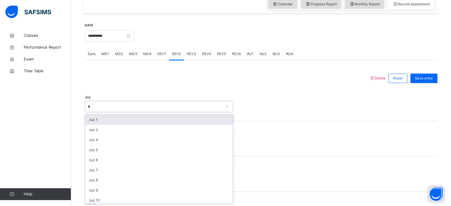
type input "**"
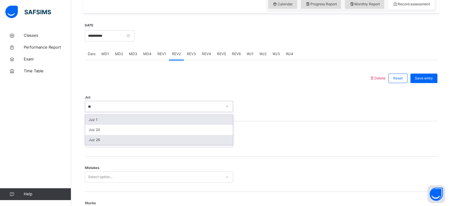
click at [93, 140] on div "Juz 26" at bounding box center [159, 140] width 148 height 10
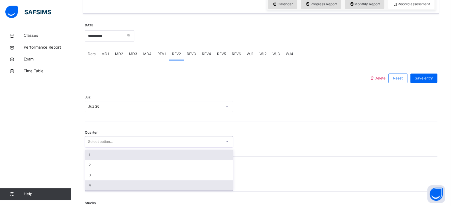
click at [88, 184] on div "4" at bounding box center [159, 185] width 148 height 10
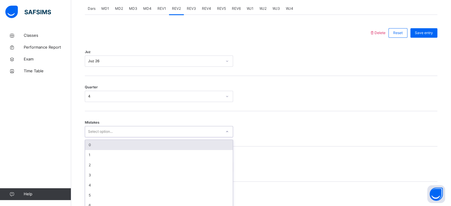
scroll to position [263, 0]
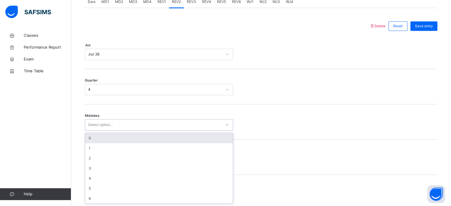
click at [92, 141] on div "0" at bounding box center [159, 138] width 148 height 10
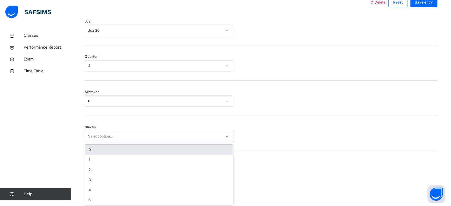
scroll to position [288, 0]
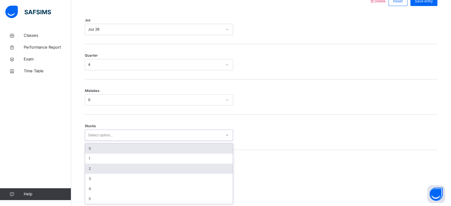
click at [89, 171] on div "2" at bounding box center [159, 169] width 148 height 10
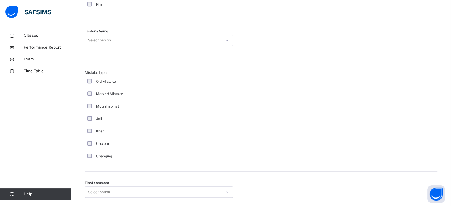
scroll to position [605, 0]
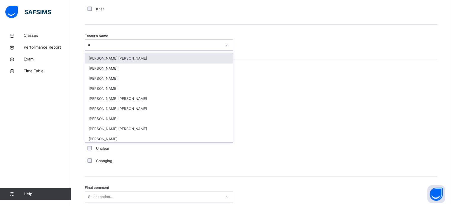
type input "**"
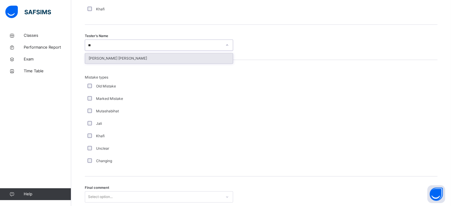
click at [135, 58] on div "[PERSON_NAME] [PERSON_NAME]" at bounding box center [159, 58] width 148 height 10
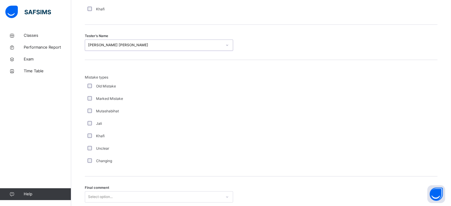
click at [365, 111] on div "Mistake types Old Mistake Marked Mistake Mutashabihat [PERSON_NAME] Unclear Cha…" at bounding box center [261, 121] width 353 height 93
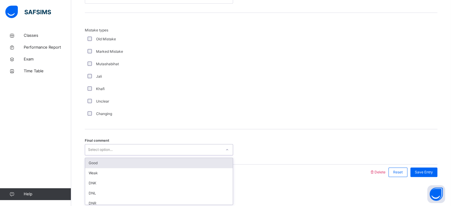
click at [96, 164] on div "Good" at bounding box center [159, 163] width 148 height 10
click at [433, 171] on span "Save Entry" at bounding box center [424, 172] width 18 height 5
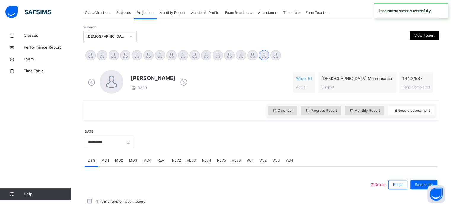
scroll to position [239, 0]
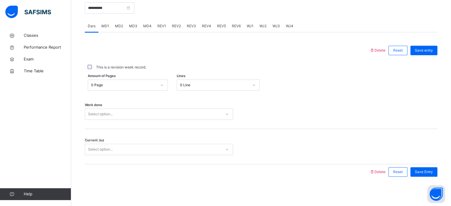
click at [120, 25] on span "MD2" at bounding box center [119, 25] width 8 height 5
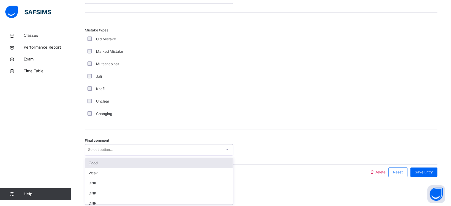
click at [95, 146] on div "Select option..." at bounding box center [100, 149] width 25 height 11
click at [98, 160] on div "Good" at bounding box center [159, 163] width 148 height 10
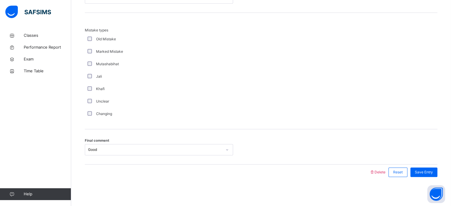
click at [146, 105] on div "Unclear" at bounding box center [159, 101] width 148 height 12
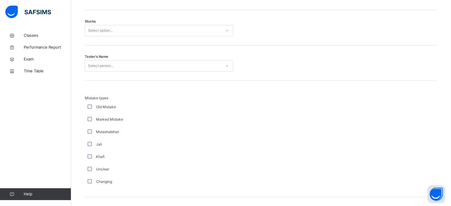
scroll to position [510, 0]
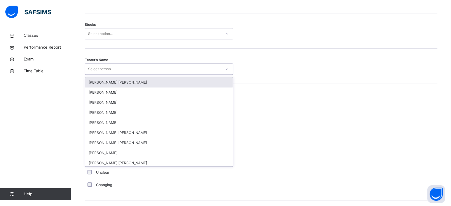
click at [146, 71] on div "Select person..." at bounding box center [153, 69] width 136 height 9
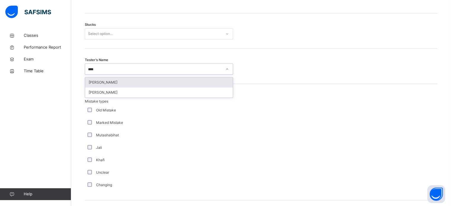
type input "*****"
click at [101, 78] on div "[PERSON_NAME]" at bounding box center [159, 82] width 148 height 10
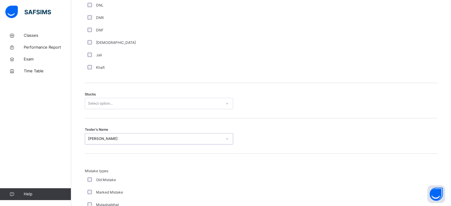
scroll to position [439, 0]
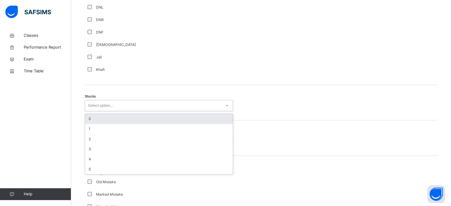
click at [89, 117] on div "0" at bounding box center [159, 119] width 148 height 10
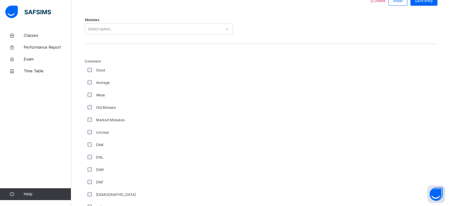
scroll to position [288, 0]
click at [97, 40] on div "Mistakes Select option..." at bounding box center [261, 26] width 353 height 35
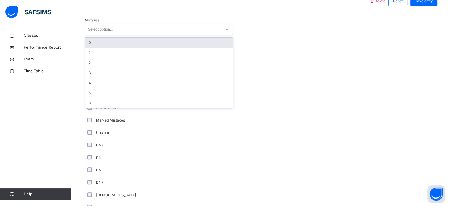
click at [91, 44] on div "0" at bounding box center [159, 43] width 148 height 10
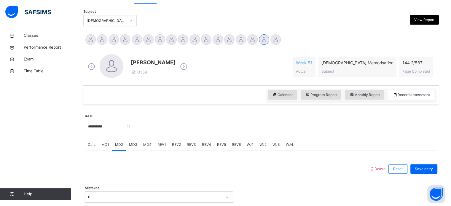
scroll to position [122, 0]
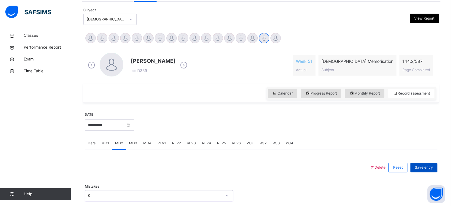
click at [428, 168] on span "Save entry" at bounding box center [424, 167] width 18 height 5
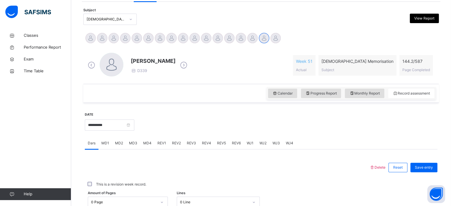
click at [145, 149] on div "MD4" at bounding box center [147, 143] width 14 height 12
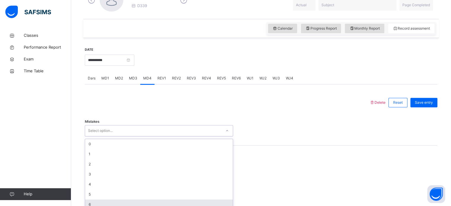
click at [101, 136] on div "option 6 focused, 7 of 7. 7 results available. Use Up and Down to choose option…" at bounding box center [159, 130] width 148 height 11
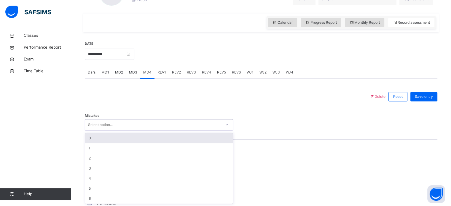
drag, startPoint x: 101, startPoint y: 143, endPoint x: 104, endPoint y: 136, distance: 7.7
click at [104, 136] on div "0 1 2 3 4 5 6" at bounding box center [159, 168] width 148 height 71
click at [104, 136] on div "0" at bounding box center [159, 138] width 148 height 10
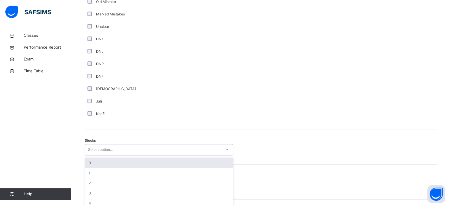
scroll to position [409, 0]
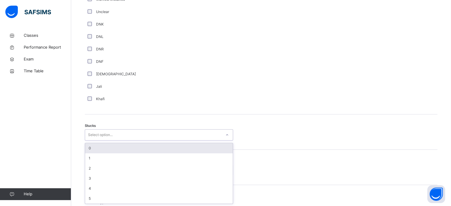
click at [90, 141] on div "option 0 focused, 1 of 6. 6 results available. Use Up and Down to choose option…" at bounding box center [159, 134] width 148 height 11
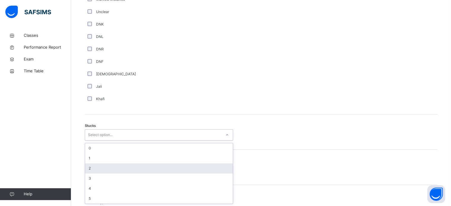
click at [89, 164] on div "2" at bounding box center [159, 168] width 148 height 10
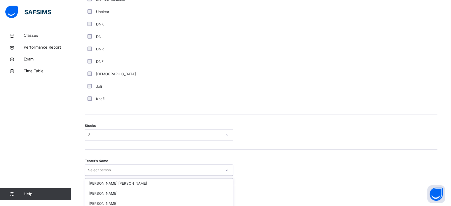
scroll to position [473, 0]
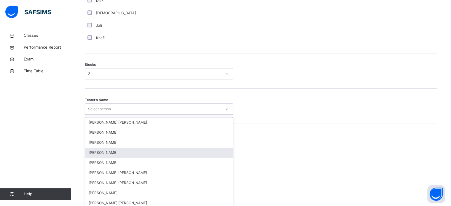
click at [89, 115] on div "option [PERSON_NAME] focused, 4 of 90. 90 results available. Use Up and Down to…" at bounding box center [159, 108] width 148 height 11
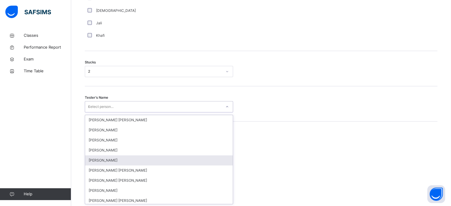
type input "**"
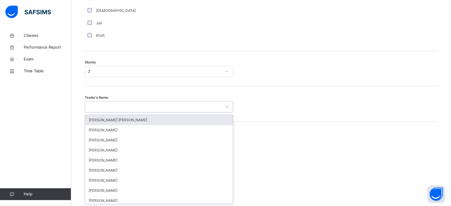
click at [96, 140] on span "Mistake types" at bounding box center [159, 138] width 148 height 5
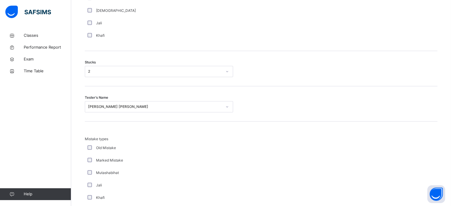
click at [403, 181] on div "Mistake types Old Mistake Marked Mistake Mutashabihat [PERSON_NAME] Unclear Cha…" at bounding box center [261, 182] width 353 height 93
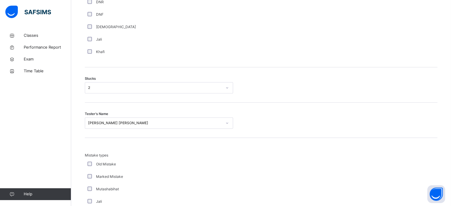
click at [88, 123] on div "Tester's Name [PERSON_NAME] [PERSON_NAME]" at bounding box center [261, 120] width 353 height 35
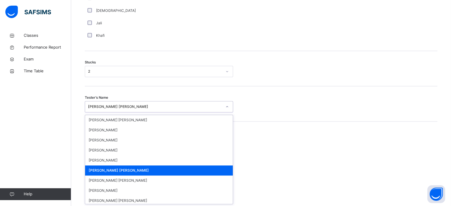
type input "**"
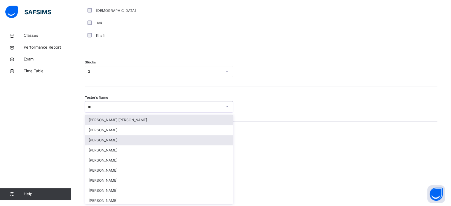
click at [99, 138] on div "[PERSON_NAME]" at bounding box center [159, 140] width 148 height 10
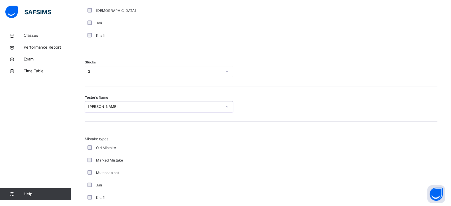
click at [390, 157] on div "Mistake types Old Mistake Marked Mistake Mutashabihat [PERSON_NAME] Unclear Cha…" at bounding box center [261, 182] width 353 height 93
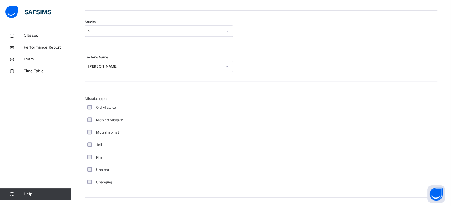
scroll to position [581, 0]
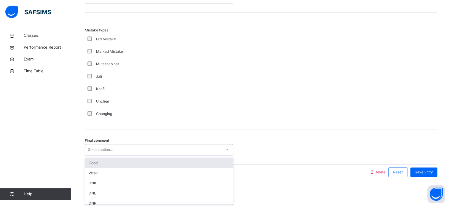
click at [93, 163] on div "Good" at bounding box center [159, 163] width 148 height 10
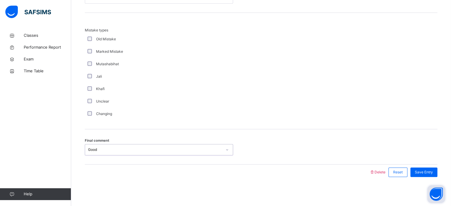
click at [431, 190] on button "Open asap" at bounding box center [436, 194] width 18 height 18
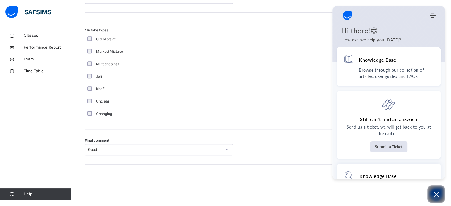
click at [434, 197] on icon "Open asap" at bounding box center [436, 194] width 5 height 5
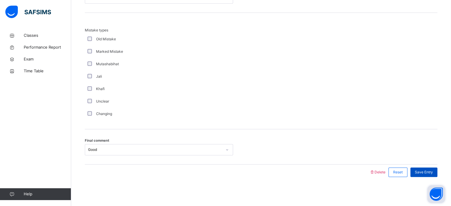
click at [431, 174] on span "Save Entry" at bounding box center [424, 172] width 18 height 5
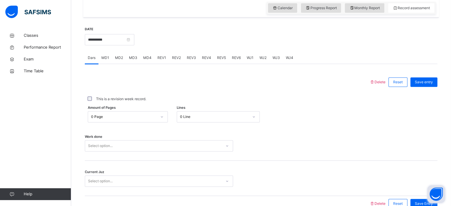
scroll to position [207, 0]
click at [144, 60] on span "MD4" at bounding box center [147, 57] width 8 height 5
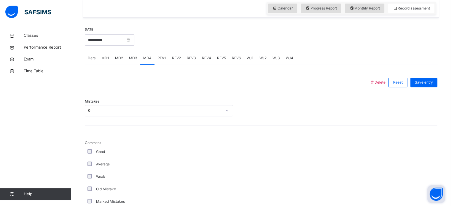
click at [164, 56] on span "REV1" at bounding box center [161, 57] width 9 height 5
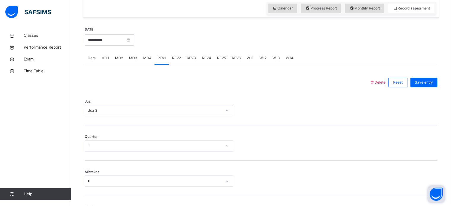
click at [127, 57] on div "MD3" at bounding box center [133, 58] width 14 height 12
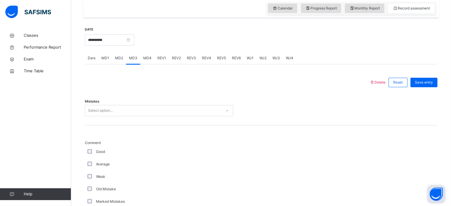
click at [104, 56] on span "MD1" at bounding box center [105, 57] width 8 height 5
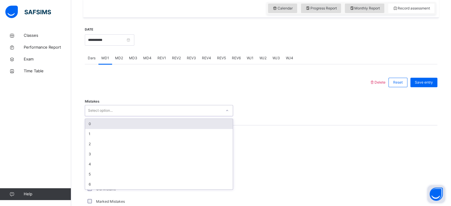
click at [103, 115] on div "Select option..." at bounding box center [159, 110] width 148 height 11
click at [96, 125] on div "0" at bounding box center [159, 124] width 148 height 10
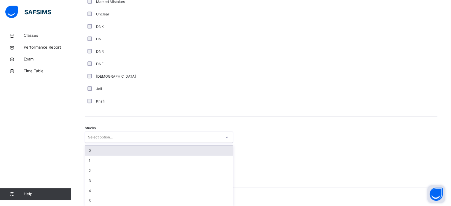
scroll to position [409, 0]
click at [88, 141] on div "option 0 focused, 1 of 6. 6 results available. Use Up and Down to choose option…" at bounding box center [159, 134] width 148 height 11
click at [88, 149] on div "0" at bounding box center [159, 148] width 148 height 10
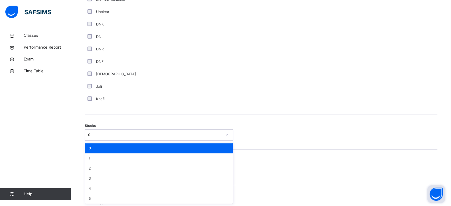
click at [123, 145] on div "0" at bounding box center [159, 148] width 148 height 10
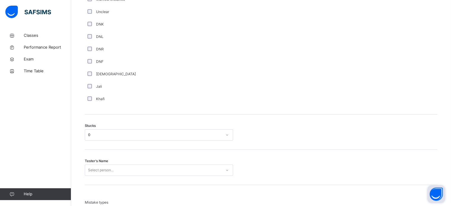
click at [255, 145] on div "Stucks 0" at bounding box center [261, 131] width 353 height 35
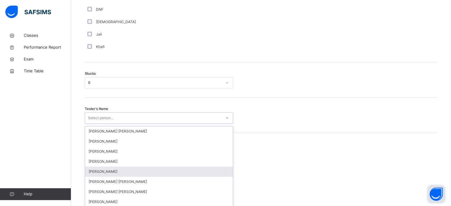
scroll to position [473, 0]
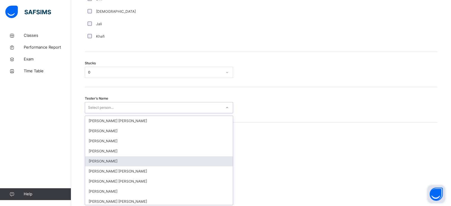
click at [193, 113] on div "option [PERSON_NAME] focused, 5 of 90. 90 results available. Use Up and Down to…" at bounding box center [159, 107] width 148 height 11
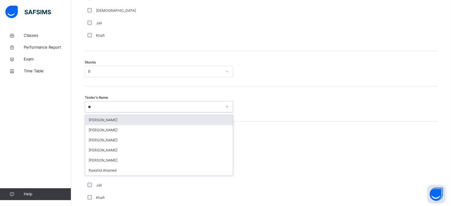
type input "***"
click at [96, 124] on div "[PERSON_NAME]" at bounding box center [159, 120] width 148 height 10
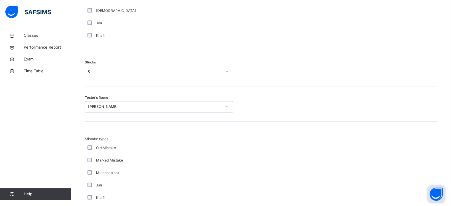
click at [395, 157] on div "Mistake types Old Mistake Marked Mistake Mutashabihat [PERSON_NAME] Unclear Cha…" at bounding box center [261, 182] width 353 height 93
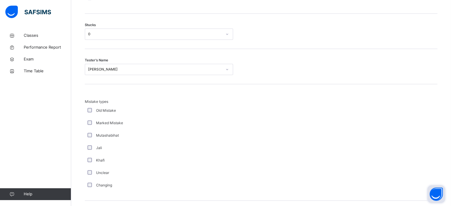
scroll to position [581, 0]
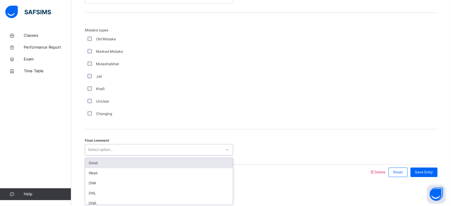
click at [95, 160] on div "Good" at bounding box center [159, 163] width 148 height 10
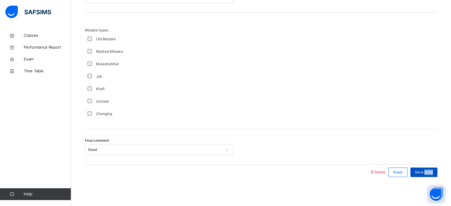
click at [433, 173] on span "Save Entry" at bounding box center [424, 172] width 18 height 5
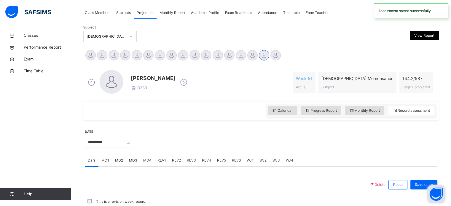
scroll to position [239, 0]
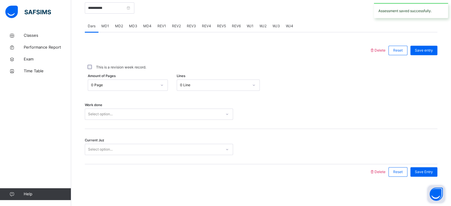
click at [141, 25] on div "MD4" at bounding box center [147, 26] width 14 height 12
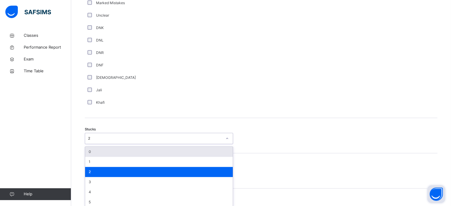
scroll to position [409, 0]
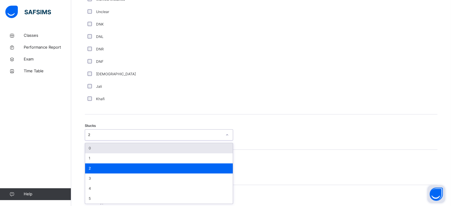
click at [90, 149] on div "0" at bounding box center [159, 148] width 148 height 10
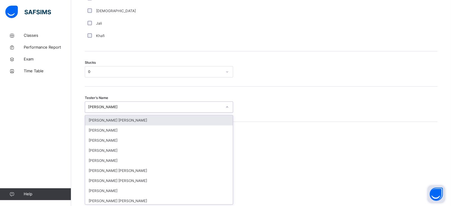
scroll to position [473, 0]
type input "**"
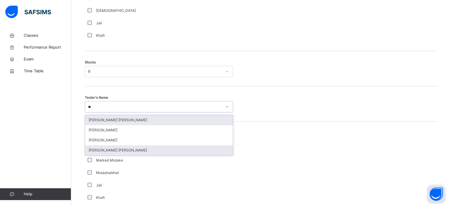
click at [95, 151] on div "[PERSON_NAME] [PERSON_NAME]" at bounding box center [159, 150] width 148 height 10
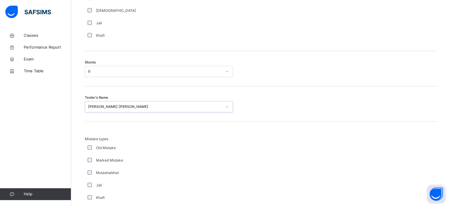
click at [402, 161] on div "Mistake types Old Mistake Marked Mistake Mutashabihat [PERSON_NAME] Unclear Cha…" at bounding box center [261, 182] width 353 height 93
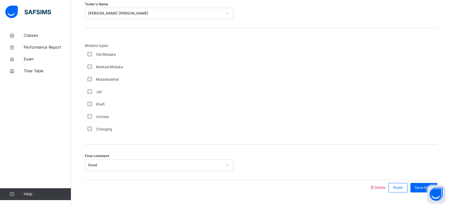
scroll to position [566, 0]
click at [424, 184] on div "Save Entry" at bounding box center [423, 187] width 27 height 9
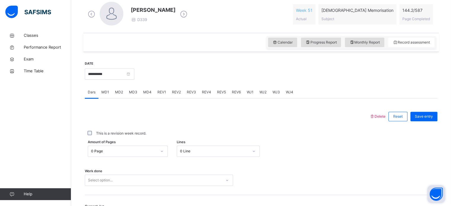
scroll to position [168, 0]
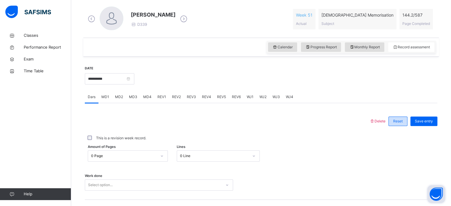
click at [395, 121] on div "Reset" at bounding box center [397, 121] width 19 height 9
click at [428, 123] on span "Save entry" at bounding box center [424, 121] width 18 height 5
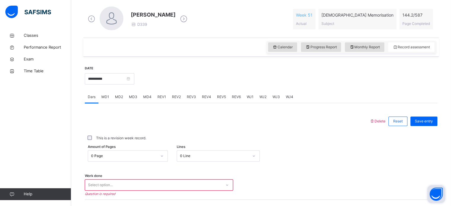
click at [0, 120] on div "Classes Performance Report Exam Time Table Help" at bounding box center [35, 115] width 71 height 182
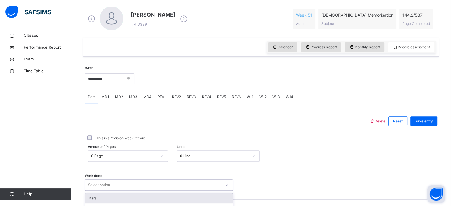
scroll to position [239, 0]
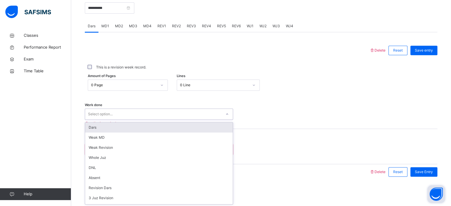
click at [402, 149] on div "Current Juz Select option... Question is required" at bounding box center [261, 149] width 353 height 11
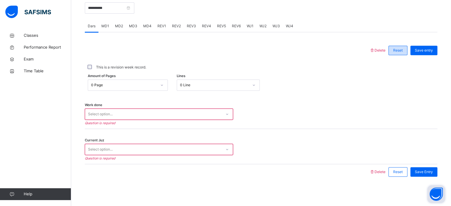
click at [399, 54] on div "Reset" at bounding box center [397, 50] width 19 height 9
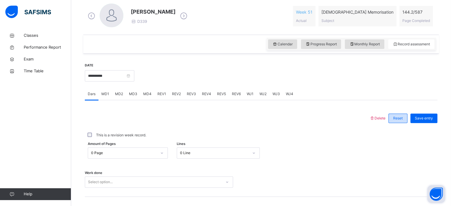
scroll to position [165, 0]
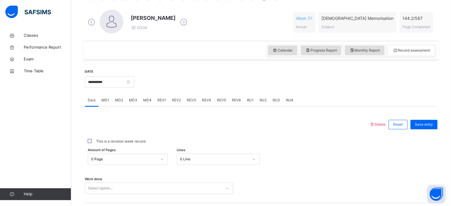
click at [144, 99] on span "MD4" at bounding box center [147, 100] width 8 height 5
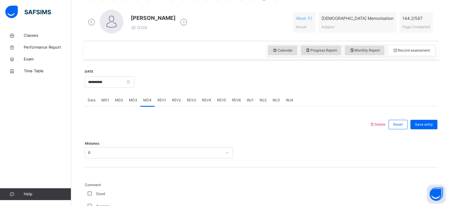
click at [66, 85] on div "Classes Performance Report Exam Time Table Help" at bounding box center [35, 115] width 71 height 182
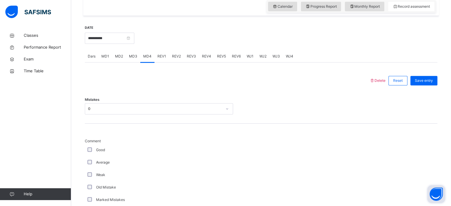
scroll to position [211, 0]
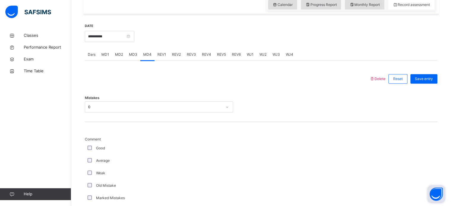
click at [131, 156] on div "Average" at bounding box center [159, 160] width 148 height 12
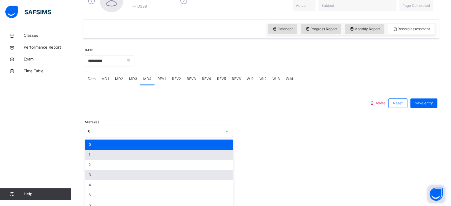
scroll to position [193, 0]
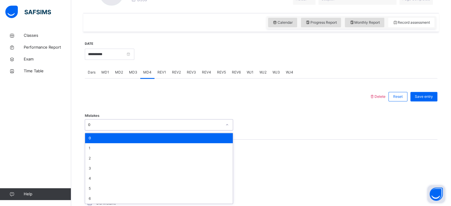
drag, startPoint x: 111, startPoint y: 176, endPoint x: 159, endPoint y: 101, distance: 89.5
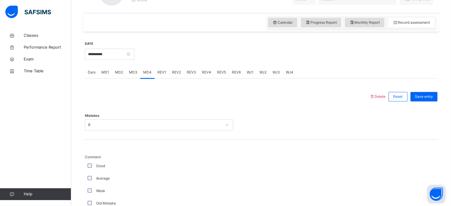
click at [161, 71] on span "REV1" at bounding box center [161, 72] width 9 height 5
click at [176, 71] on span "REV2" at bounding box center [176, 72] width 9 height 5
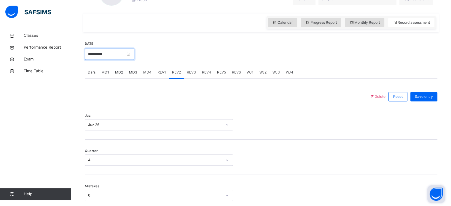
click at [119, 56] on input "**********" at bounding box center [110, 54] width 50 height 11
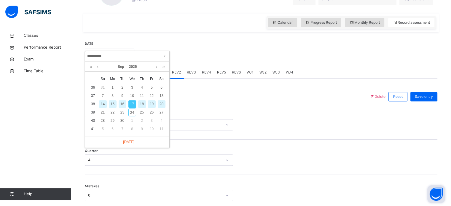
click at [122, 104] on div "16" at bounding box center [123, 104] width 8 height 8
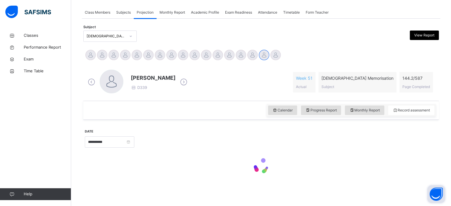
type input "**********"
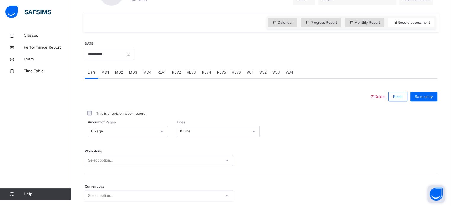
click at [143, 76] on div "MD4" at bounding box center [147, 72] width 14 height 12
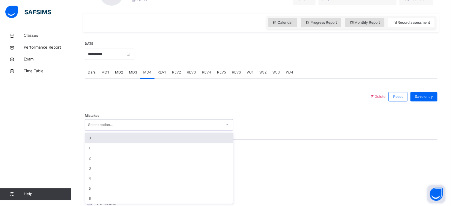
click at [129, 124] on div "Select option..." at bounding box center [153, 124] width 136 height 9
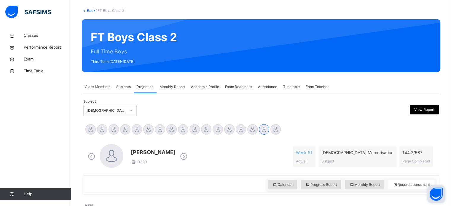
scroll to position [0, 0]
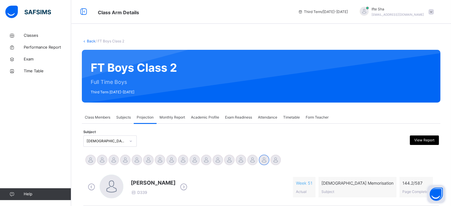
click at [246, 118] on span "Exam Readiness" at bounding box center [238, 117] width 27 height 5
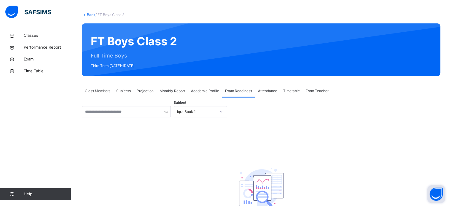
scroll to position [47, 0]
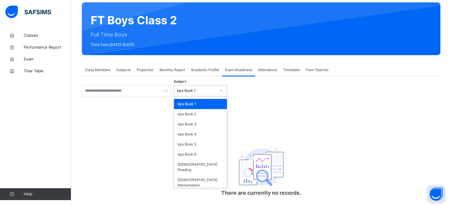
click at [199, 89] on div "Iqra Book 1" at bounding box center [196, 90] width 39 height 5
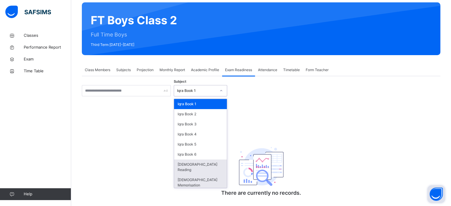
click at [186, 178] on div "[DEMOGRAPHIC_DATA] Memorisation" at bounding box center [200, 182] width 53 height 15
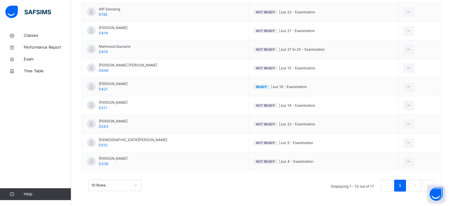
scroll to position [181, 0]
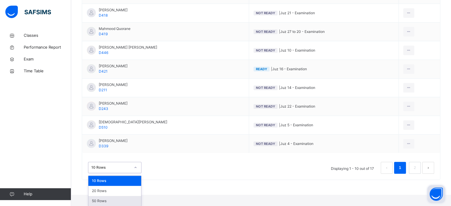
click at [105, 205] on div "50 Rows" at bounding box center [114, 201] width 53 height 10
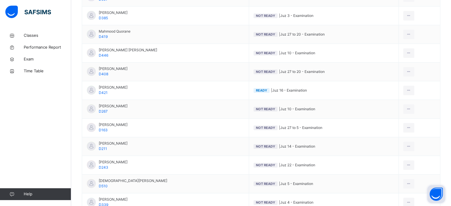
scroll to position [270, 0]
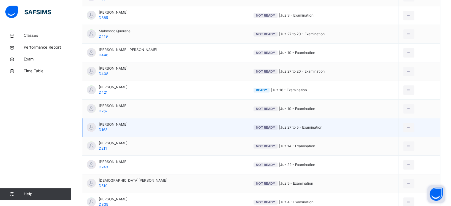
click at [290, 131] on td "Not Ready | Juz 27 to 5 - Examination" at bounding box center [324, 127] width 150 height 19
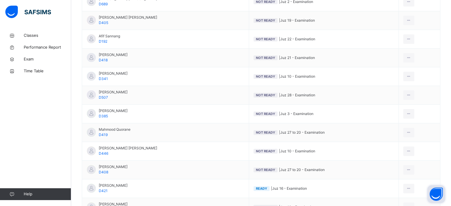
scroll to position [172, 0]
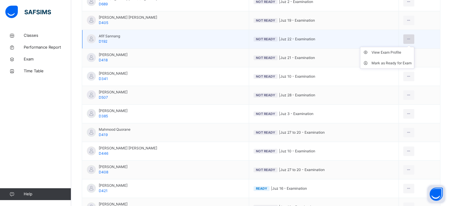
click at [414, 39] on div at bounding box center [408, 38] width 11 height 9
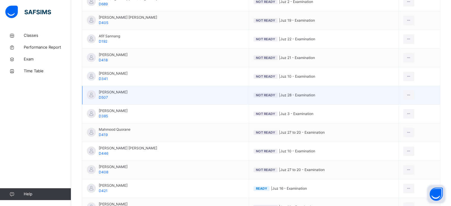
click at [440, 94] on td "View Exam Profile [PERSON_NAME] as Ready for Exam" at bounding box center [420, 95] width 42 height 19
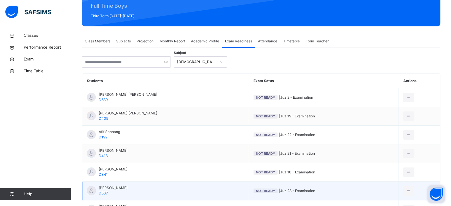
scroll to position [74, 0]
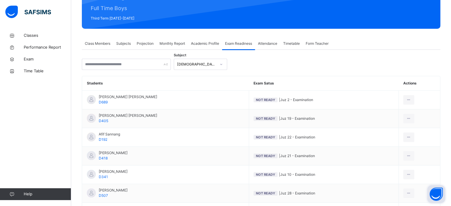
click at [432, 44] on div "Class Members Subjects Projection Monthly Report Academic Profile Exam Readines…" at bounding box center [261, 44] width 359 height 12
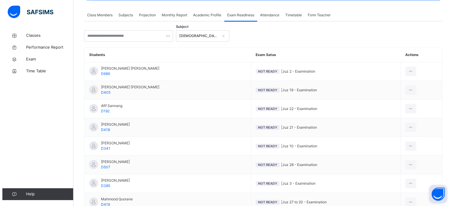
scroll to position [103, 0]
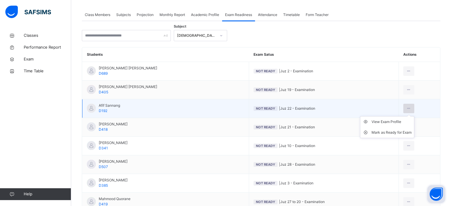
click at [409, 109] on icon at bounding box center [408, 108] width 5 height 5
click at [404, 135] on li "Mark as Ready for Exam" at bounding box center [387, 132] width 54 height 11
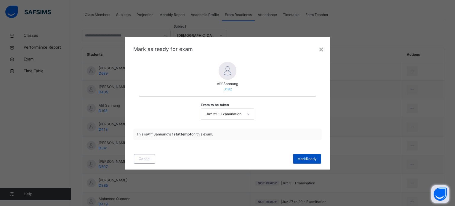
click at [305, 162] on div "[PERSON_NAME]" at bounding box center [307, 158] width 28 height 9
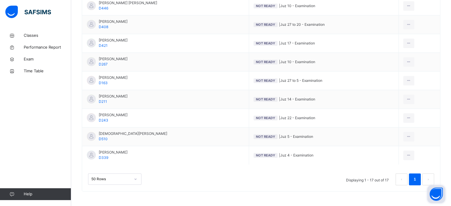
scroll to position [329, 0]
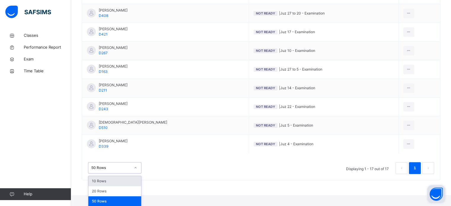
click at [114, 179] on div "10 Rows" at bounding box center [114, 181] width 53 height 10
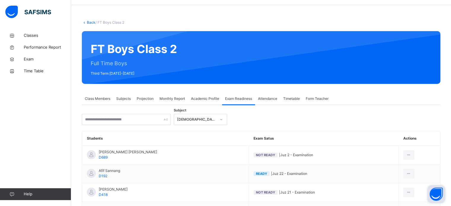
scroll to position [17, 0]
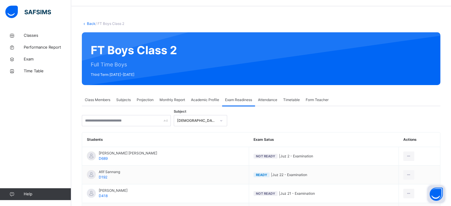
click at [150, 103] on div "Projection" at bounding box center [145, 100] width 23 height 12
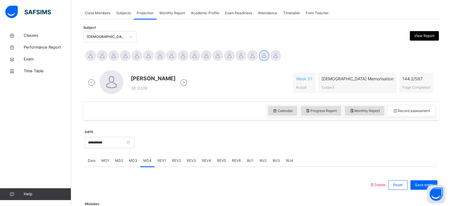
scroll to position [104, 0]
click at [241, 17] on div "Exam Readiness" at bounding box center [238, 13] width 33 height 12
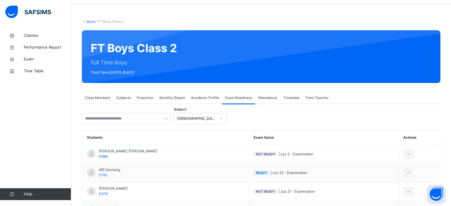
scroll to position [0, 0]
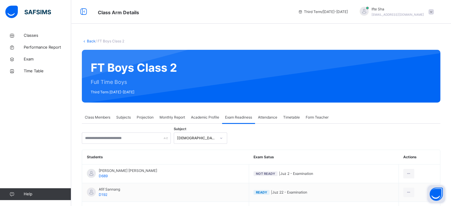
click at [149, 111] on div "Projection" at bounding box center [145, 117] width 23 height 12
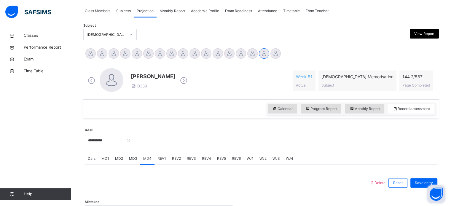
scroll to position [130, 0]
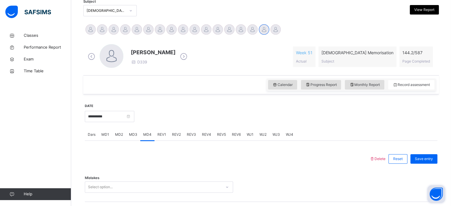
click at [160, 126] on div at bounding box center [285, 116] width 297 height 26
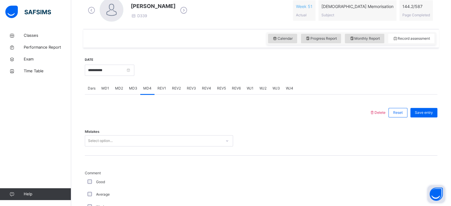
scroll to position [178, 0]
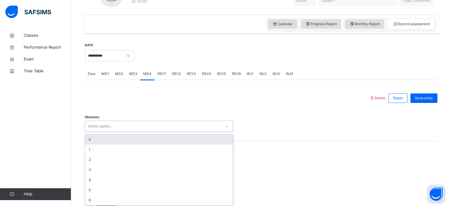
click at [139, 132] on div "option 0 focused, 1 of 7. 7 results available. Use Up and Down to choose option…" at bounding box center [159, 126] width 148 height 11
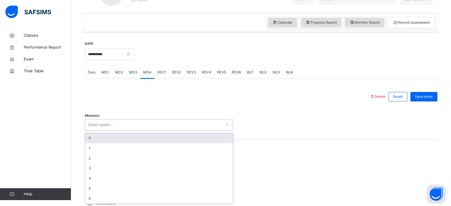
click at [139, 136] on div "0" at bounding box center [159, 138] width 148 height 10
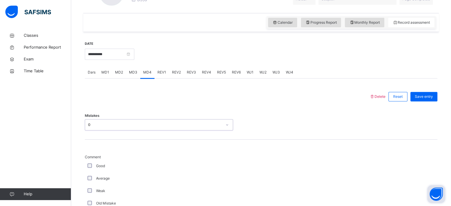
click at [90, 168] on div "Good" at bounding box center [158, 165] width 145 height 5
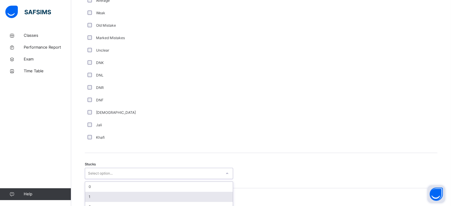
scroll to position [409, 0]
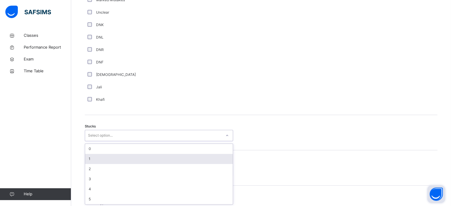
click at [90, 141] on div "option 1 focused, 2 of 6. 6 results available. Use Up and Down to choose option…" at bounding box center [159, 135] width 148 height 11
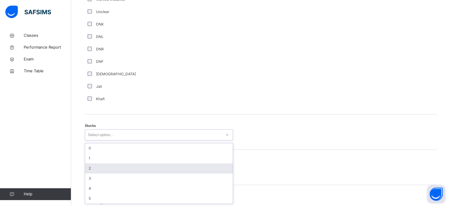
click at [90, 167] on div "2" at bounding box center [159, 168] width 148 height 10
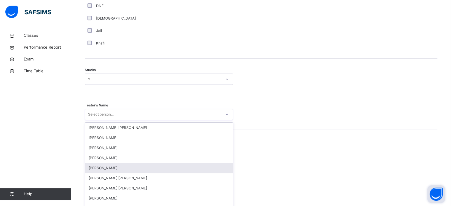
scroll to position [473, 0]
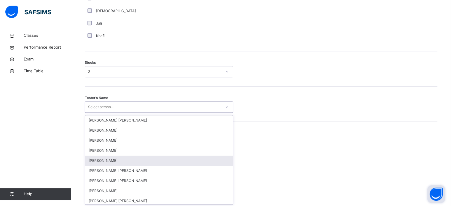
click at [90, 113] on div "option [PERSON_NAME] focused, 5 of 90. 90 results available. Use Up and Down to…" at bounding box center [159, 106] width 148 height 11
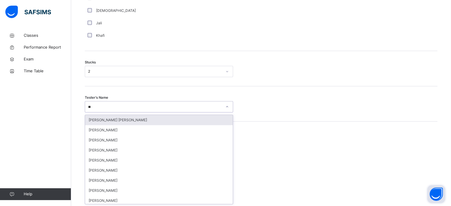
type input "*"
type input "***"
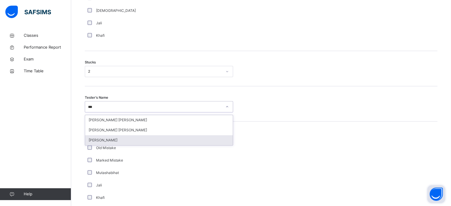
click at [97, 142] on div "[PERSON_NAME]" at bounding box center [159, 140] width 148 height 10
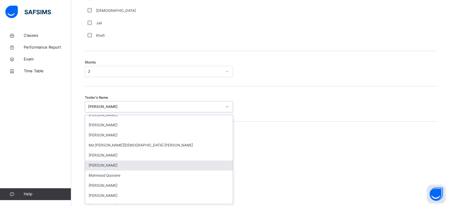
scroll to position [439, 0]
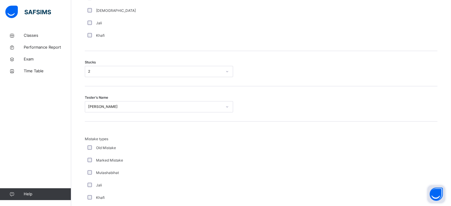
click at [297, 133] on div "Mistake types Old Mistake Marked Mistake Mutashabihat [PERSON_NAME] Unclear Cha…" at bounding box center [261, 180] width 353 height 117
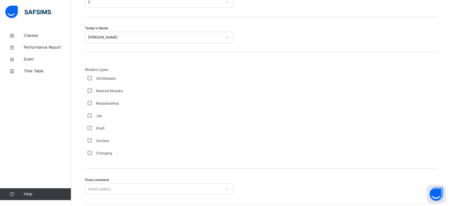
click at [87, 133] on div "Mistake types Old Mistake Marked Mistake Mutashabihat [PERSON_NAME] Unclear Cha…" at bounding box center [261, 110] width 353 height 117
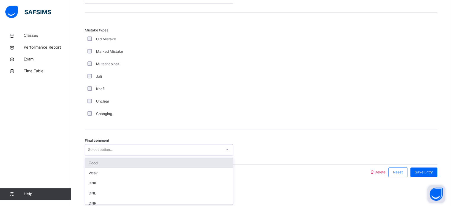
click at [90, 147] on div "Select option..." at bounding box center [100, 149] width 25 height 11
click at [136, 160] on div "Good" at bounding box center [159, 163] width 148 height 10
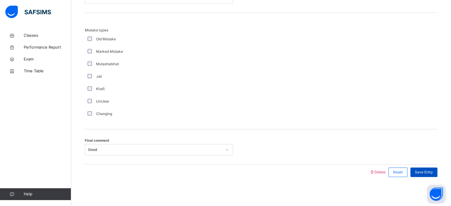
click at [429, 171] on span "Save Entry" at bounding box center [424, 172] width 18 height 5
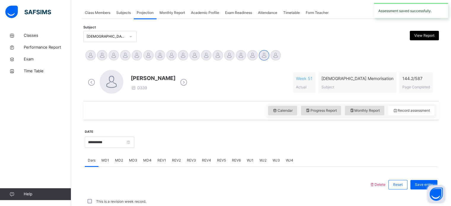
scroll to position [239, 0]
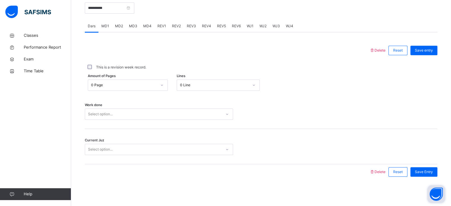
click at [180, 46] on div at bounding box center [227, 50] width 279 height 15
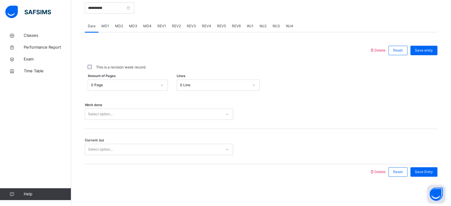
click at [180, 46] on div at bounding box center [227, 50] width 279 height 15
